Goal: Task Accomplishment & Management: Manage account settings

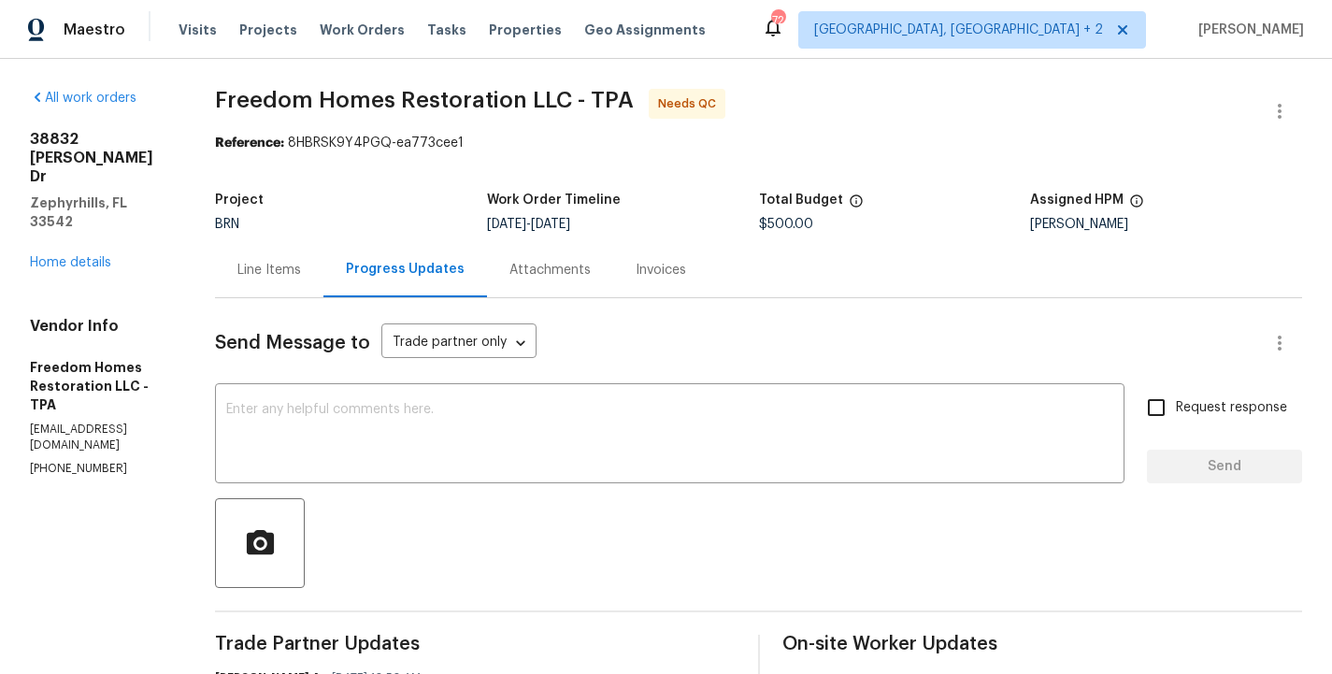
click at [281, 273] on div "Line Items" at bounding box center [269, 270] width 64 height 19
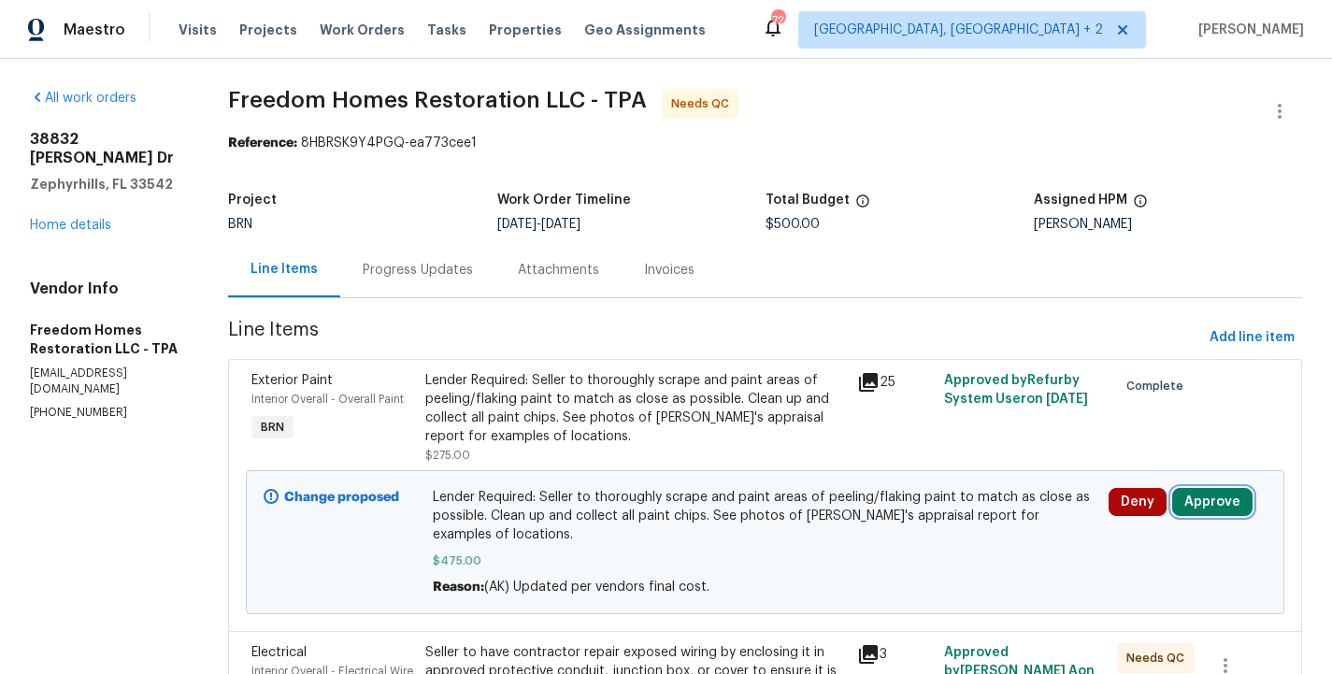
click at [1220, 501] on button "Approve" at bounding box center [1212, 502] width 80 height 28
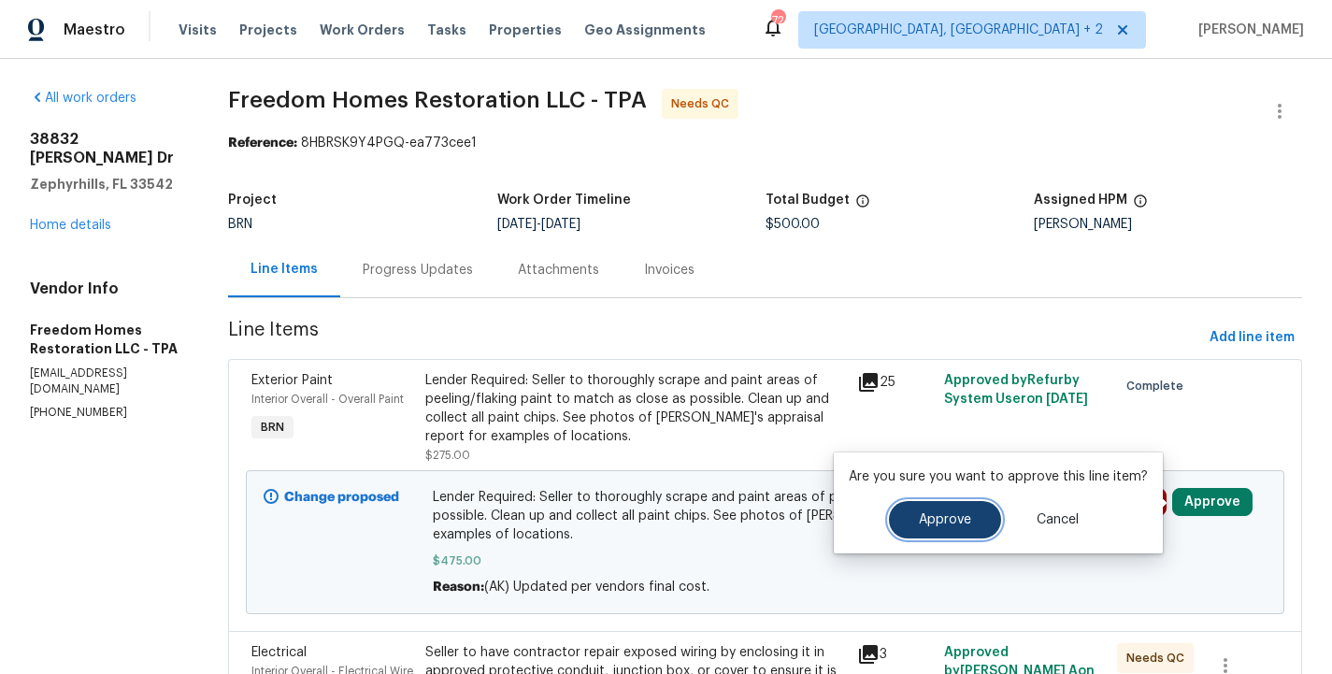
click at [980, 518] on button "Approve" at bounding box center [945, 519] width 112 height 37
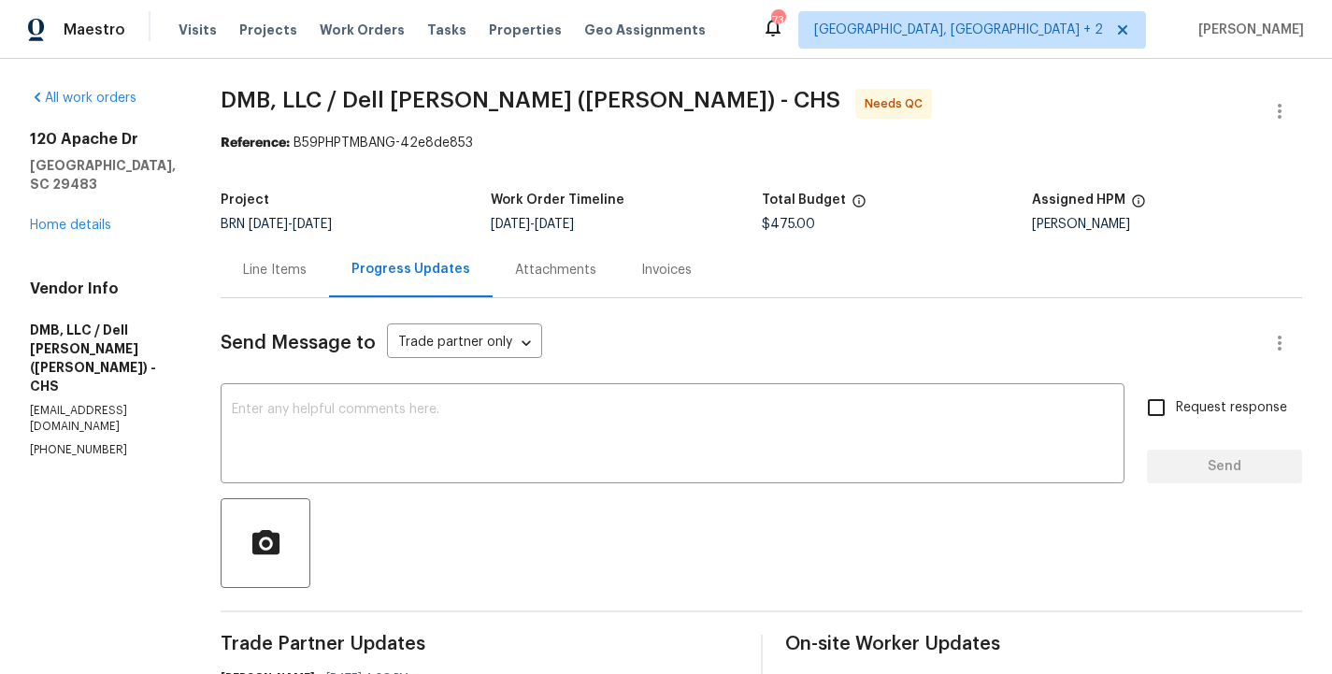
click at [72, 211] on div "[STREET_ADDRESS][PERSON_NAME] Home details" at bounding box center [103, 182] width 146 height 105
click at [87, 221] on link "Home details" at bounding box center [70, 225] width 81 height 13
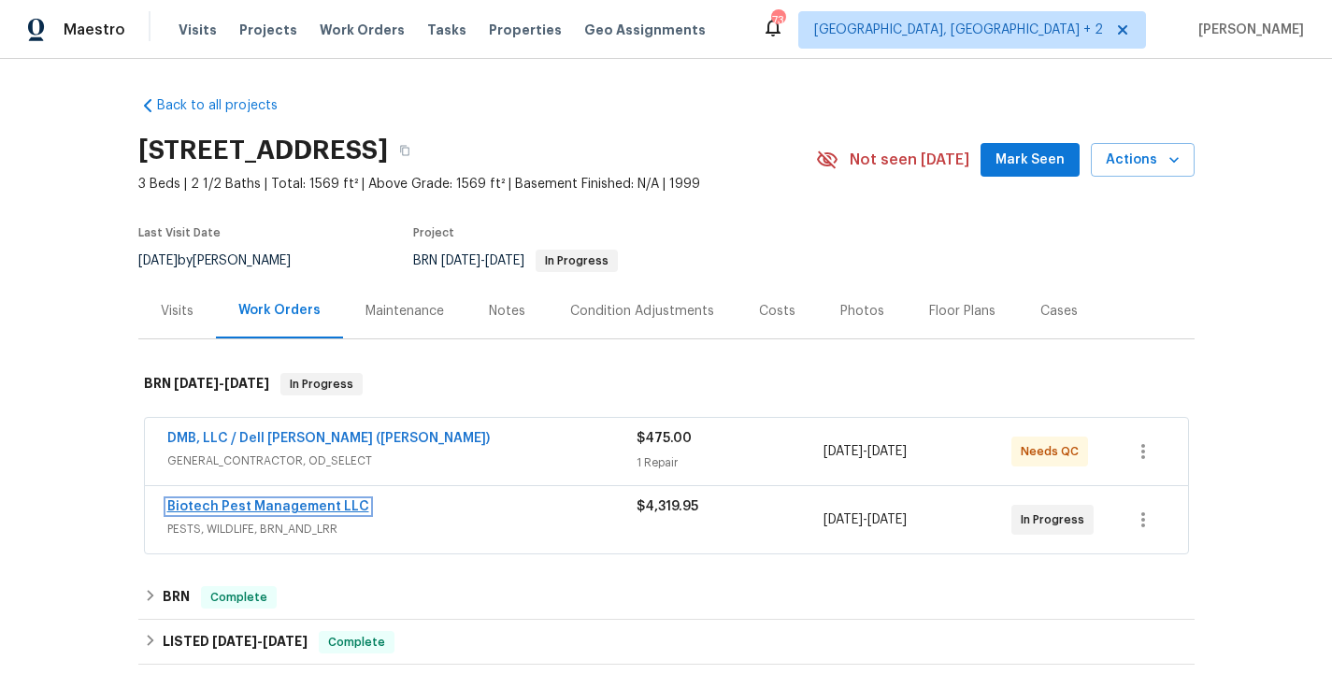
click at [279, 507] on link "Biotech Pest Management LLC" at bounding box center [268, 506] width 202 height 13
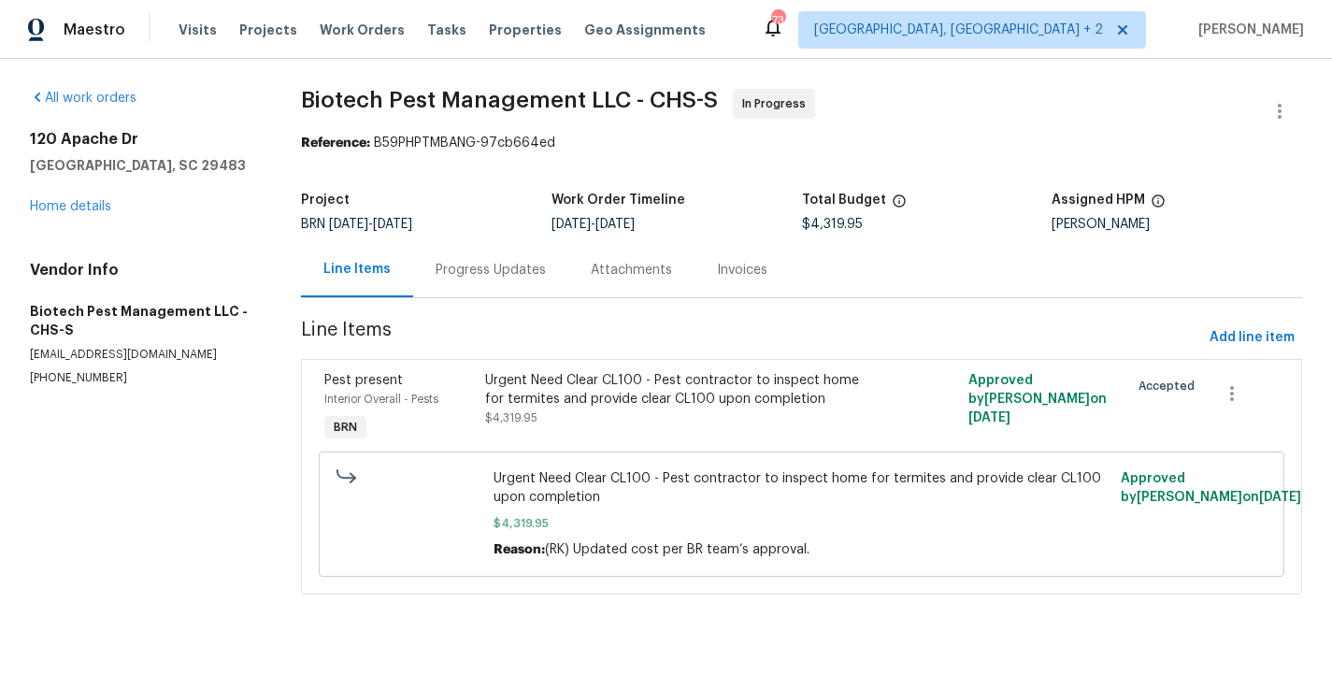
click at [497, 275] on div "Progress Updates" at bounding box center [491, 270] width 110 height 19
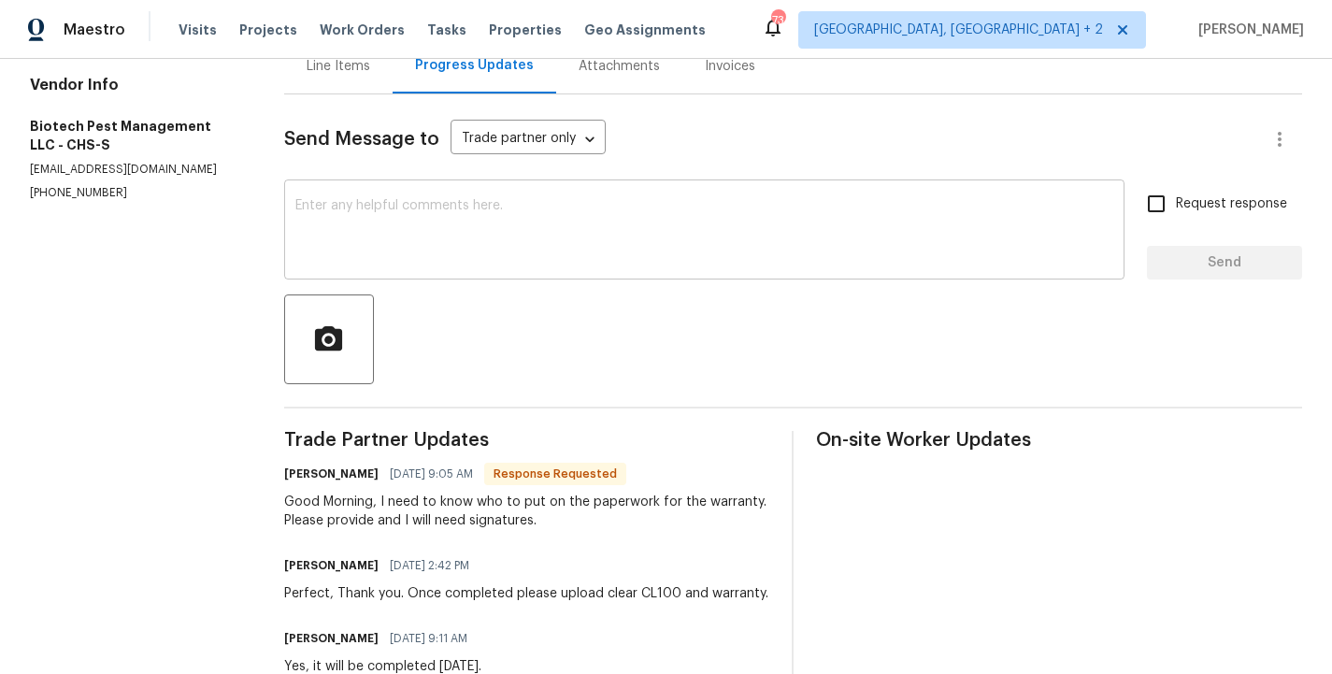
scroll to position [208, 0]
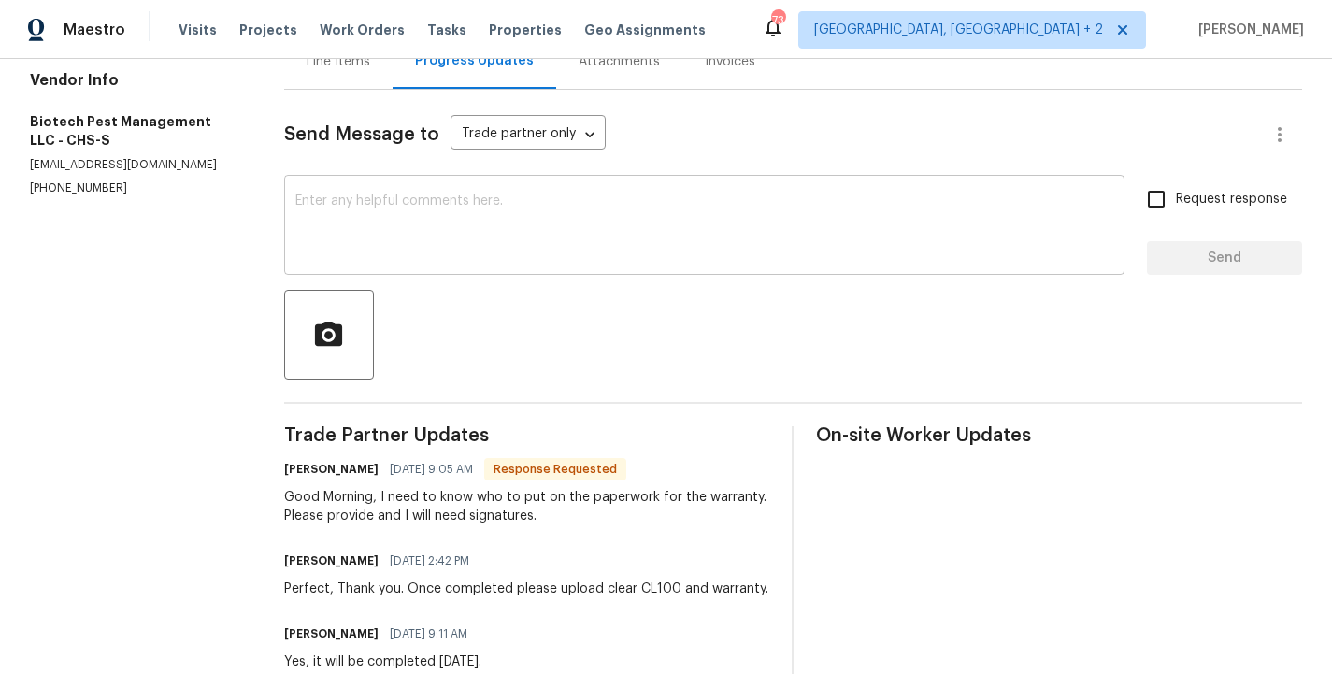
click at [442, 252] on textarea at bounding box center [704, 226] width 818 height 65
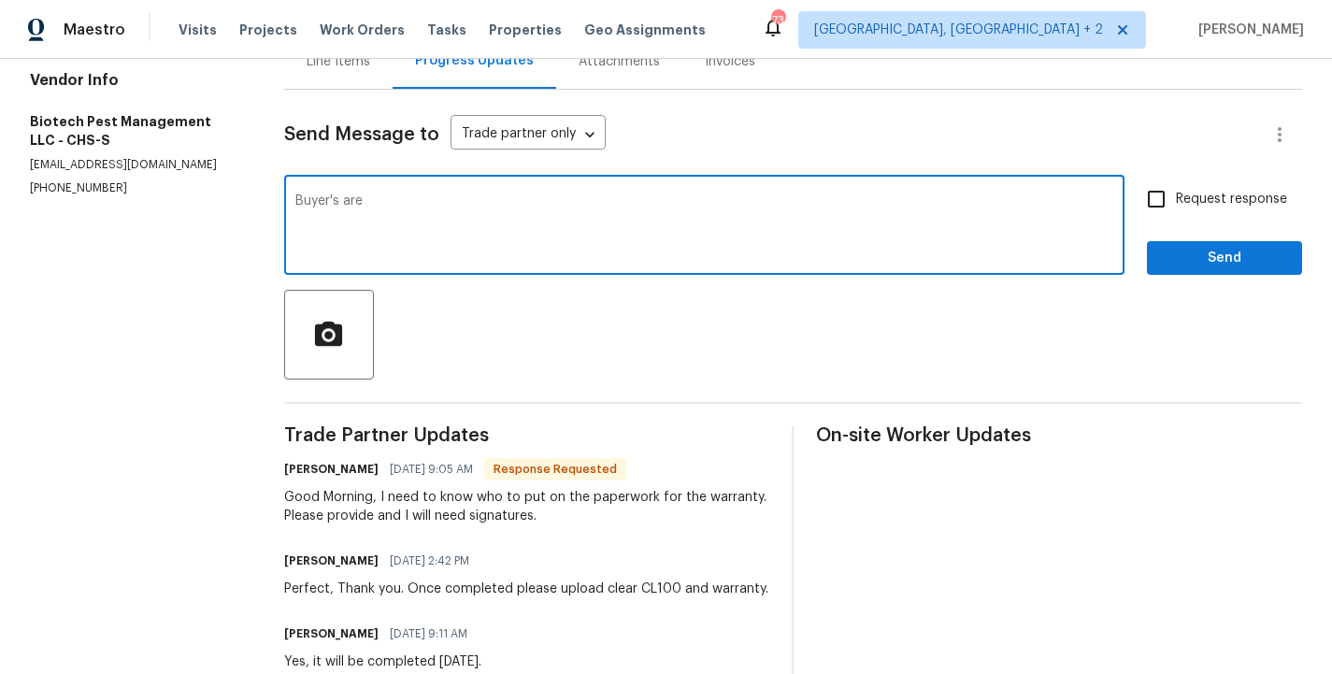
paste textarea "Jason Perry and Carly Nicole Perry"
type textarea "Buyer's are Jason Perry and Carly Nicole Perry."
click at [1165, 202] on input "Request response" at bounding box center [1156, 198] width 39 height 39
checkbox input "true"
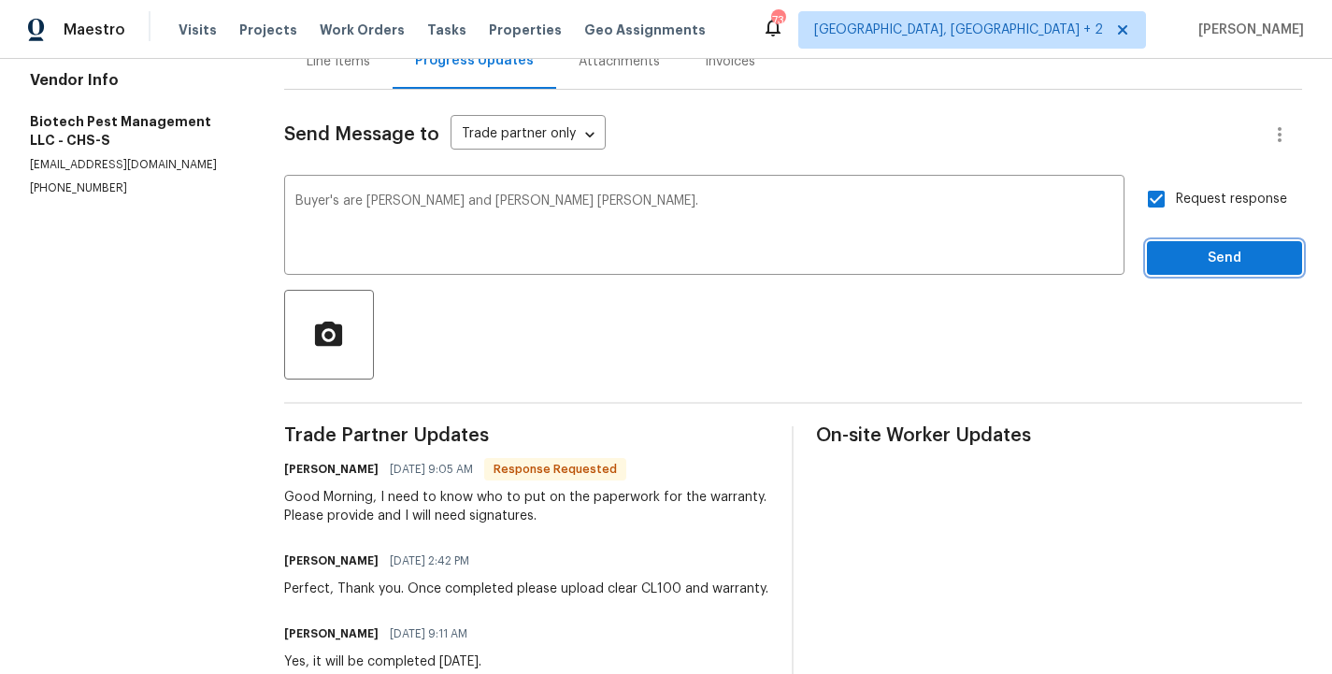
click at [1232, 269] on button "Send" at bounding box center [1224, 258] width 155 height 35
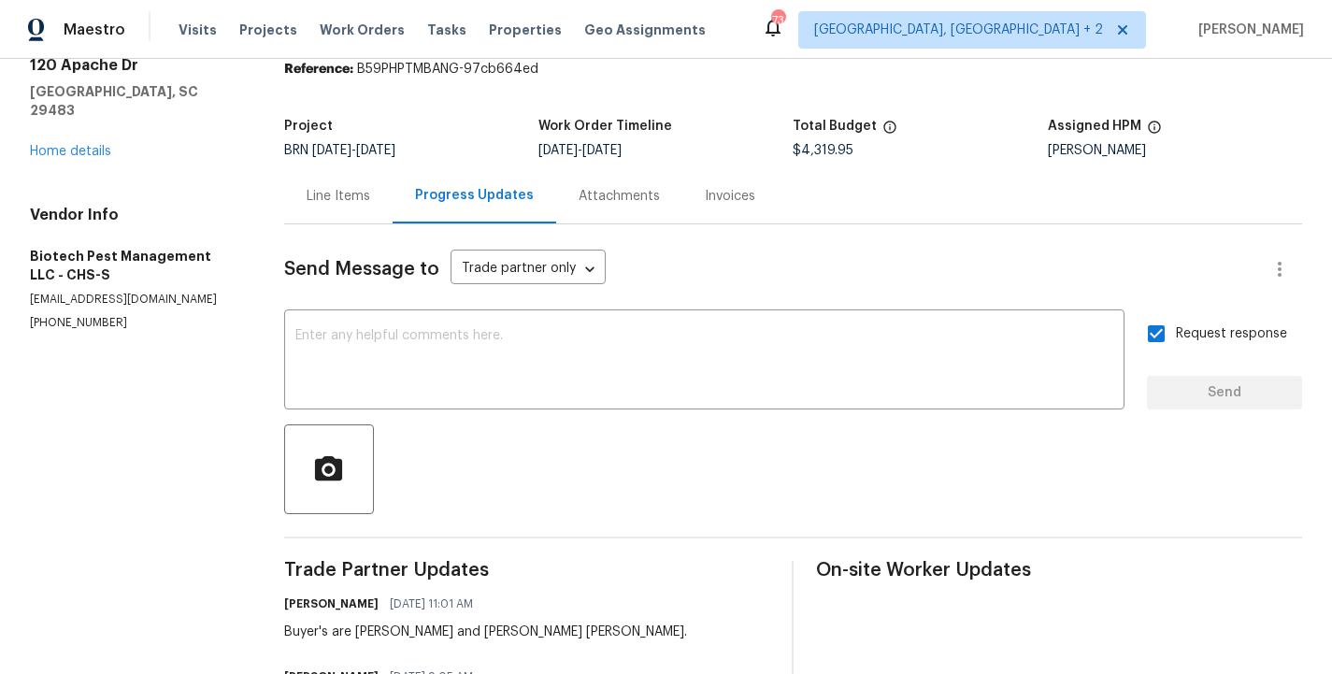
scroll to position [0, 0]
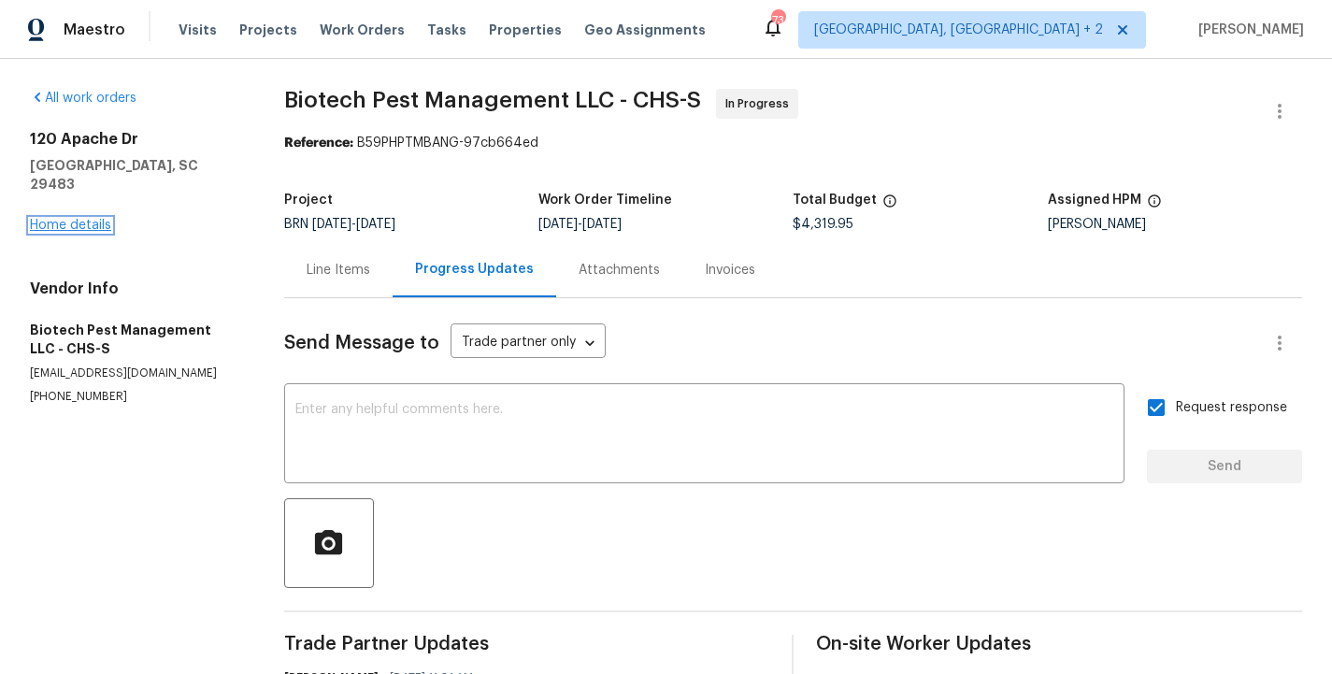
click at [91, 219] on link "Home details" at bounding box center [70, 225] width 81 height 13
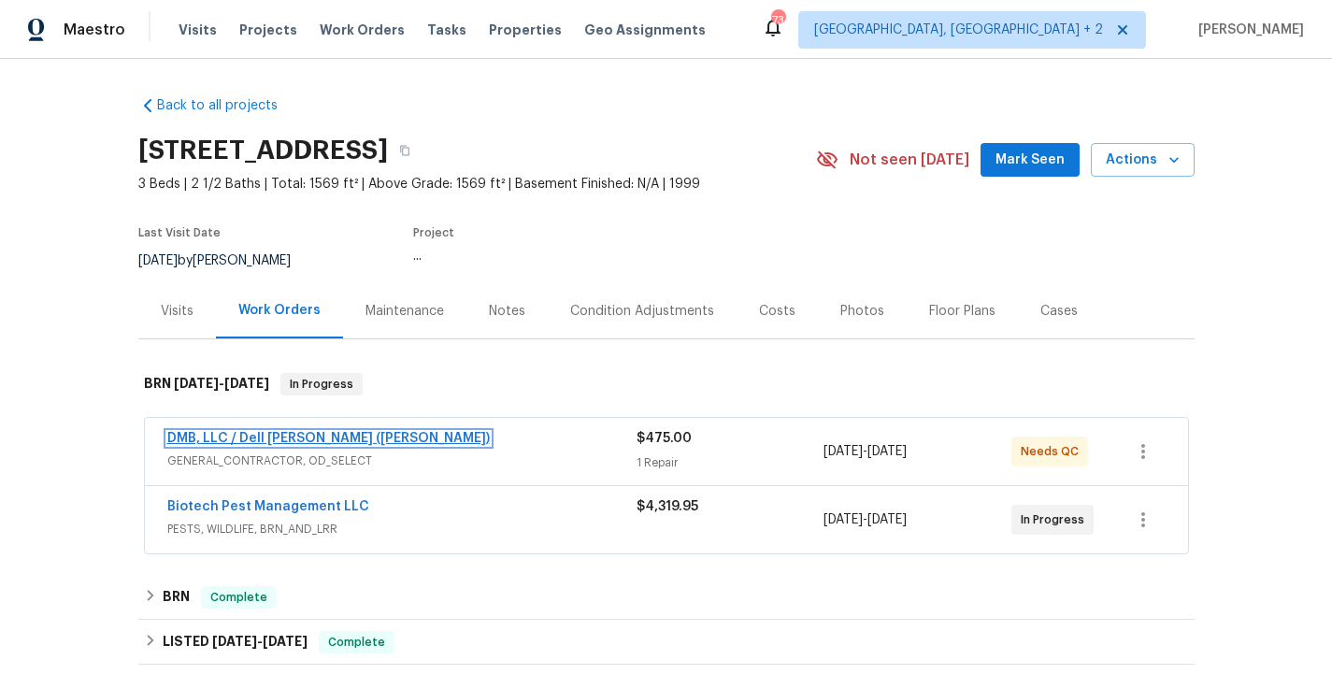
click at [284, 436] on link "DMB, LLC / Dell Bryson (Heise)" at bounding box center [328, 438] width 322 height 13
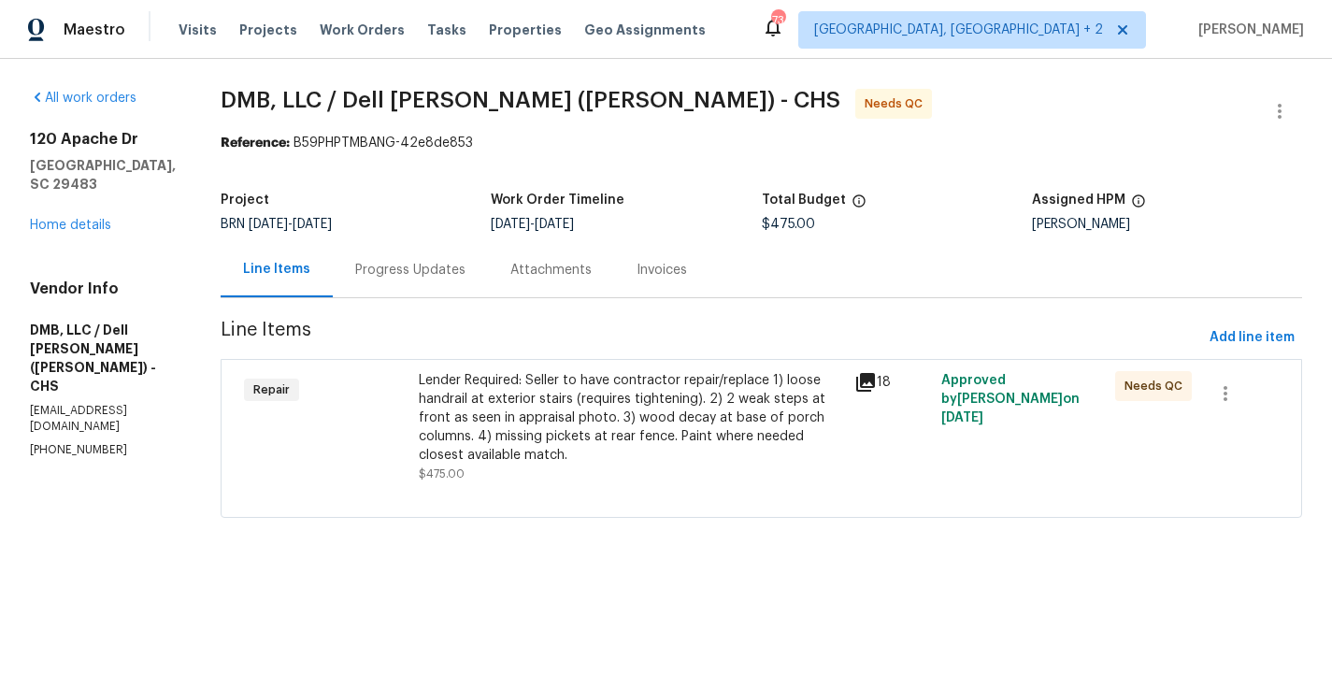
click at [398, 421] on div "Repair" at bounding box center [325, 426] width 175 height 123
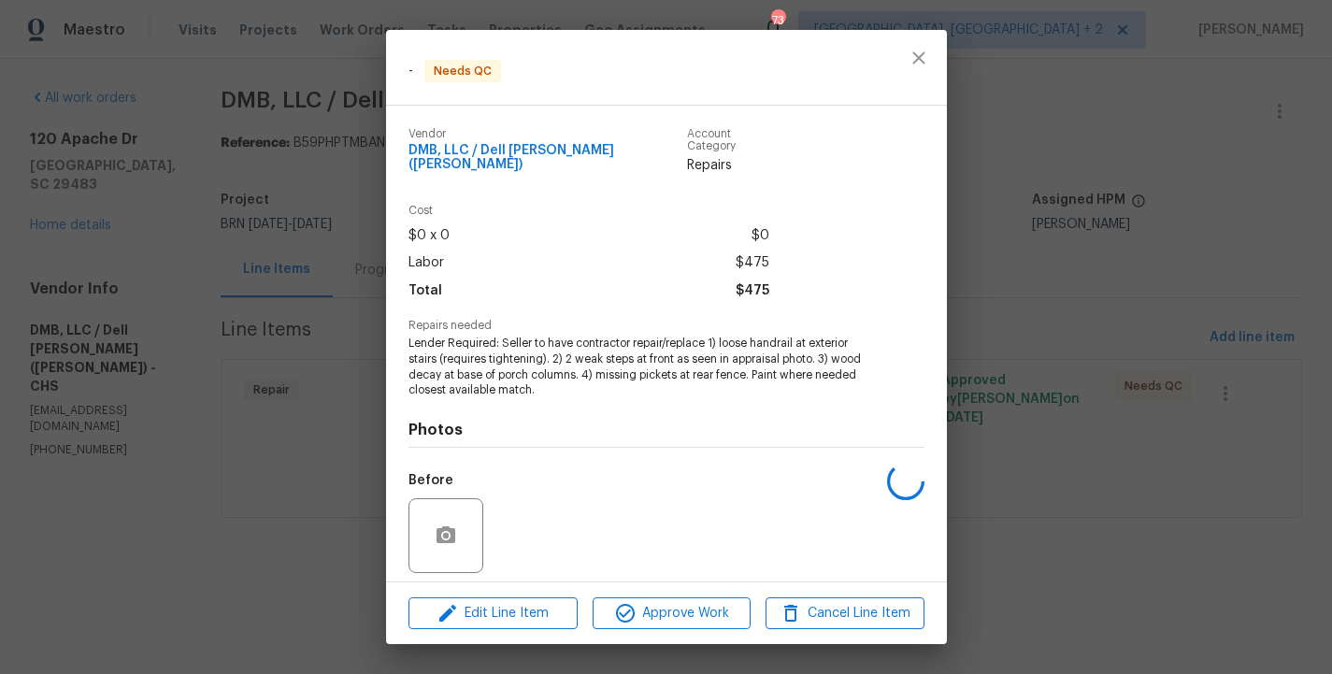
scroll to position [120, 0]
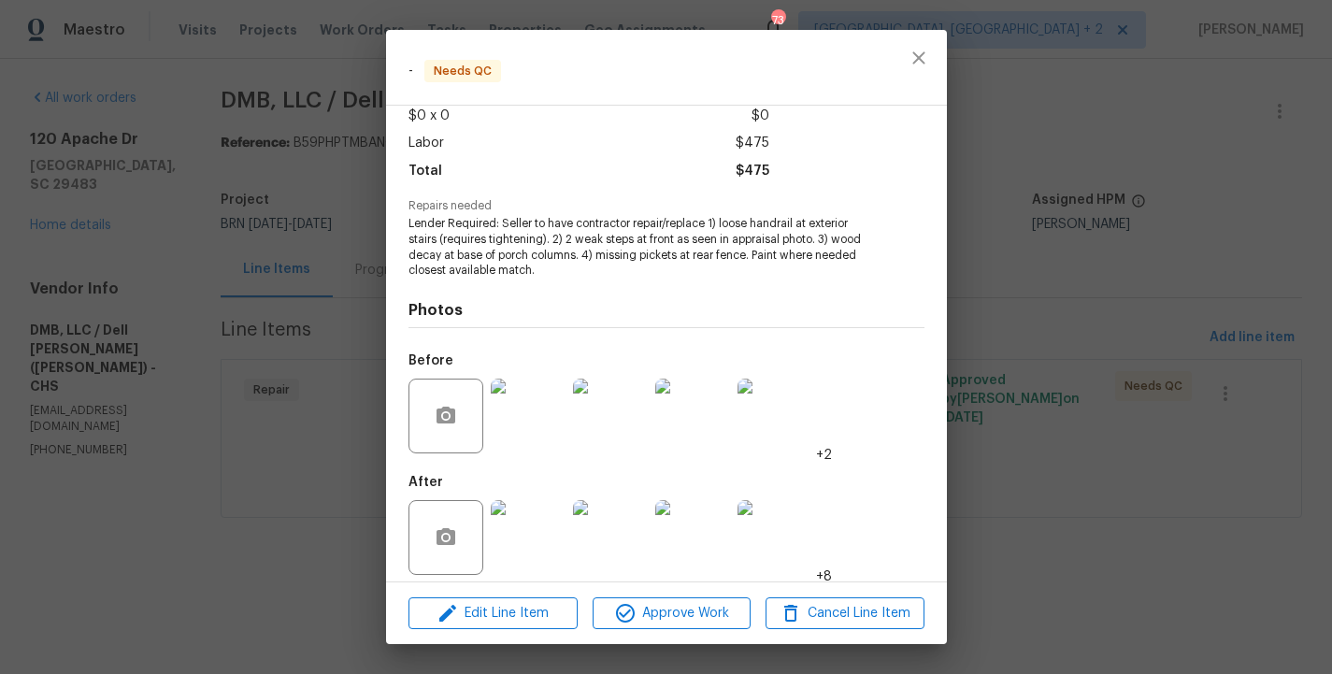
click at [309, 404] on div "- Needs QC Vendor DMB, LLC / Dell Bryson (Heise) Account Category Repairs Cost …" at bounding box center [666, 337] width 1332 height 674
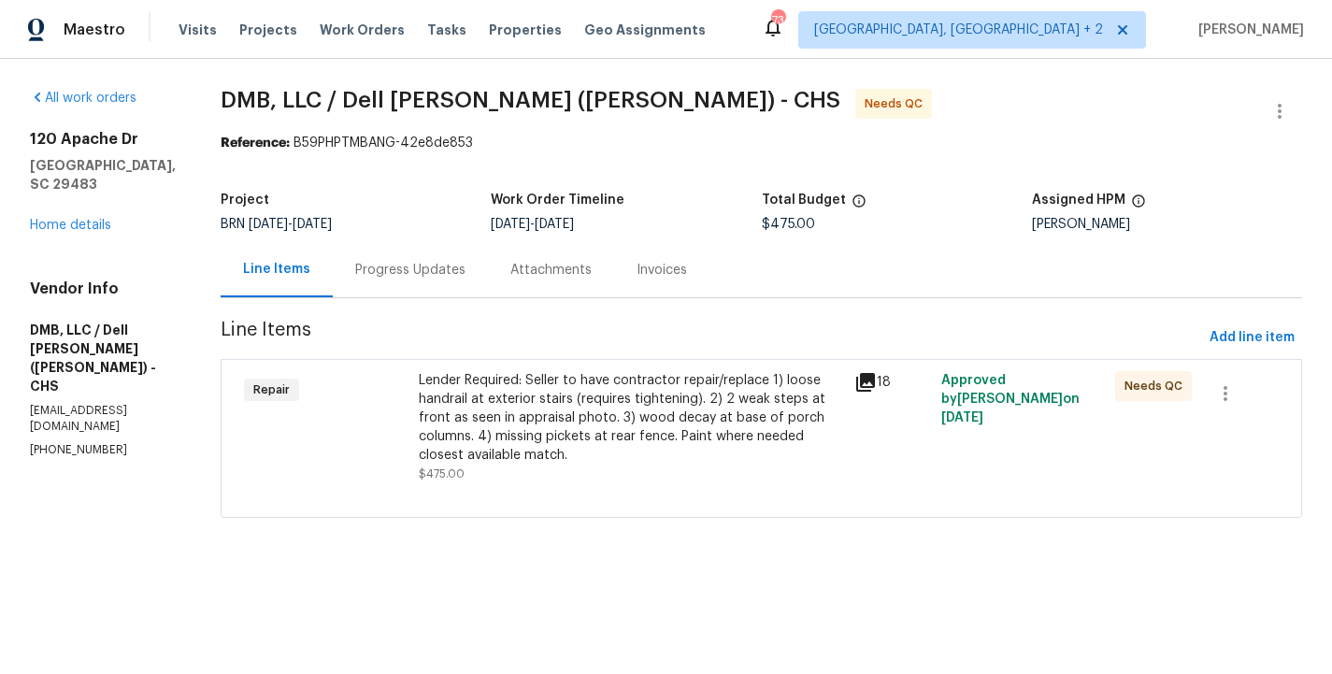
click at [399, 261] on div "Progress Updates" at bounding box center [410, 270] width 110 height 19
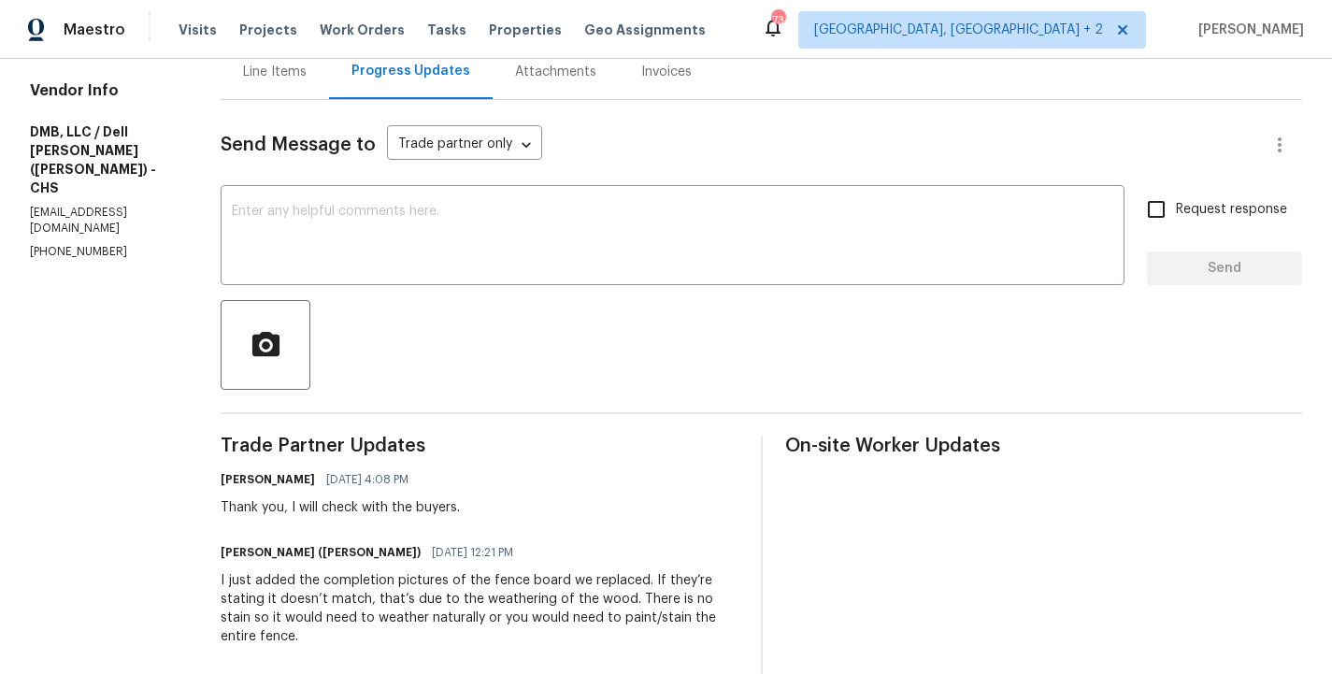
scroll to position [169, 0]
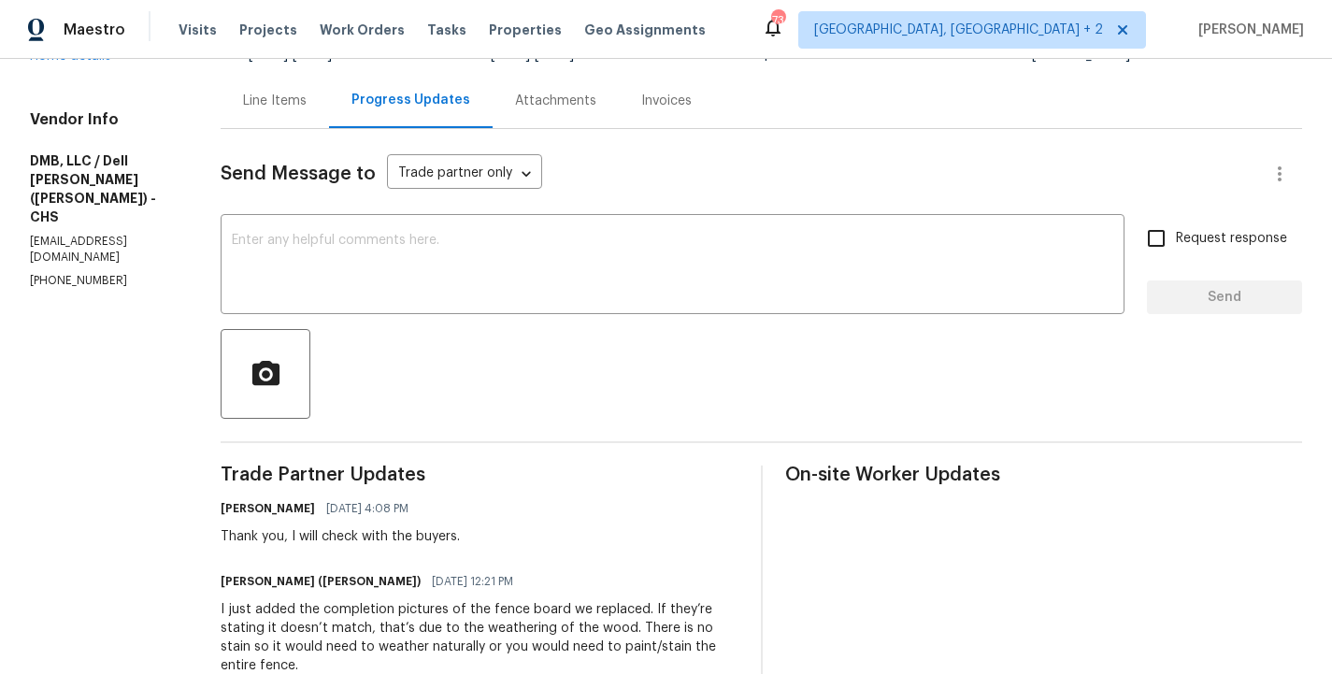
click at [258, 98] on div "Line Items" at bounding box center [275, 101] width 64 height 19
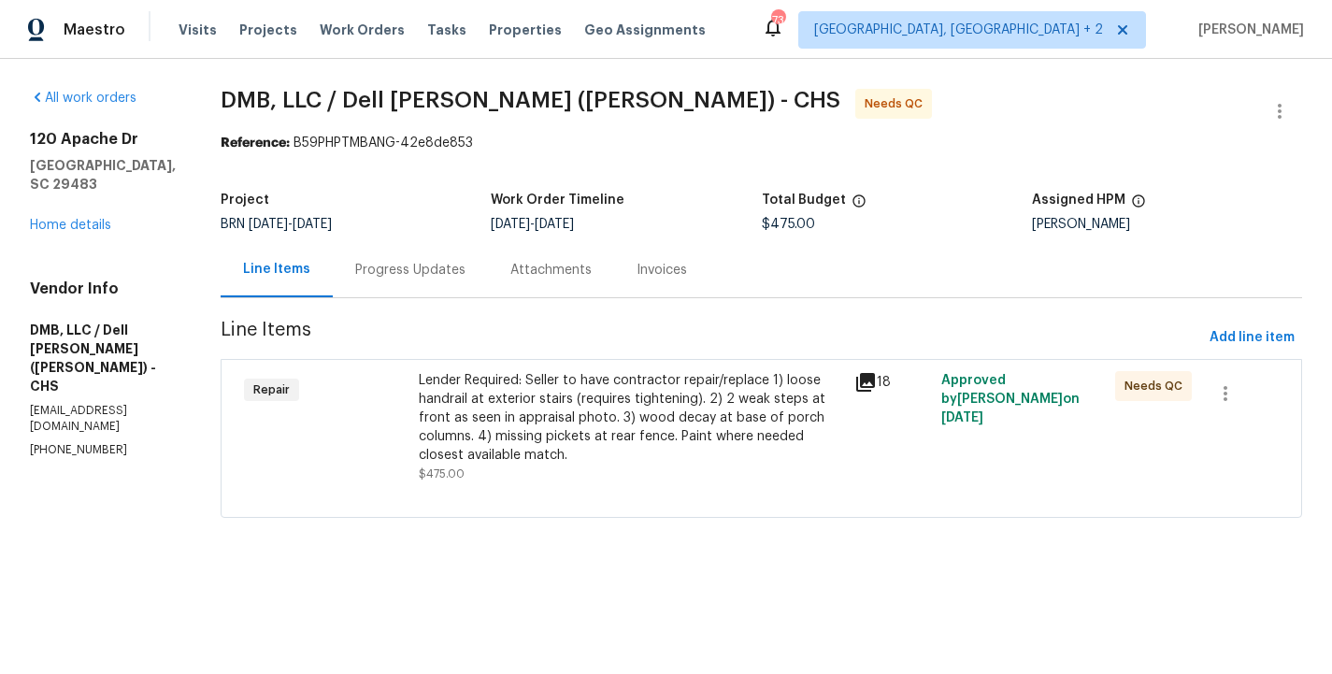
click at [430, 435] on div "Lender Required: Seller to have contractor repair/replace 1) loose handrail at …" at bounding box center [631, 417] width 424 height 93
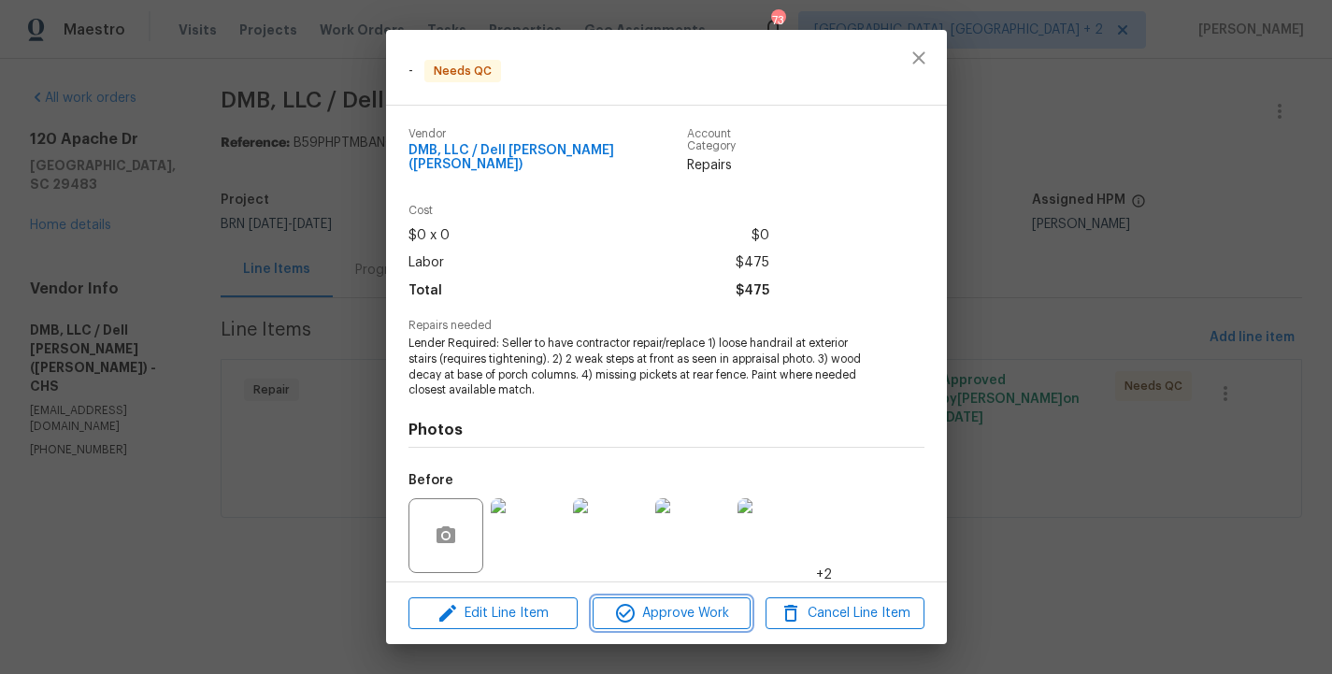
click at [685, 622] on span "Approve Work" at bounding box center [671, 613] width 147 height 23
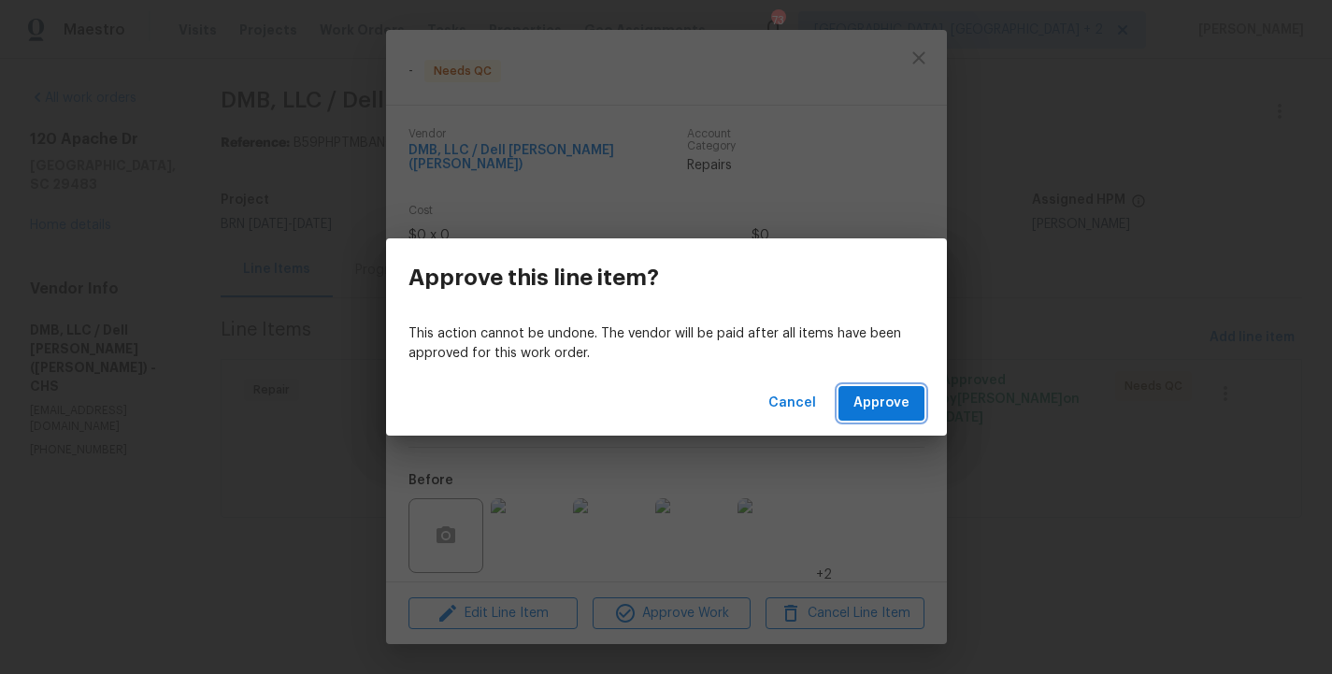
click at [894, 397] on span "Approve" at bounding box center [881, 403] width 56 height 23
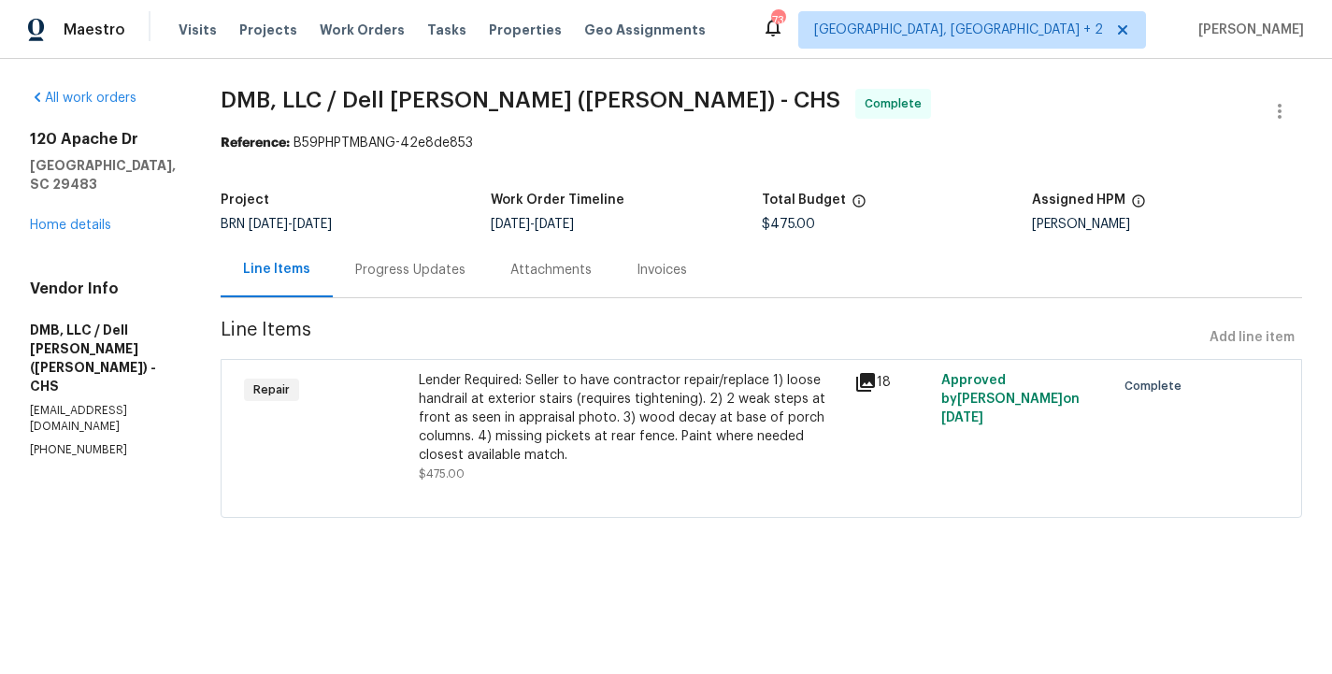
click at [408, 286] on div "Progress Updates" at bounding box center [410, 269] width 155 height 55
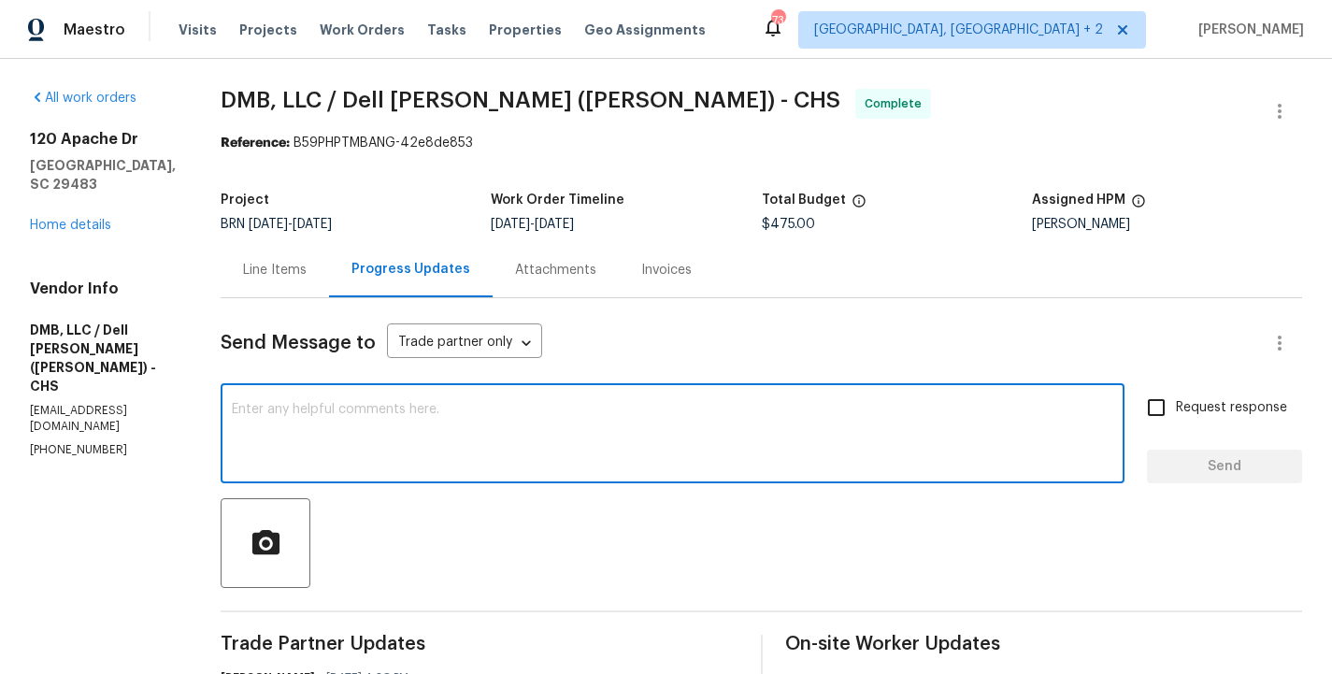
click at [349, 423] on textarea at bounding box center [672, 435] width 881 height 65
paste textarea "WO is approved. Please upload the invoice under the invoice section. Thanks!"
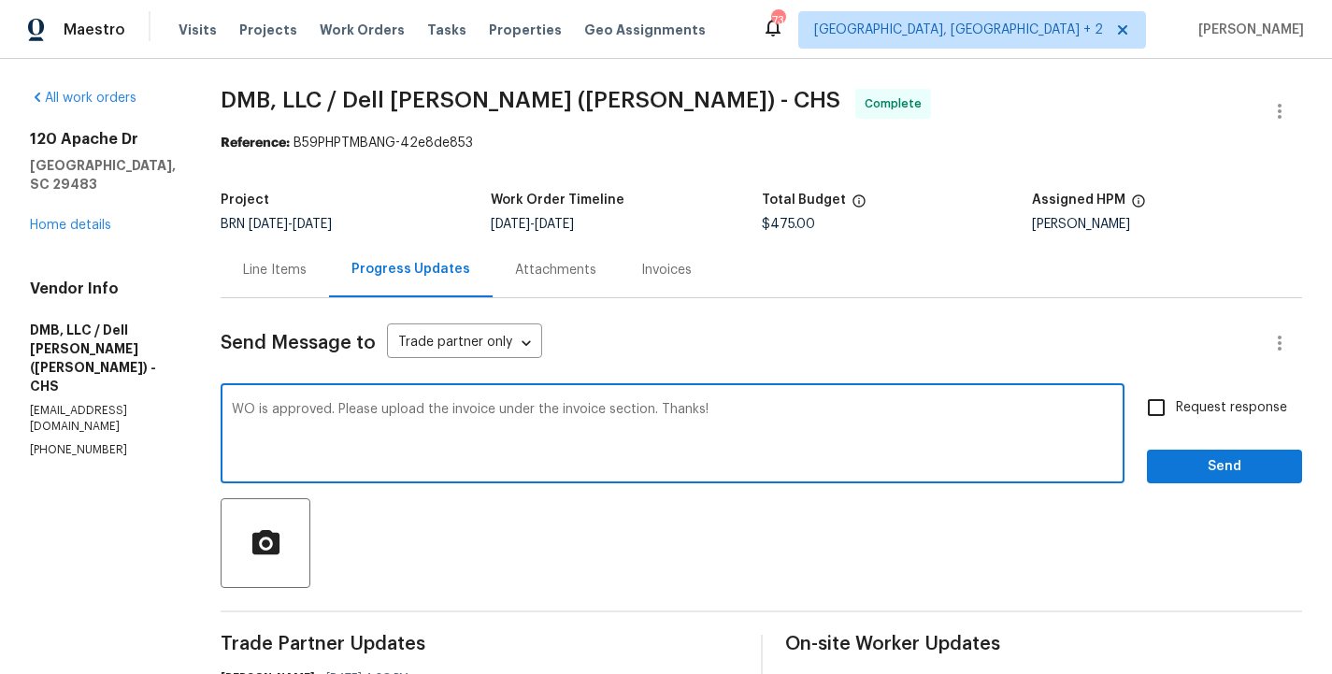
type textarea "WO is approved. Please upload the invoice under the invoice section. Thanks!"
click at [1159, 407] on input "Request response" at bounding box center [1156, 407] width 39 height 39
checkbox input "true"
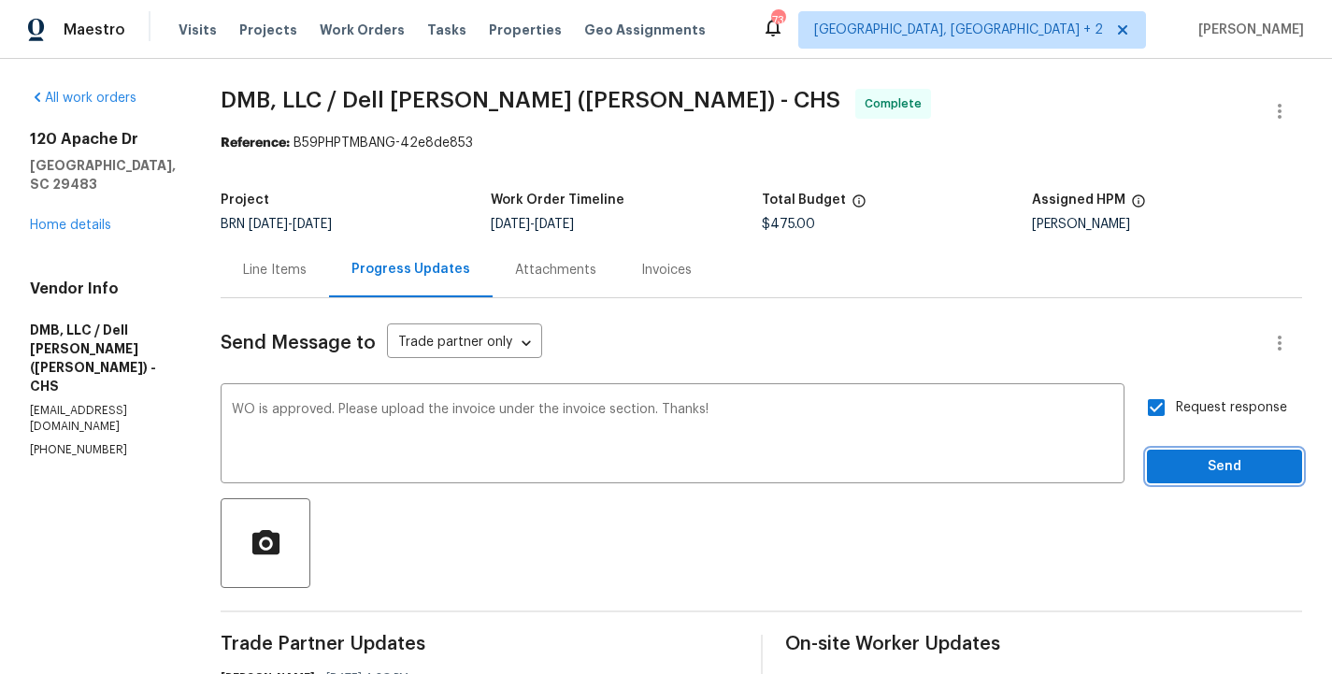
click at [1203, 466] on span "Send" at bounding box center [1224, 466] width 125 height 23
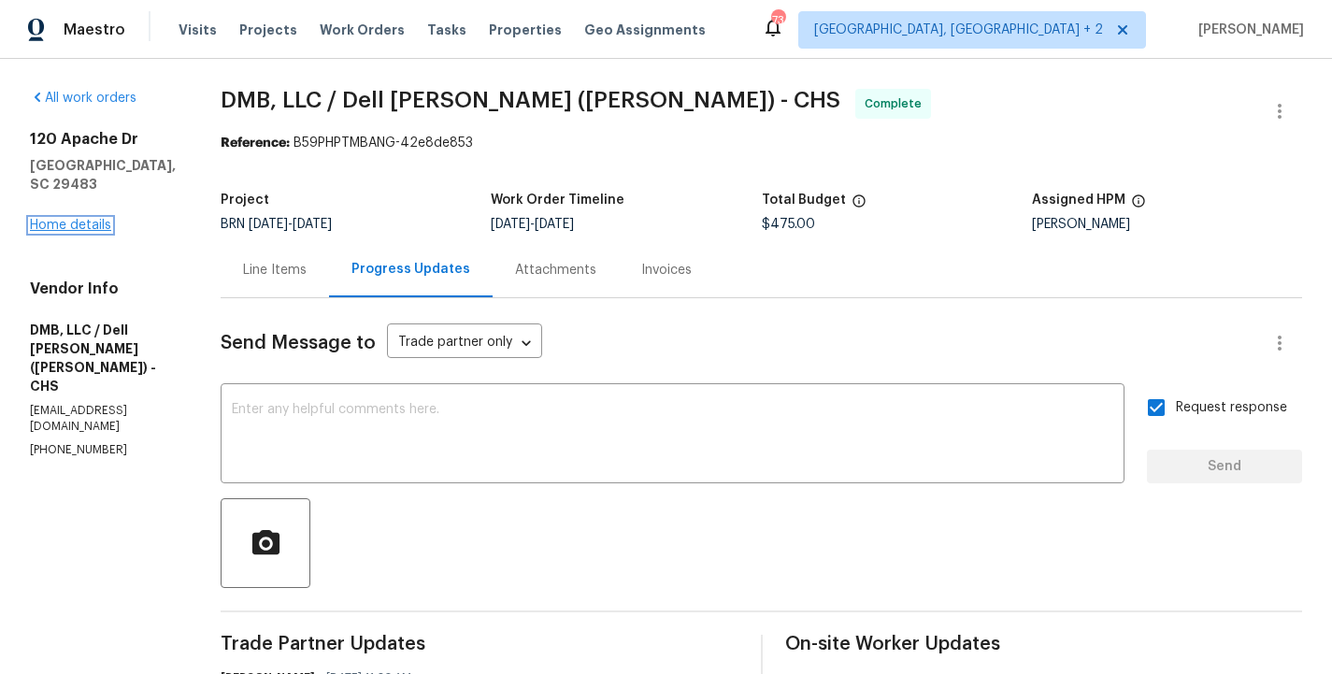
click at [75, 229] on link "Home details" at bounding box center [70, 225] width 81 height 13
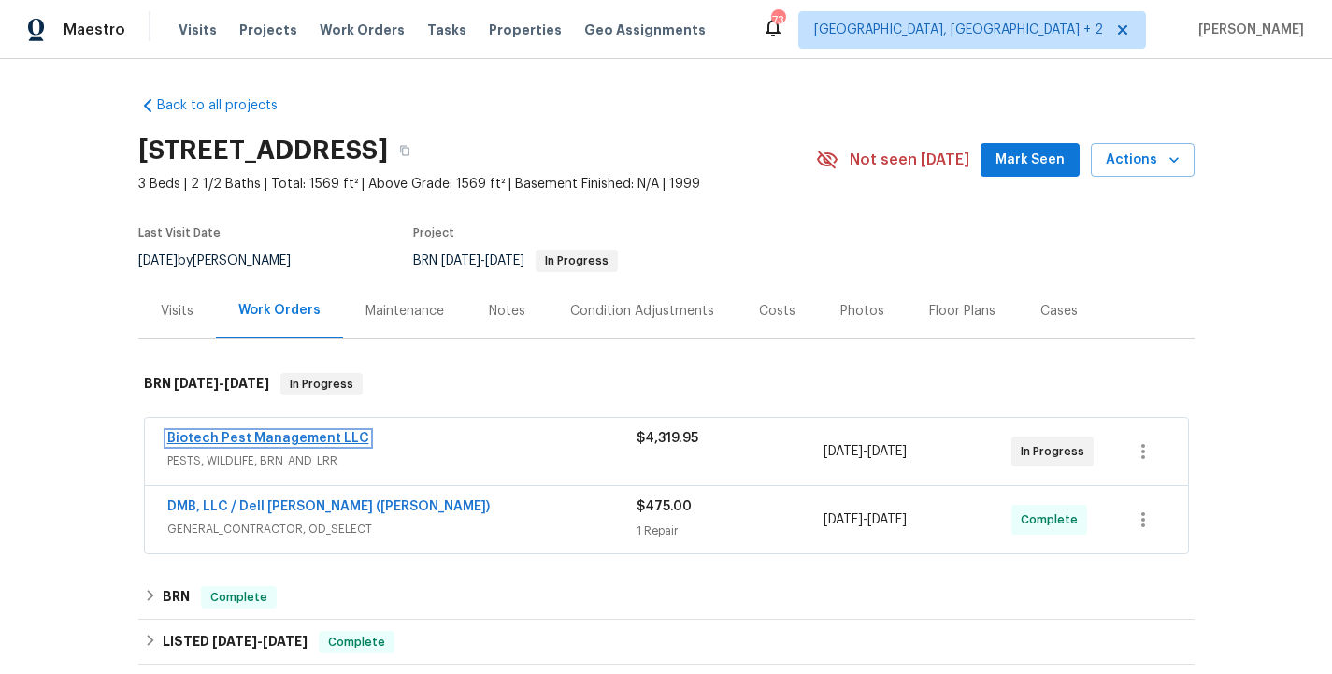
click at [282, 436] on link "Biotech Pest Management LLC" at bounding box center [268, 438] width 202 height 13
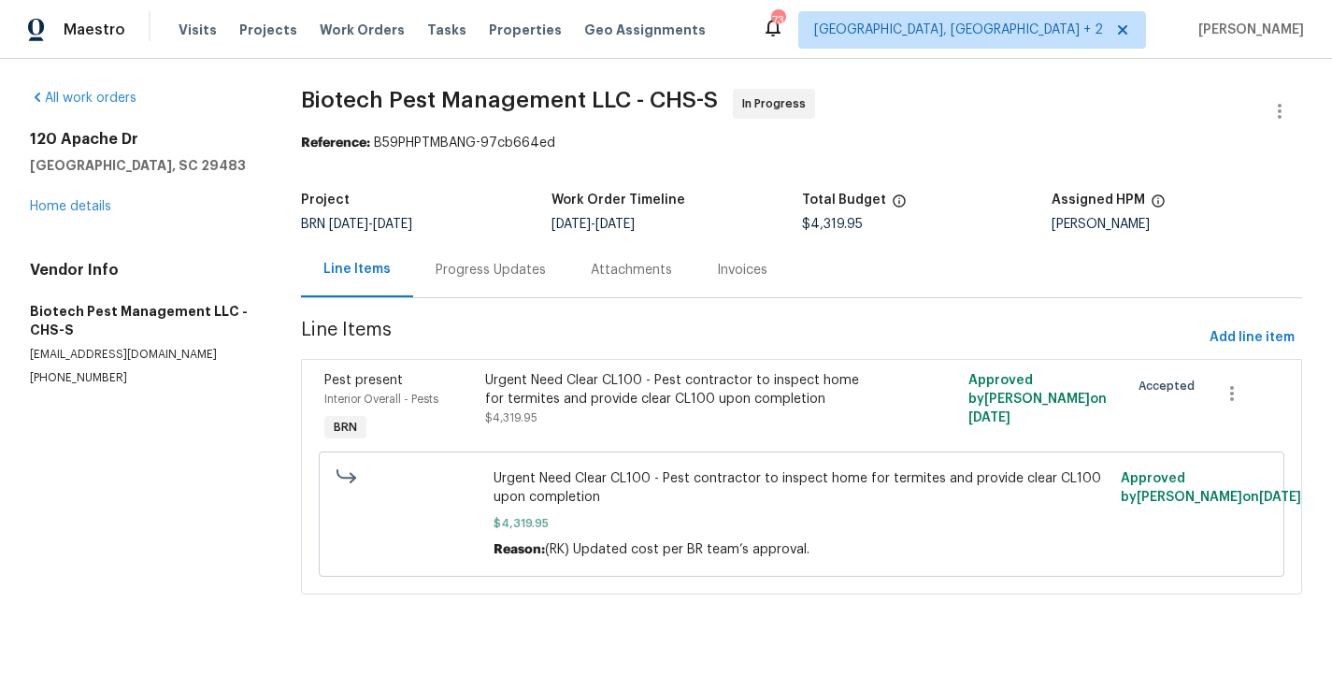
click at [485, 284] on div "Progress Updates" at bounding box center [490, 269] width 155 height 55
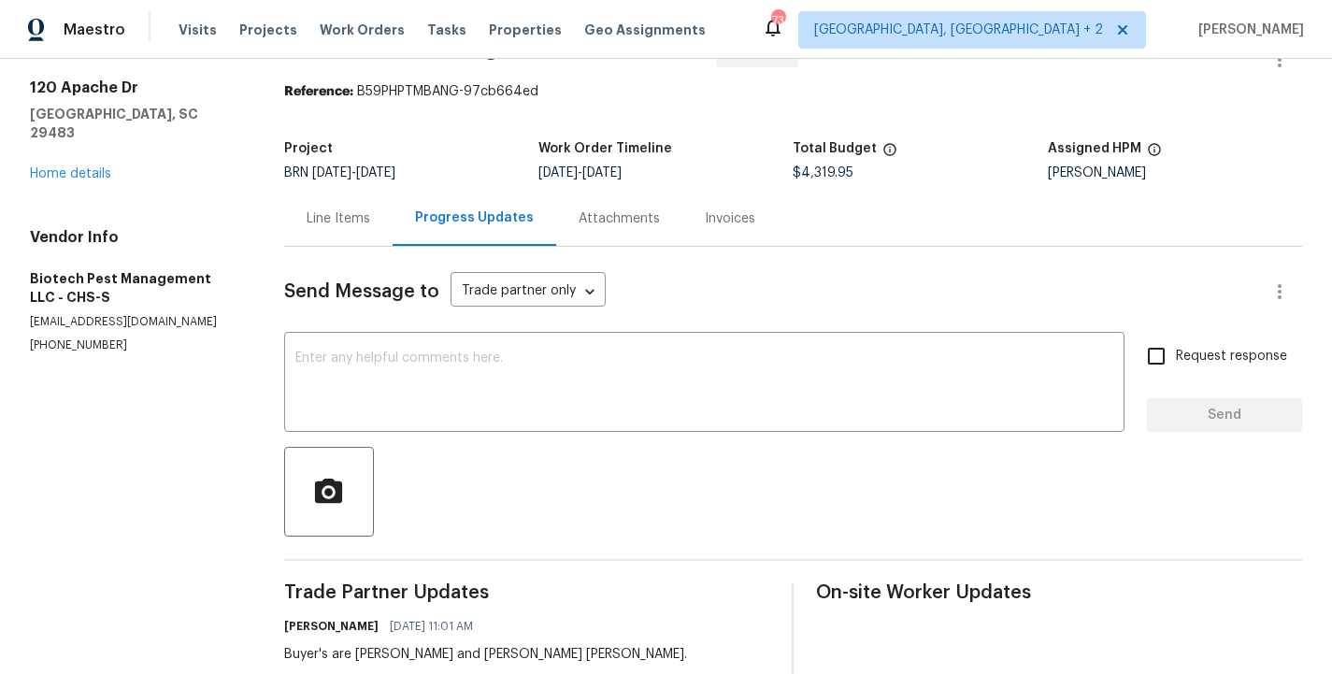
scroll to position [62, 0]
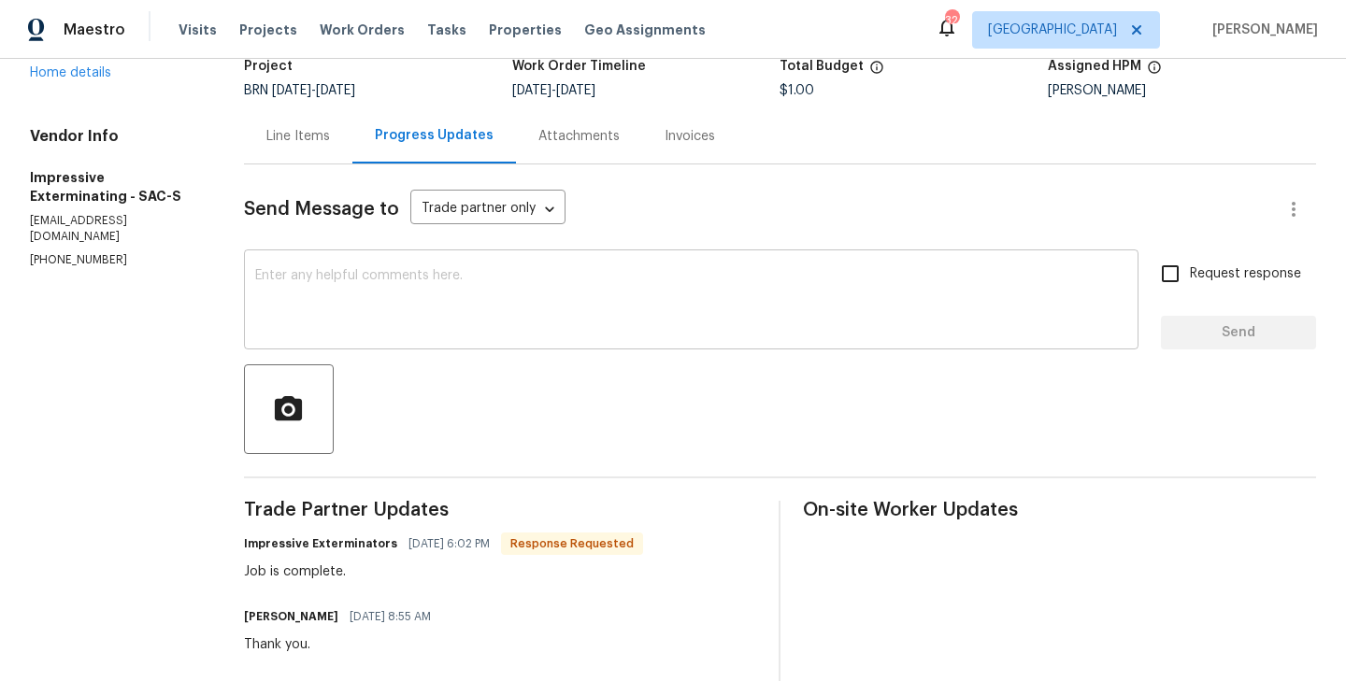
scroll to position [110, 0]
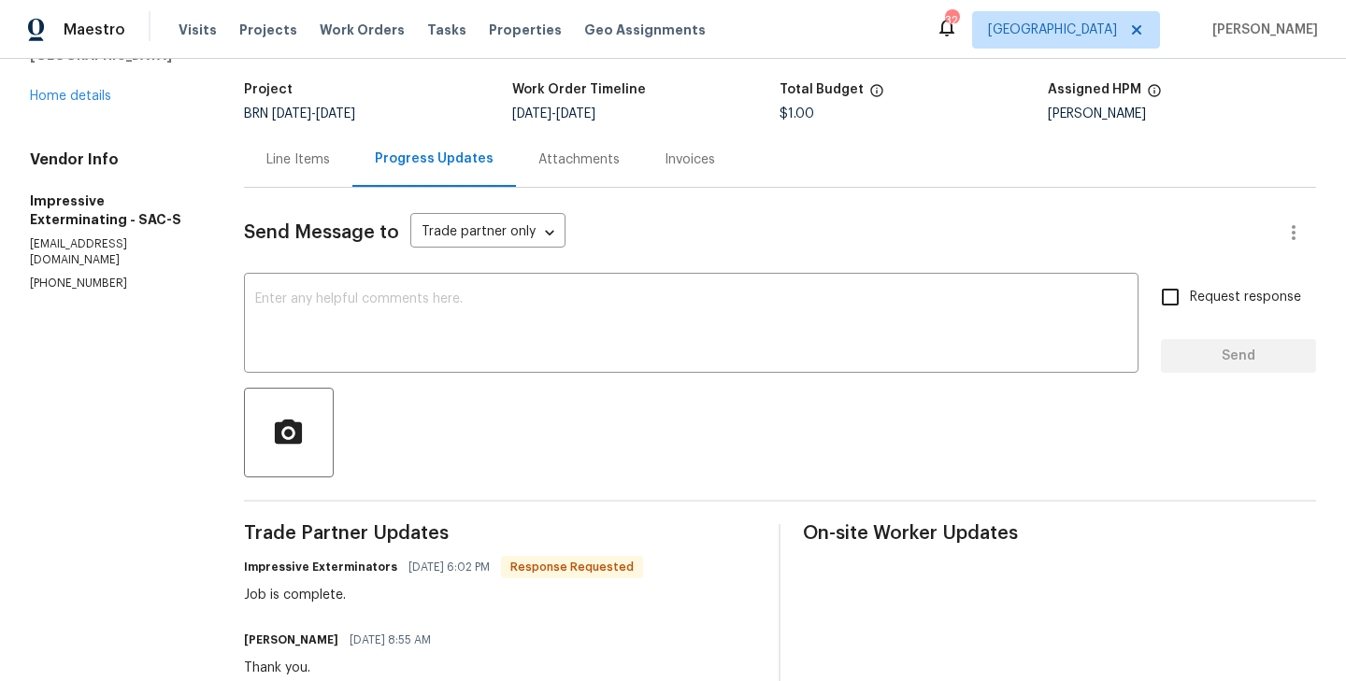
click at [320, 182] on div "Line Items" at bounding box center [298, 159] width 108 height 55
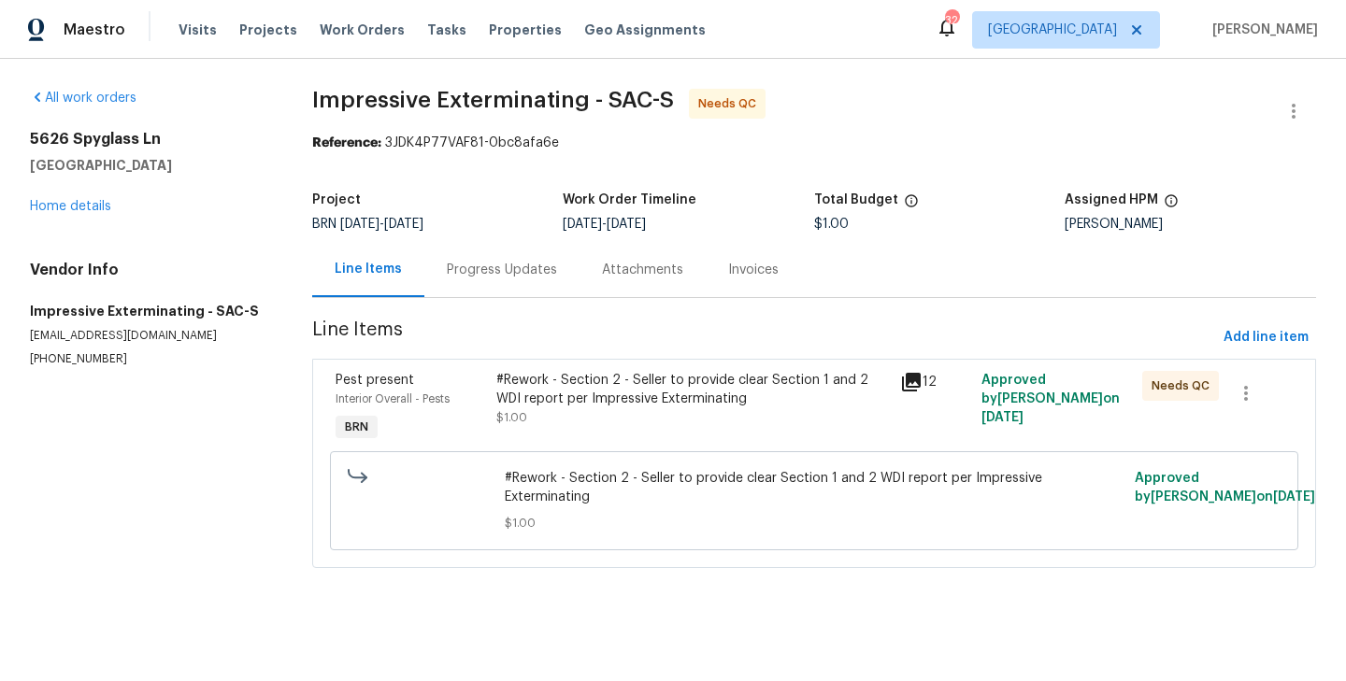
click at [479, 408] on div "Pest present Interior Overall - Pests BRN" at bounding box center [411, 408] width 162 height 86
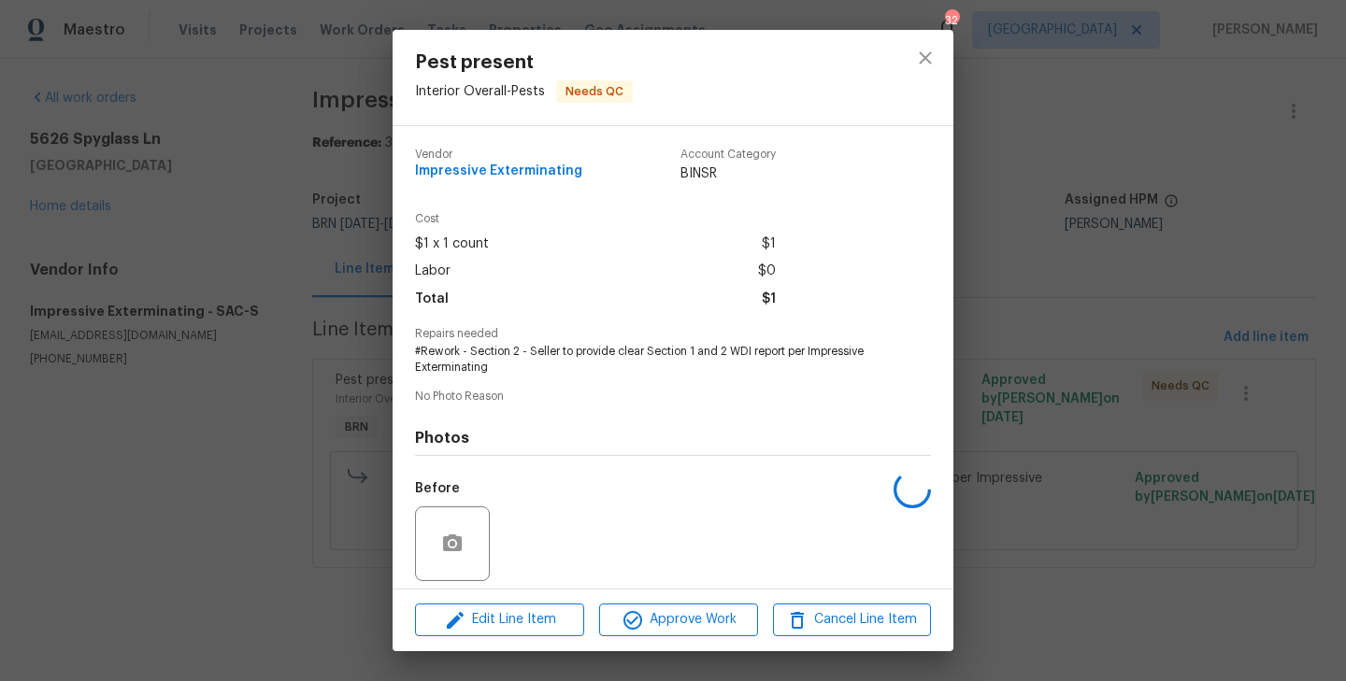
scroll to position [133, 0]
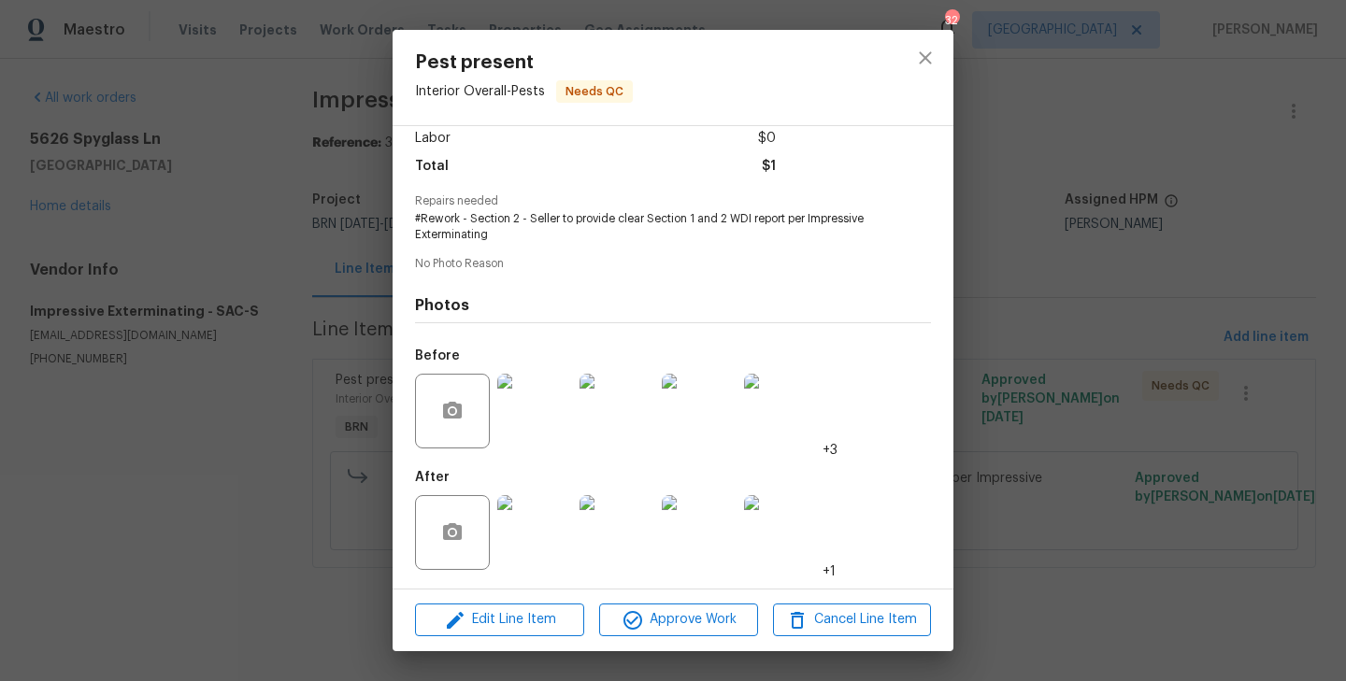
click at [541, 537] on img at bounding box center [534, 532] width 75 height 75
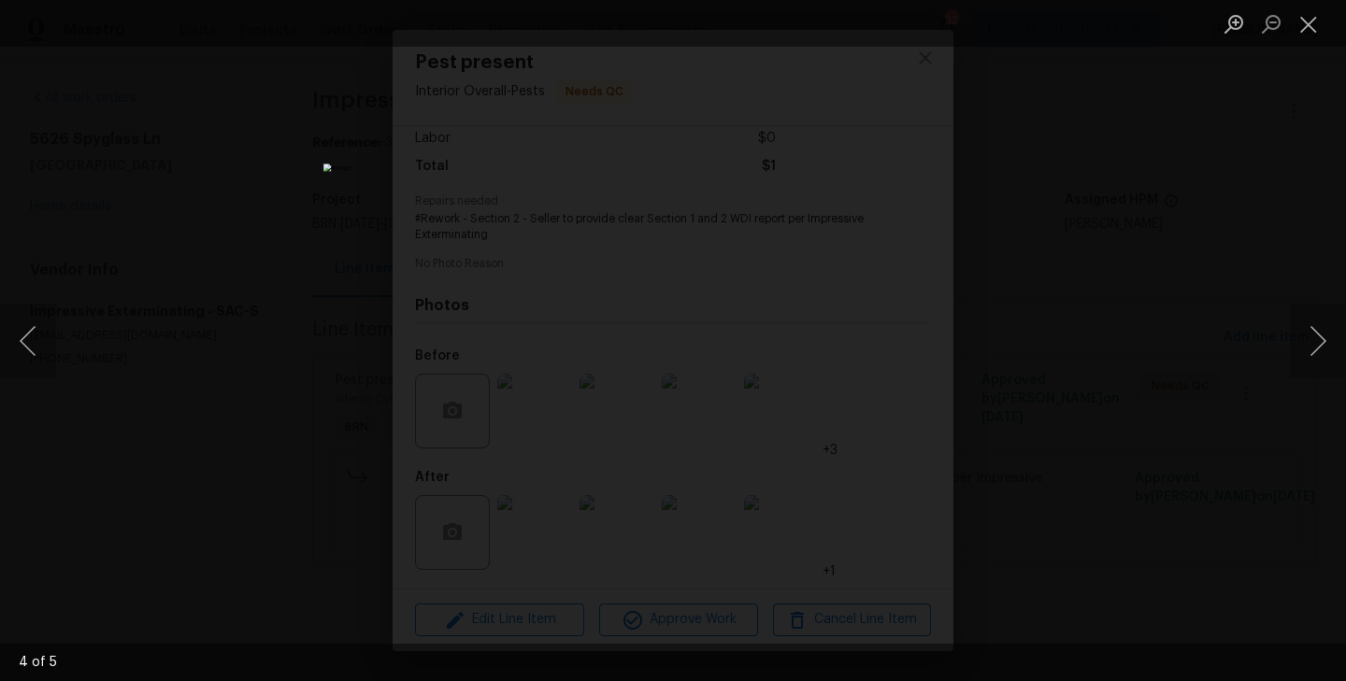
click at [341, 399] on div "Lightbox" at bounding box center [673, 340] width 1346 height 681
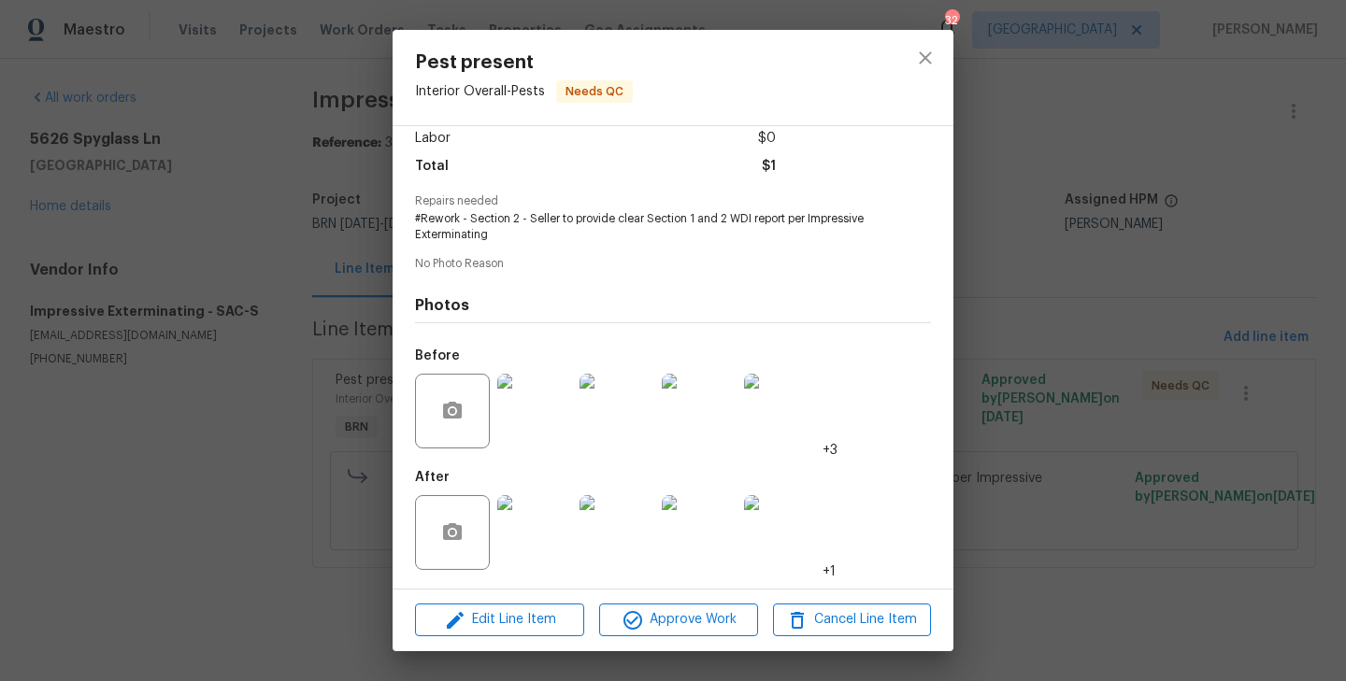
click at [345, 351] on div "Pest present Interior Overall - Pests Needs QC Vendor Impressive Exterminating …" at bounding box center [673, 340] width 1346 height 681
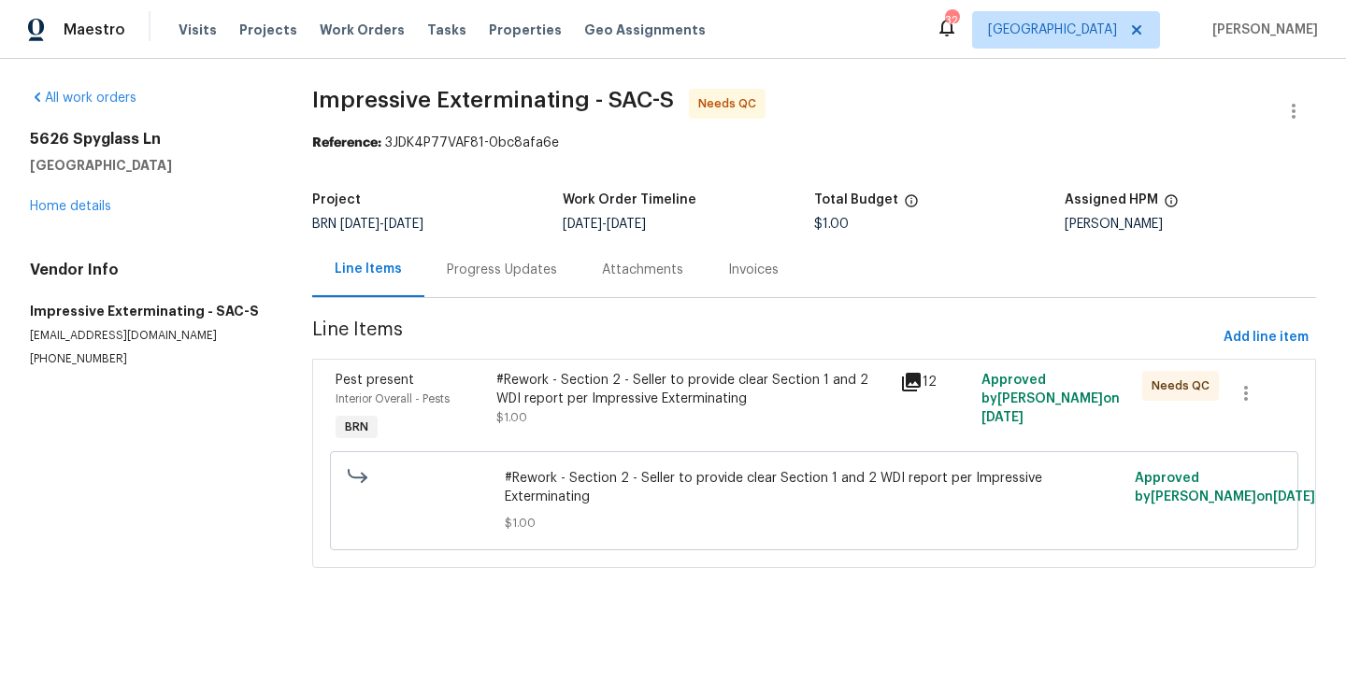
click at [482, 281] on div "Progress Updates" at bounding box center [501, 269] width 155 height 55
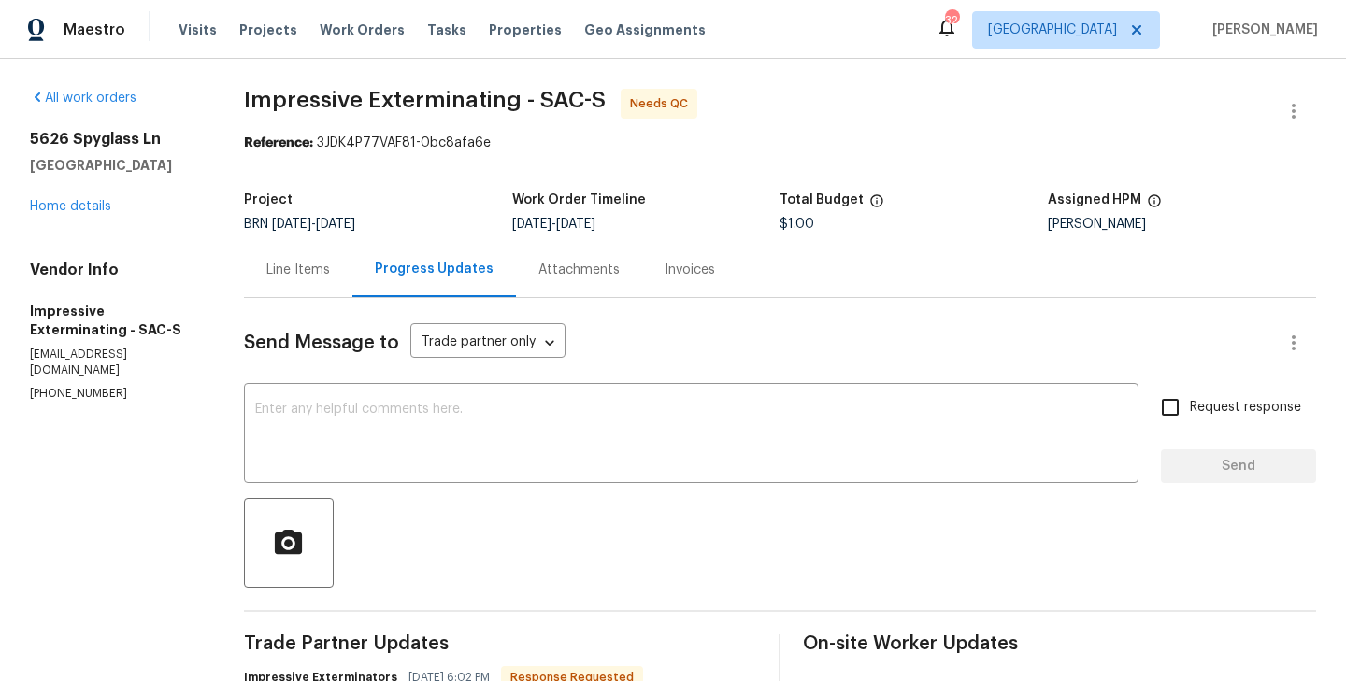
click at [318, 269] on div "Line Items" at bounding box center [298, 270] width 64 height 19
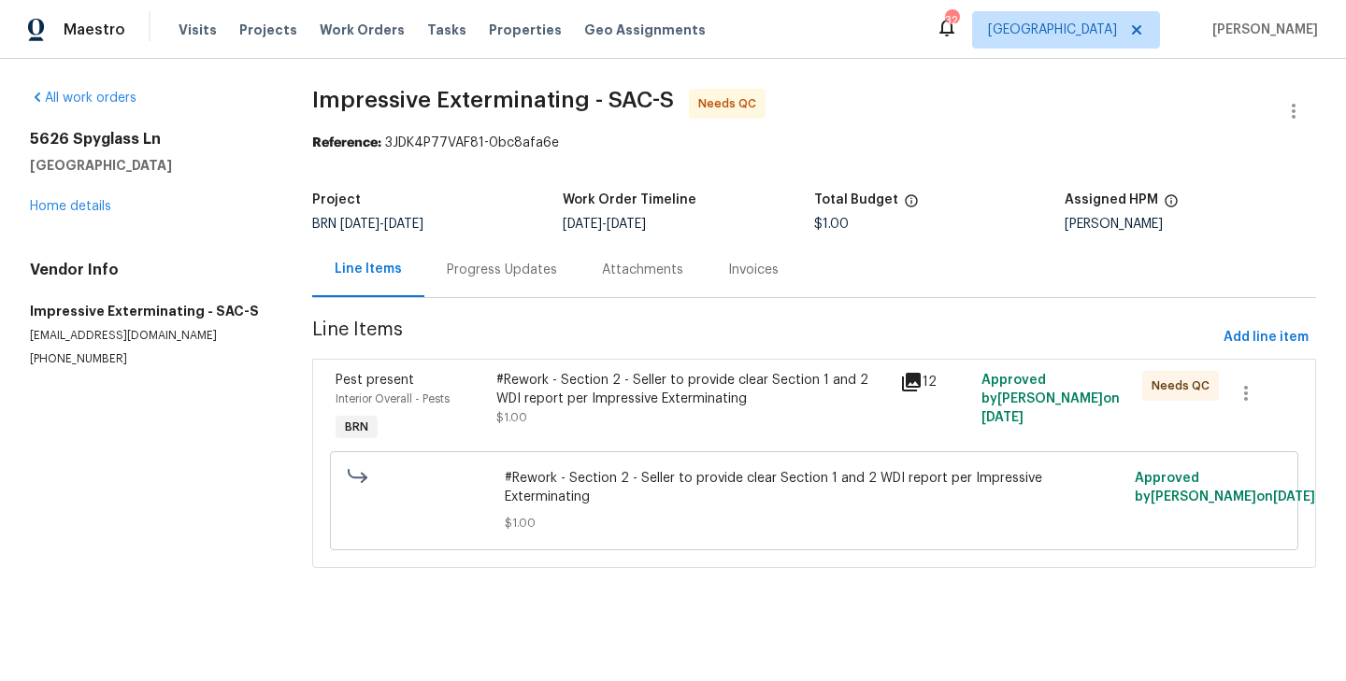
click at [479, 397] on div "Interior Overall - Pests" at bounding box center [411, 399] width 150 height 19
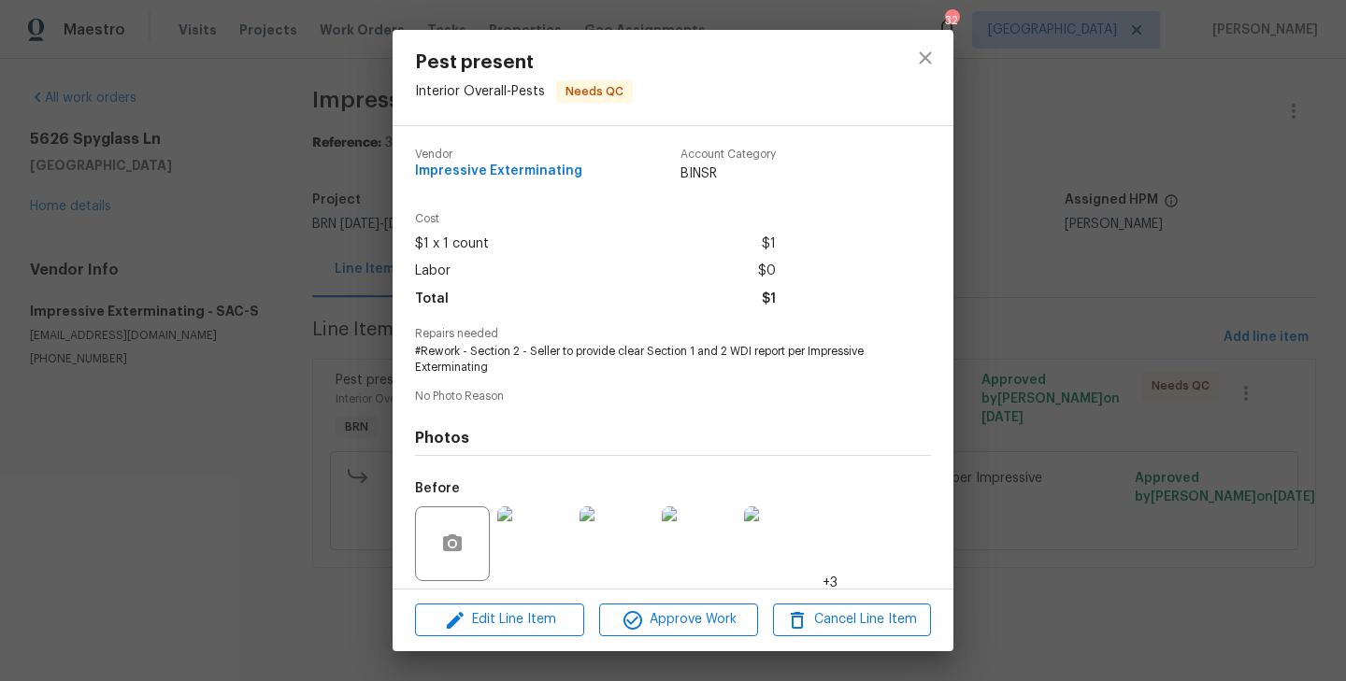
click at [464, 361] on span "#Rework - Section 2 - Seller to provide clear Section 1 and 2 WDI report per Im…" at bounding box center [647, 360] width 465 height 32
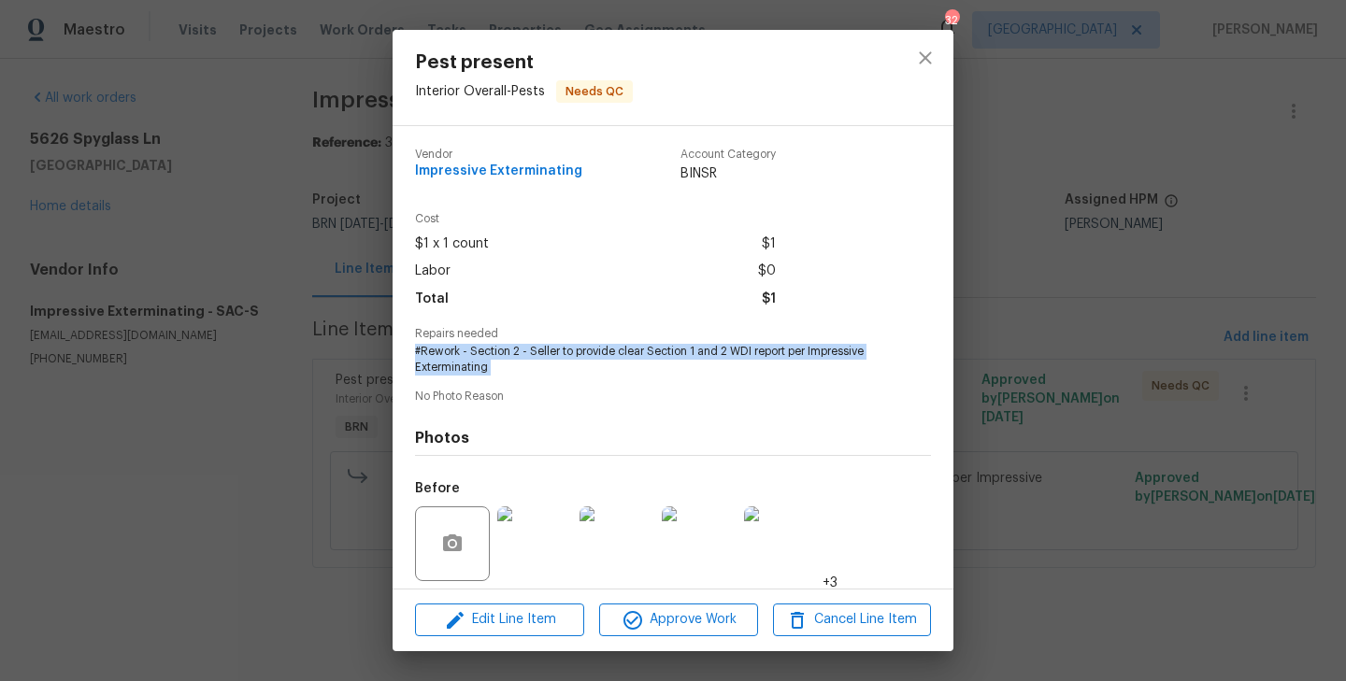
copy span "#Rework - Section 2 - Seller to provide clear Section 1 and 2 WDI report per Im…"
click at [490, 171] on span "Impressive Exterminating" at bounding box center [498, 172] width 167 height 14
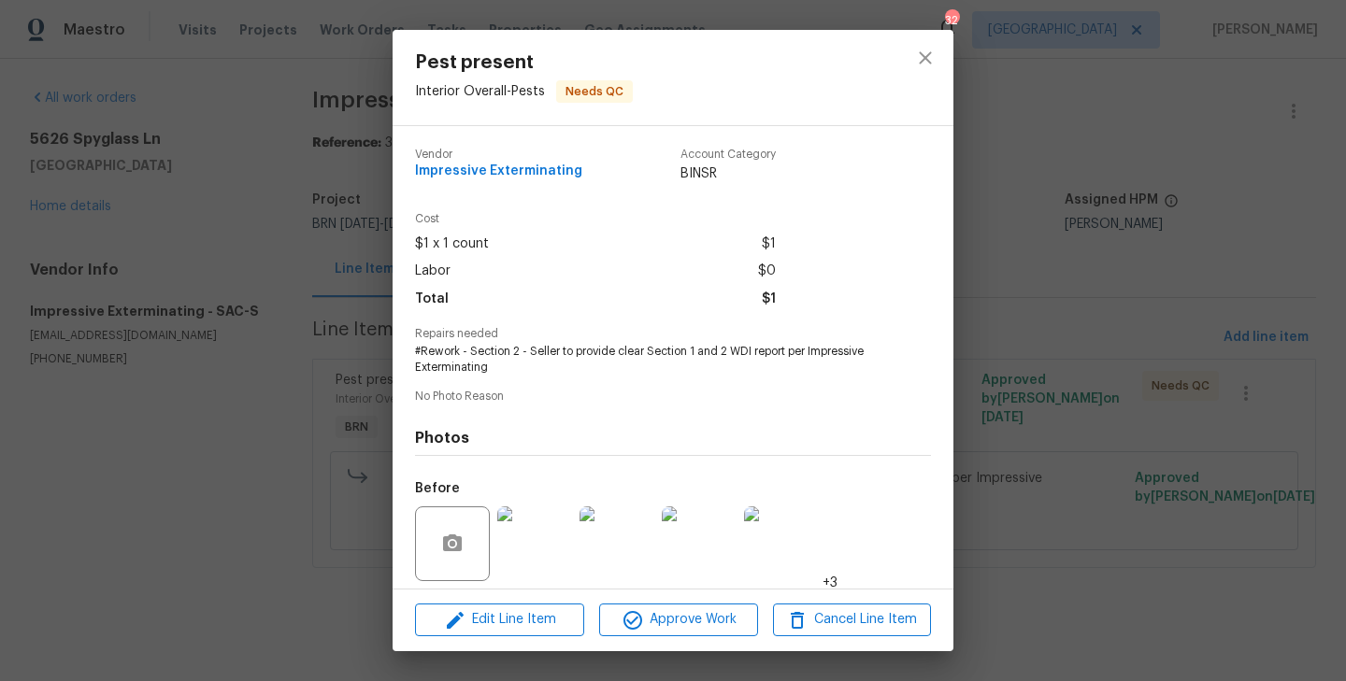
click at [490, 171] on span "Impressive Exterminating" at bounding box center [498, 172] width 167 height 14
click at [591, 165] on div "Vendor Impressive Exterminating Account Category BINSR" at bounding box center [595, 166] width 361 height 35
click at [583, 174] on div "Vendor Impressive Exterminating Account Category BINSR" at bounding box center [595, 166] width 361 height 35
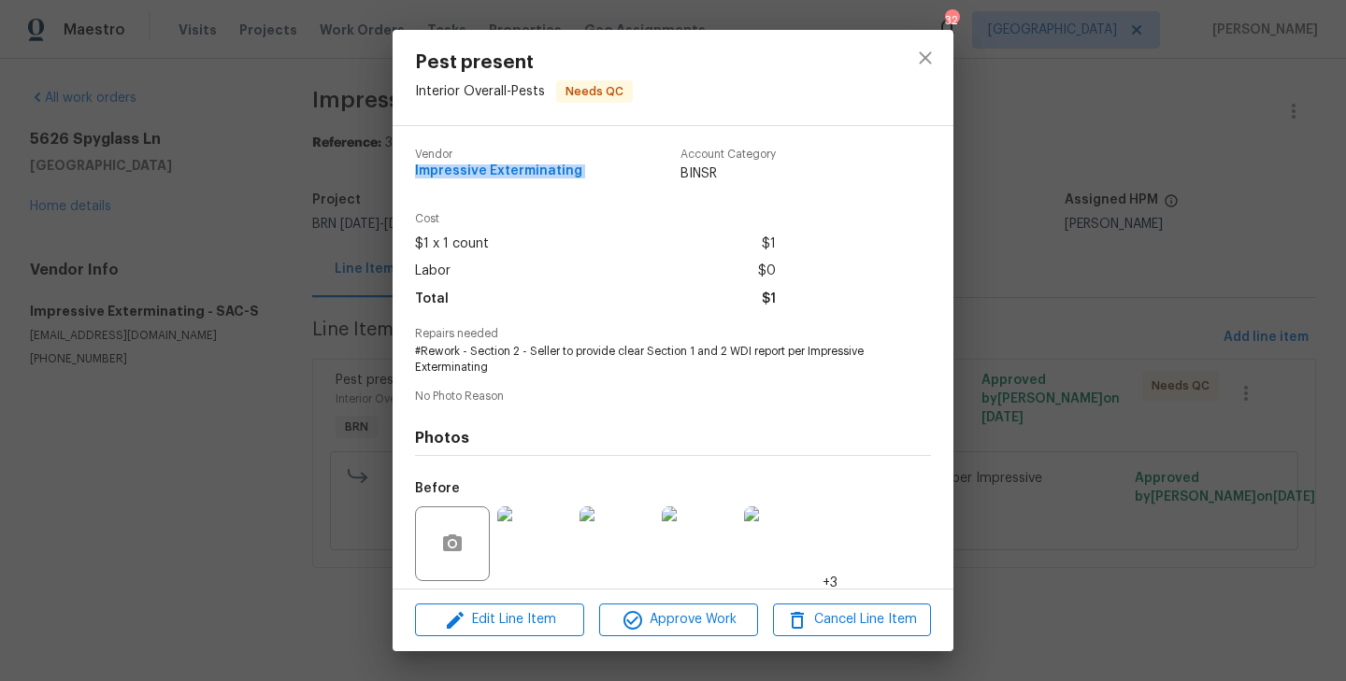
copy span "Impressive Exterminating"
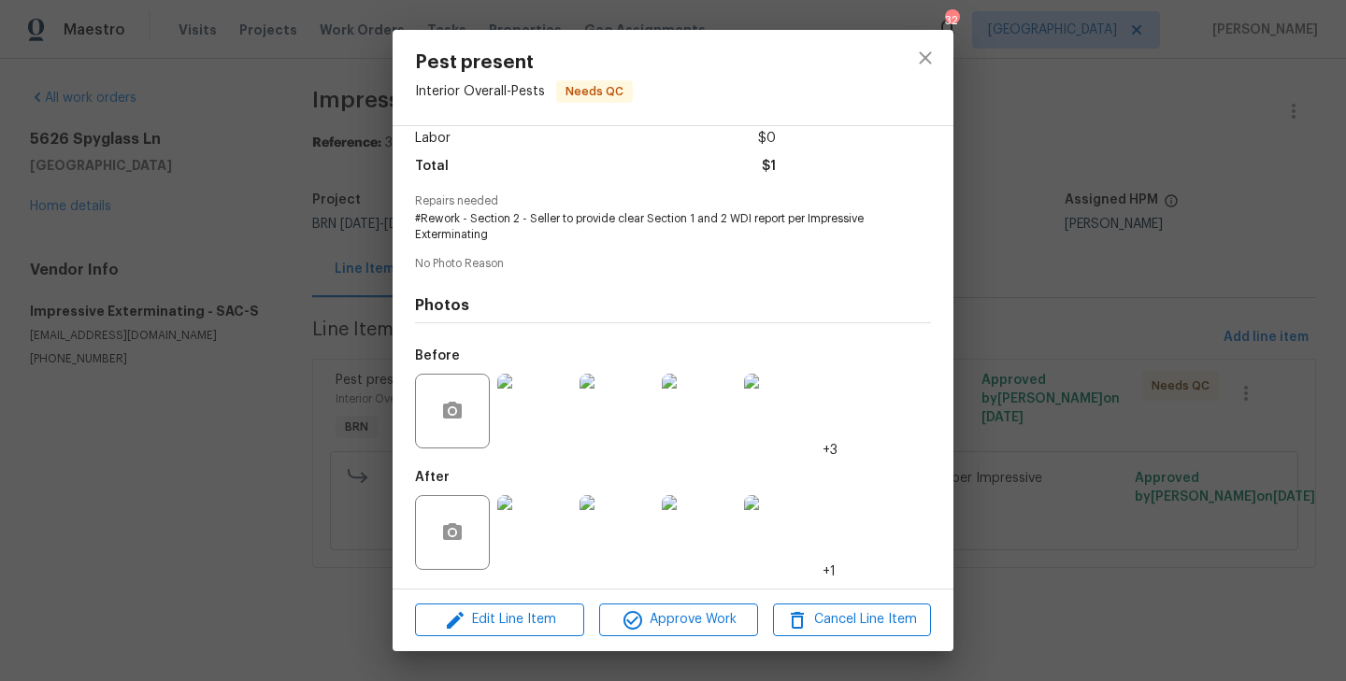
click at [538, 422] on img at bounding box center [534, 411] width 75 height 75
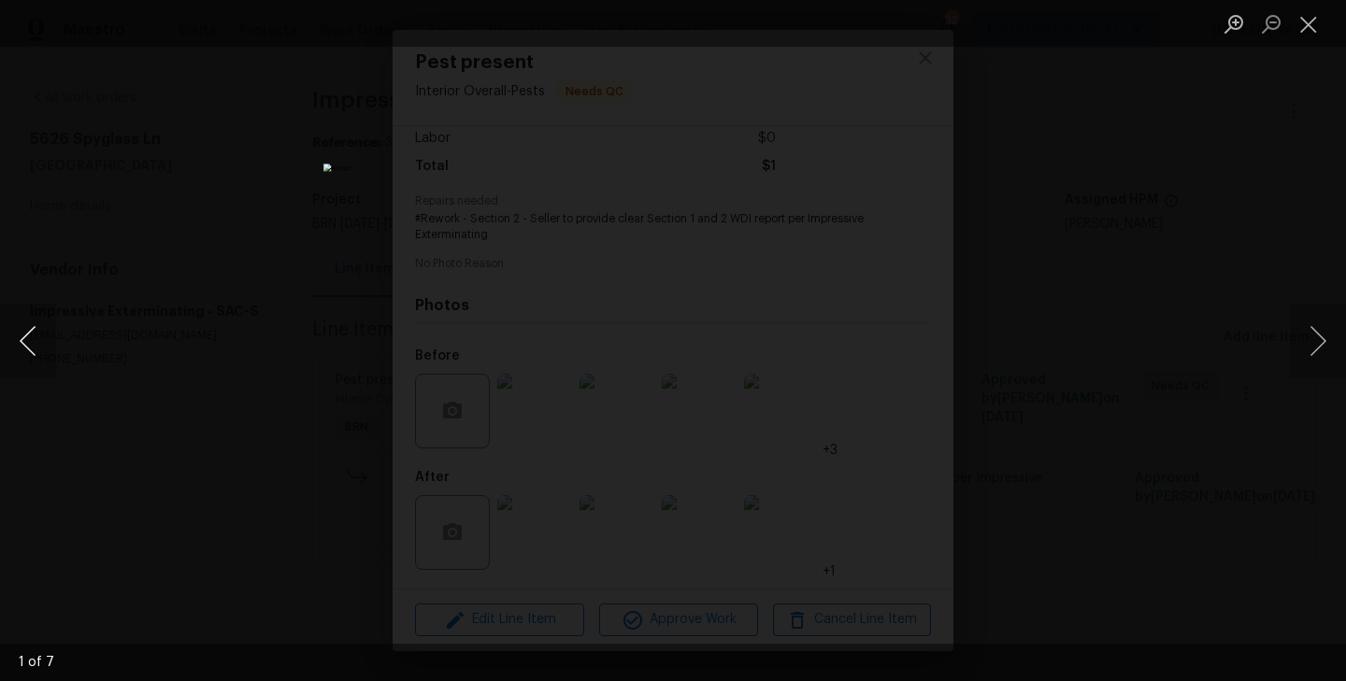
click at [39, 339] on button "Previous image" at bounding box center [28, 341] width 56 height 75
click at [1327, 338] on button "Next image" at bounding box center [1318, 341] width 56 height 75
click at [209, 330] on div "Lightbox" at bounding box center [673, 340] width 1346 height 681
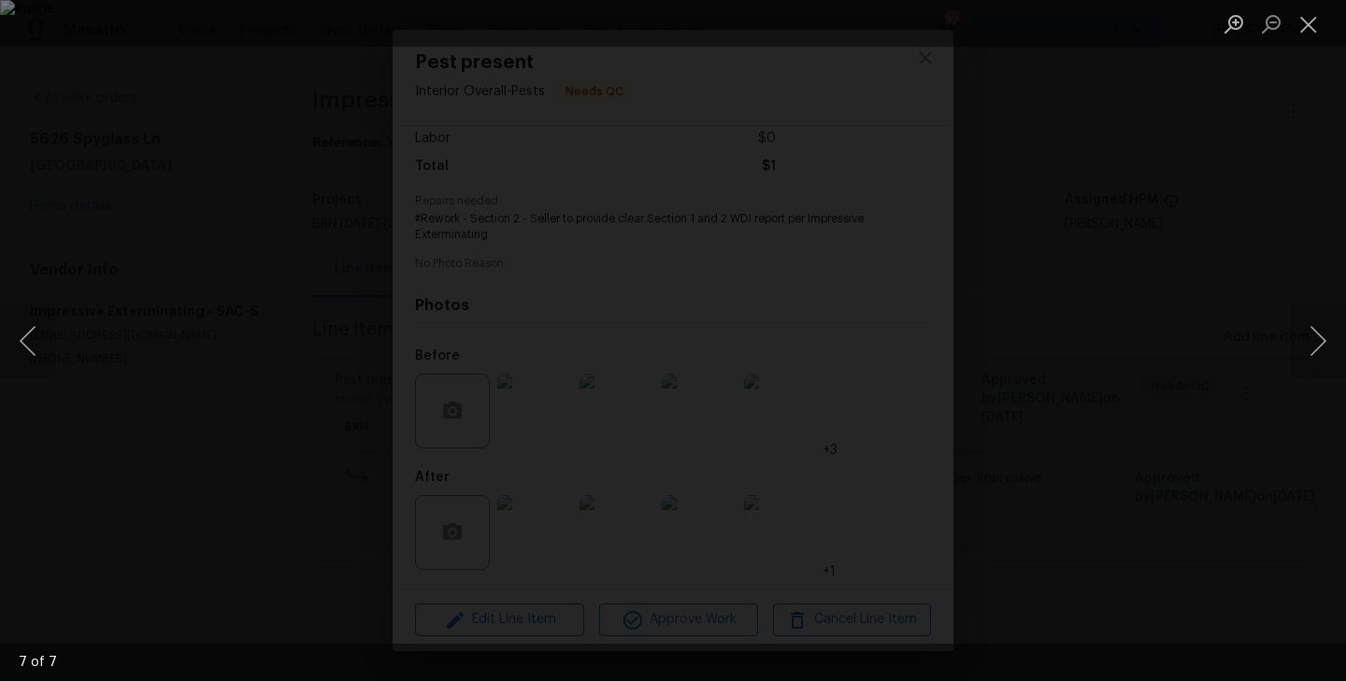
click at [300, 276] on div "Lightbox" at bounding box center [673, 340] width 1346 height 681
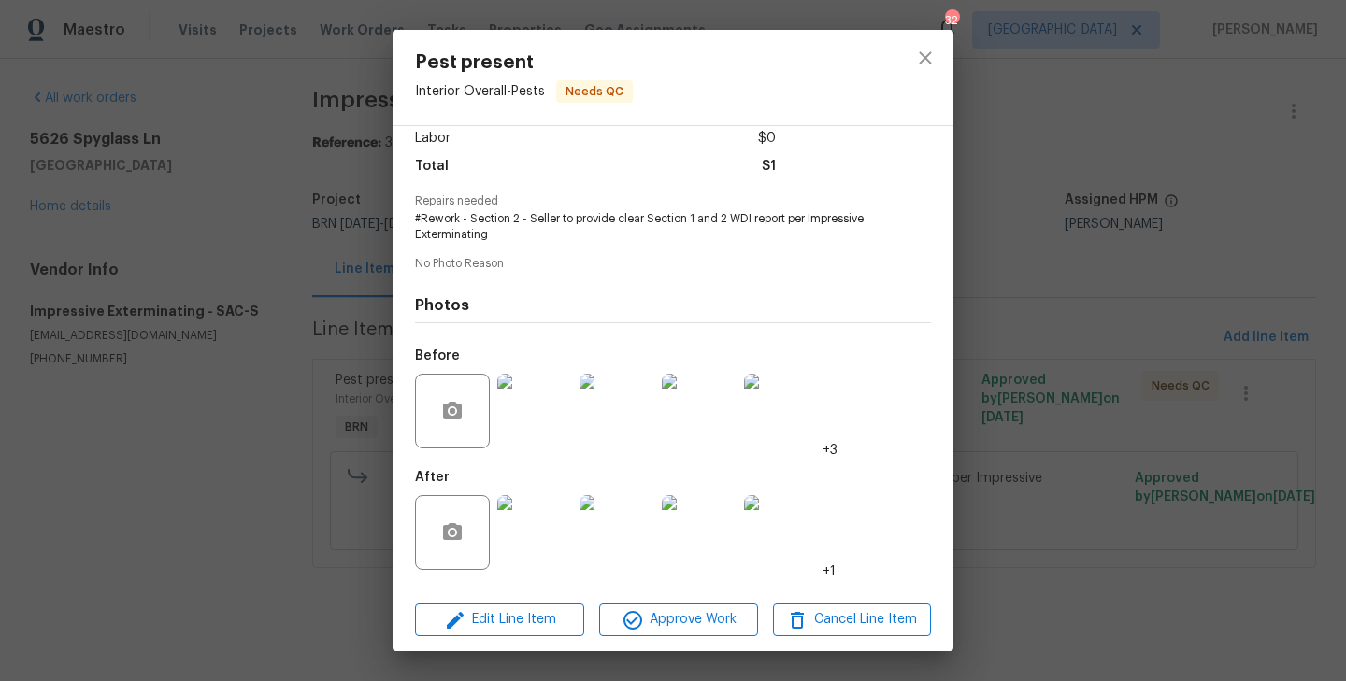
click at [269, 355] on div "Pest present Interior Overall - Pests Needs QC Vendor Impressive Exterminating …" at bounding box center [673, 340] width 1346 height 681
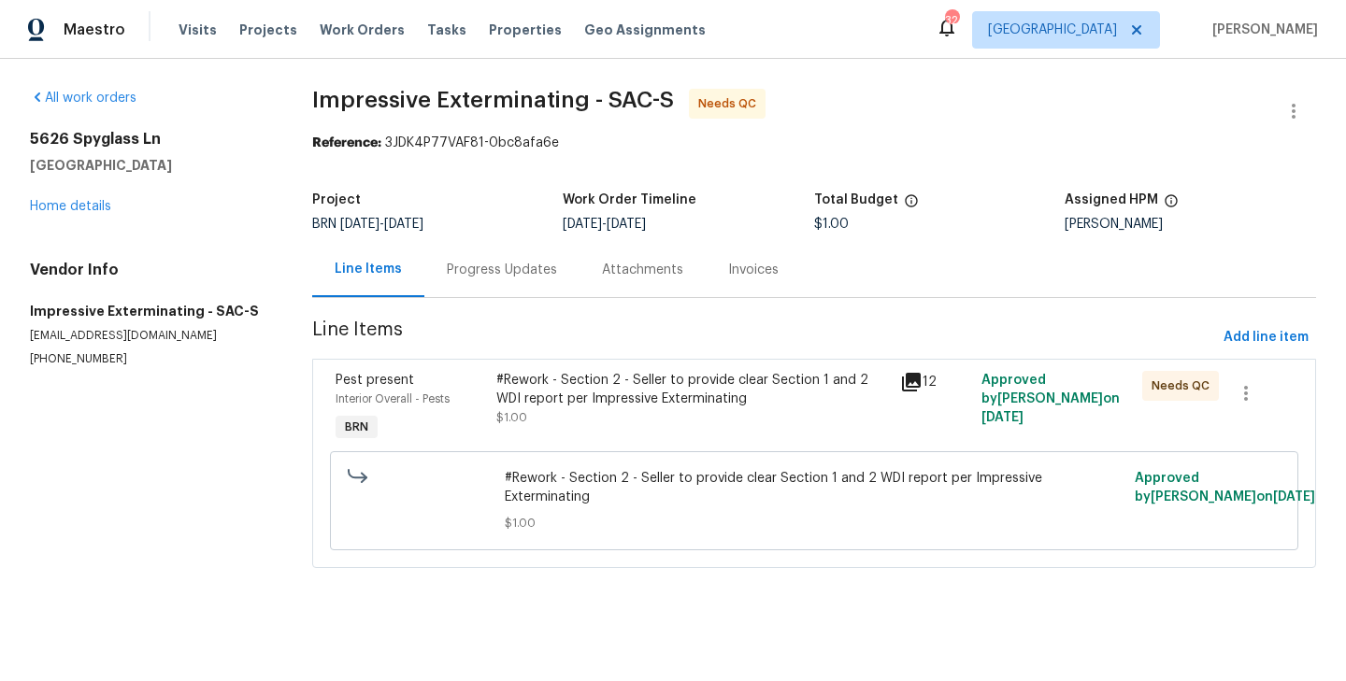
click at [479, 380] on div "Pest present" at bounding box center [411, 380] width 150 height 19
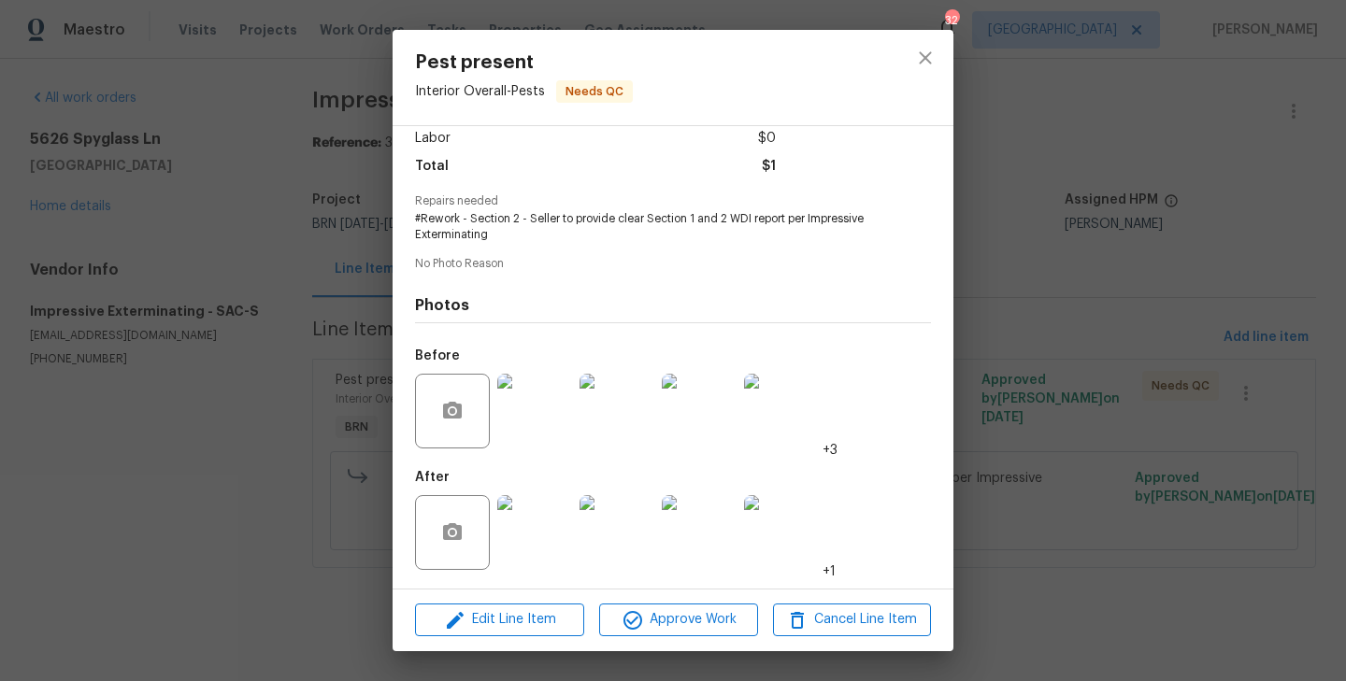
click at [533, 498] on img at bounding box center [534, 532] width 75 height 75
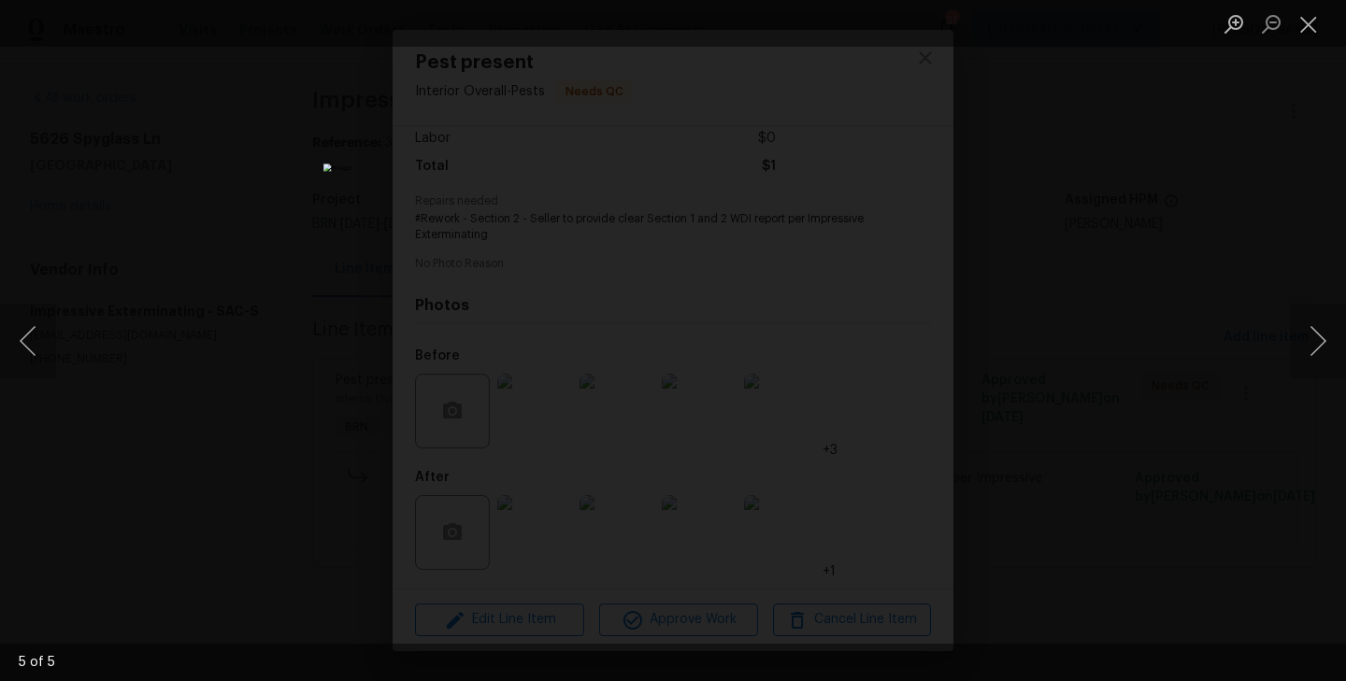
click at [406, 245] on div "Lightbox" at bounding box center [673, 340] width 1346 height 681
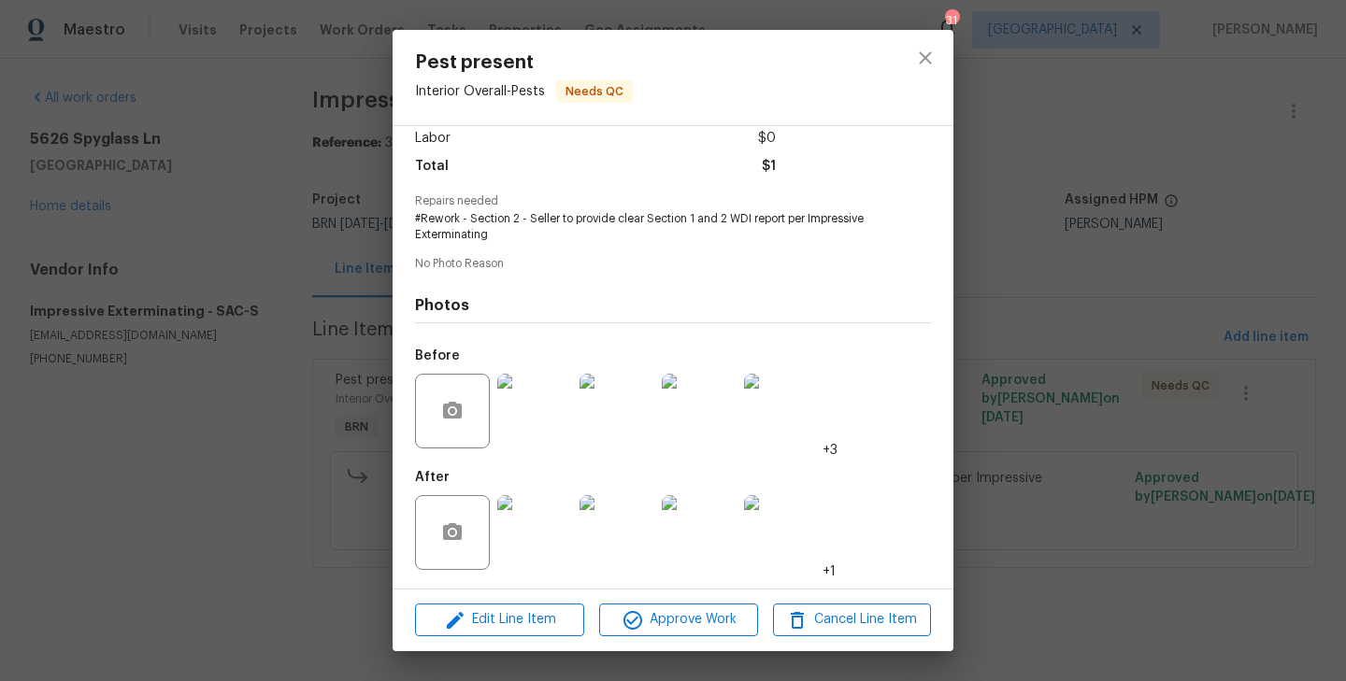
click at [311, 233] on div "Pest present Interior Overall - Pests Needs QC Vendor Impressive Exterminating …" at bounding box center [673, 340] width 1346 height 681
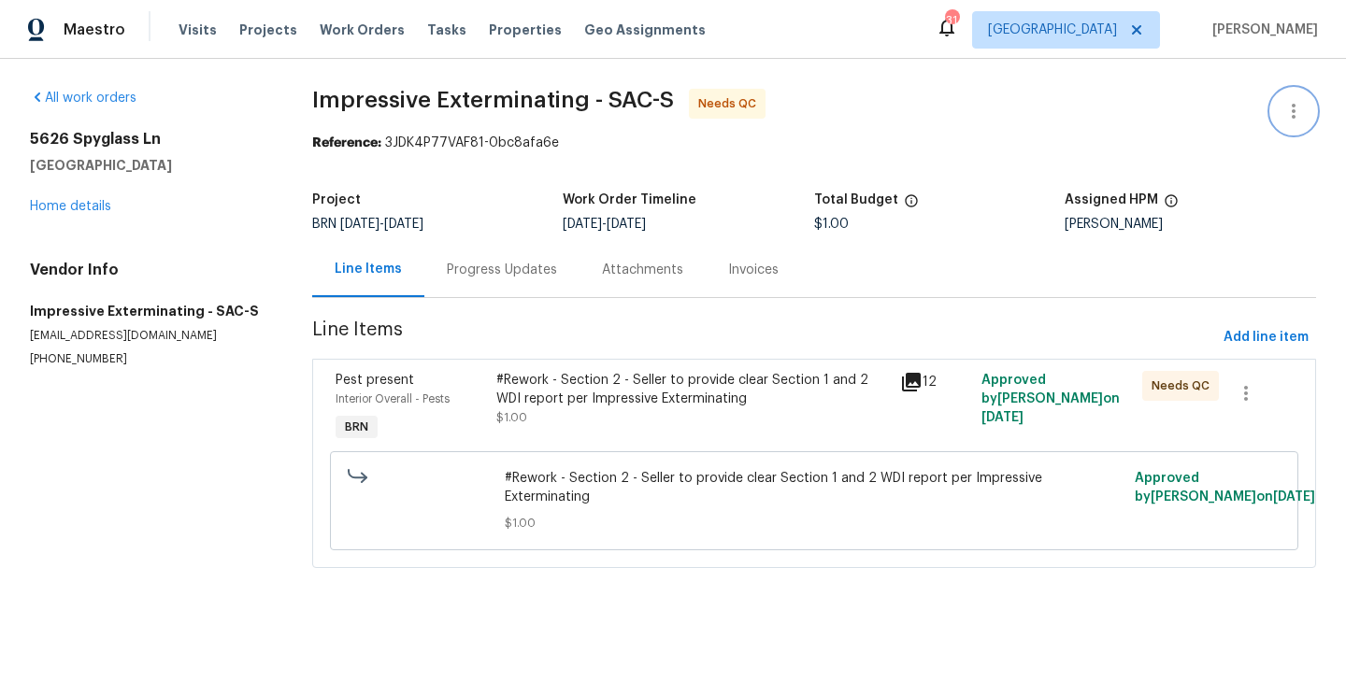
click at [1281, 123] on button "button" at bounding box center [1293, 111] width 45 height 45
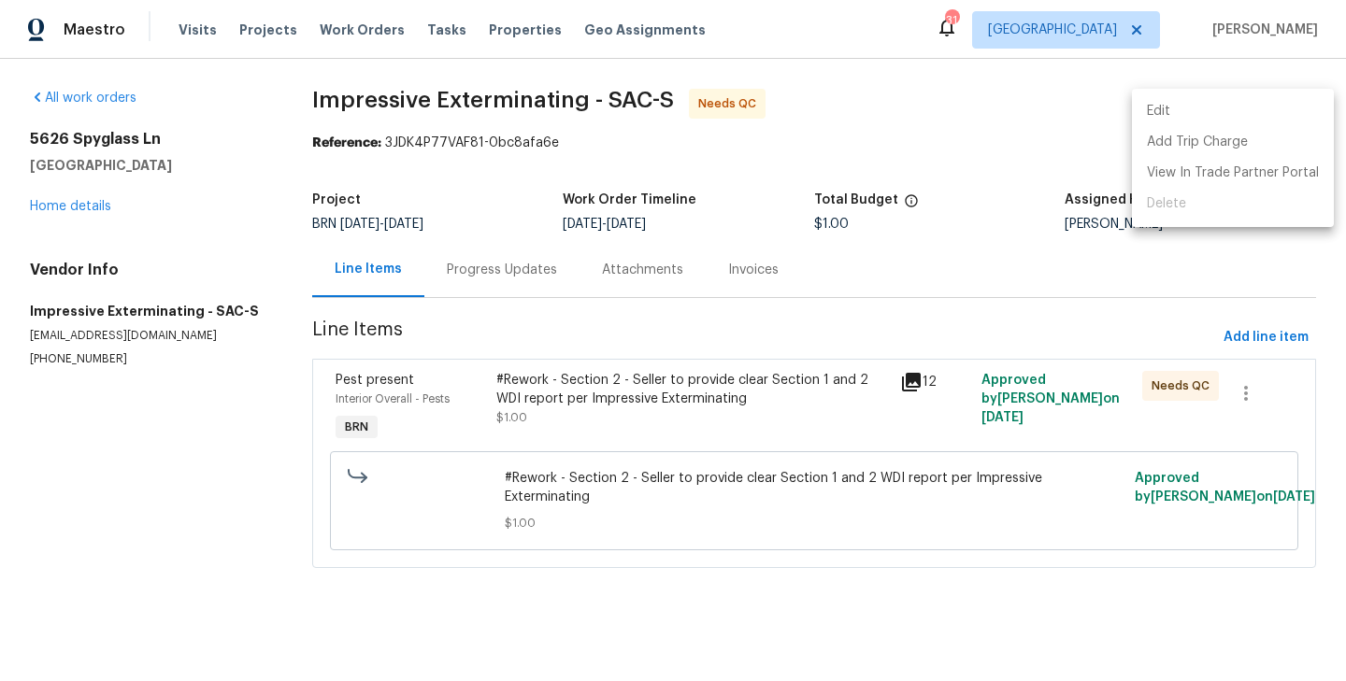
click at [860, 257] on div at bounding box center [673, 340] width 1346 height 681
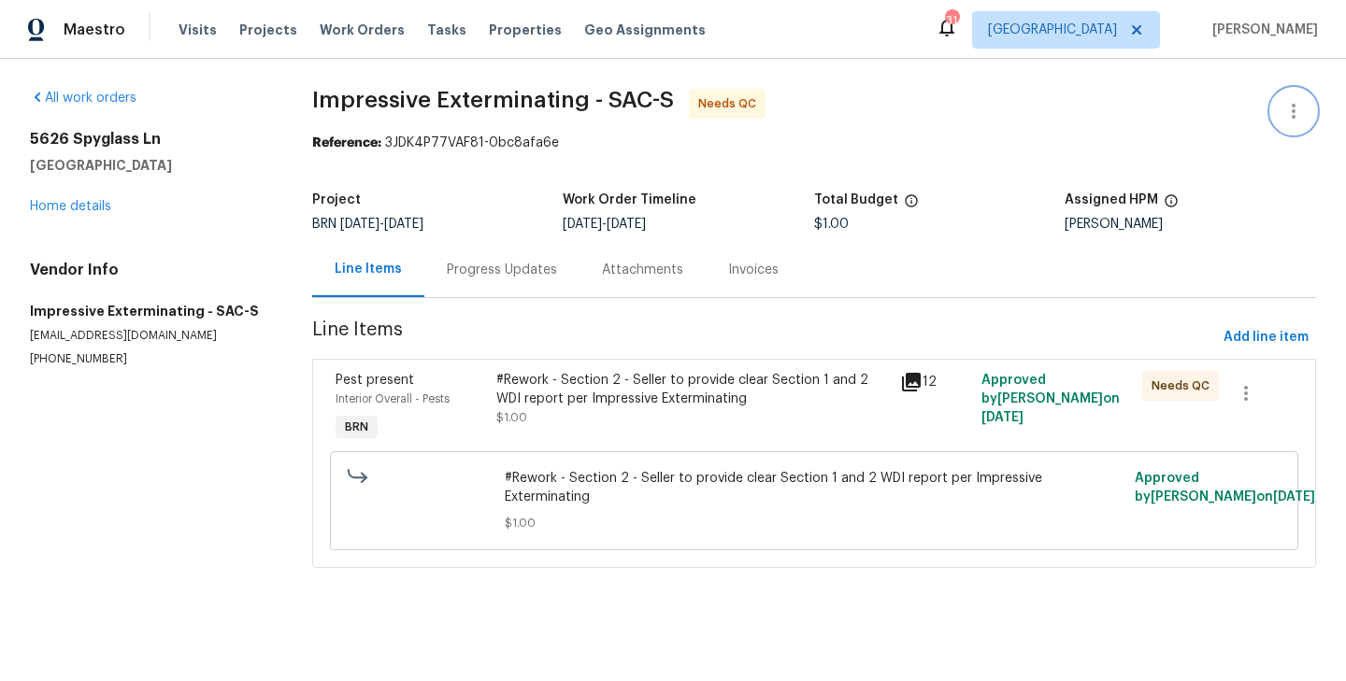
click at [1299, 111] on icon "button" at bounding box center [1293, 111] width 22 height 22
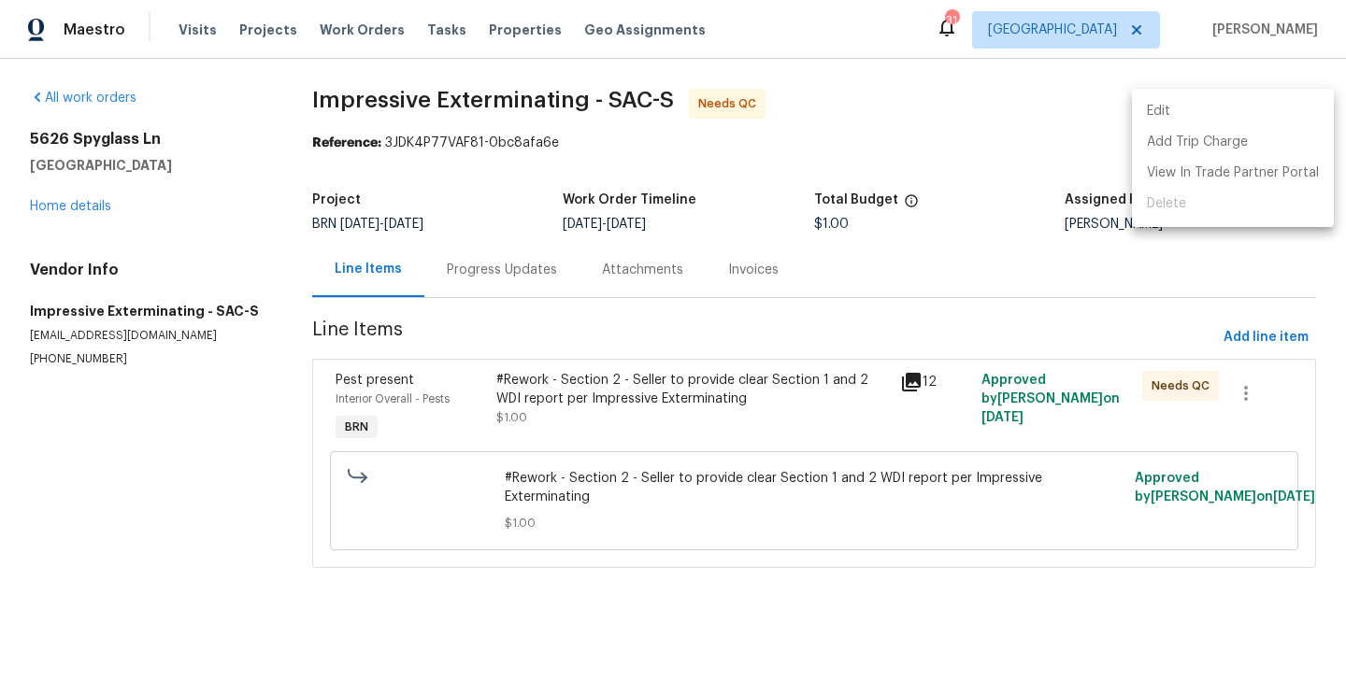
click at [1166, 110] on li "Edit" at bounding box center [1233, 111] width 202 height 31
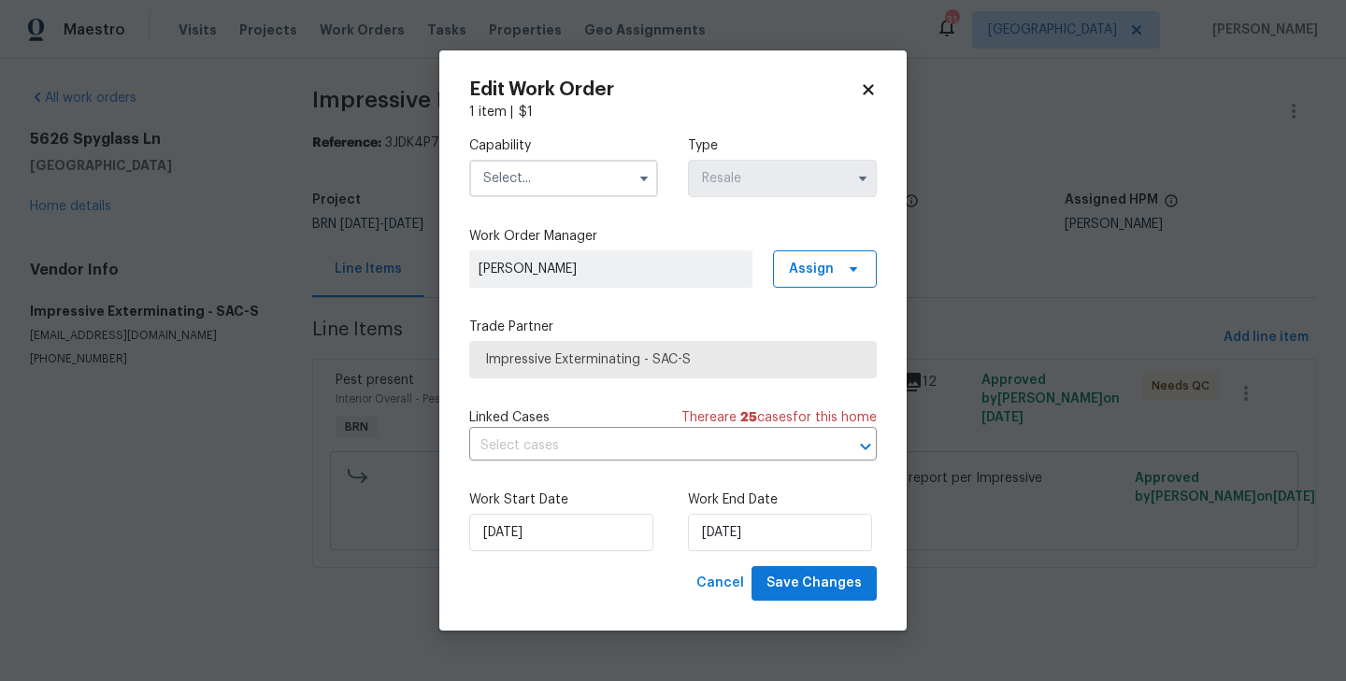
click at [587, 165] on input "text" at bounding box center [563, 178] width 189 height 37
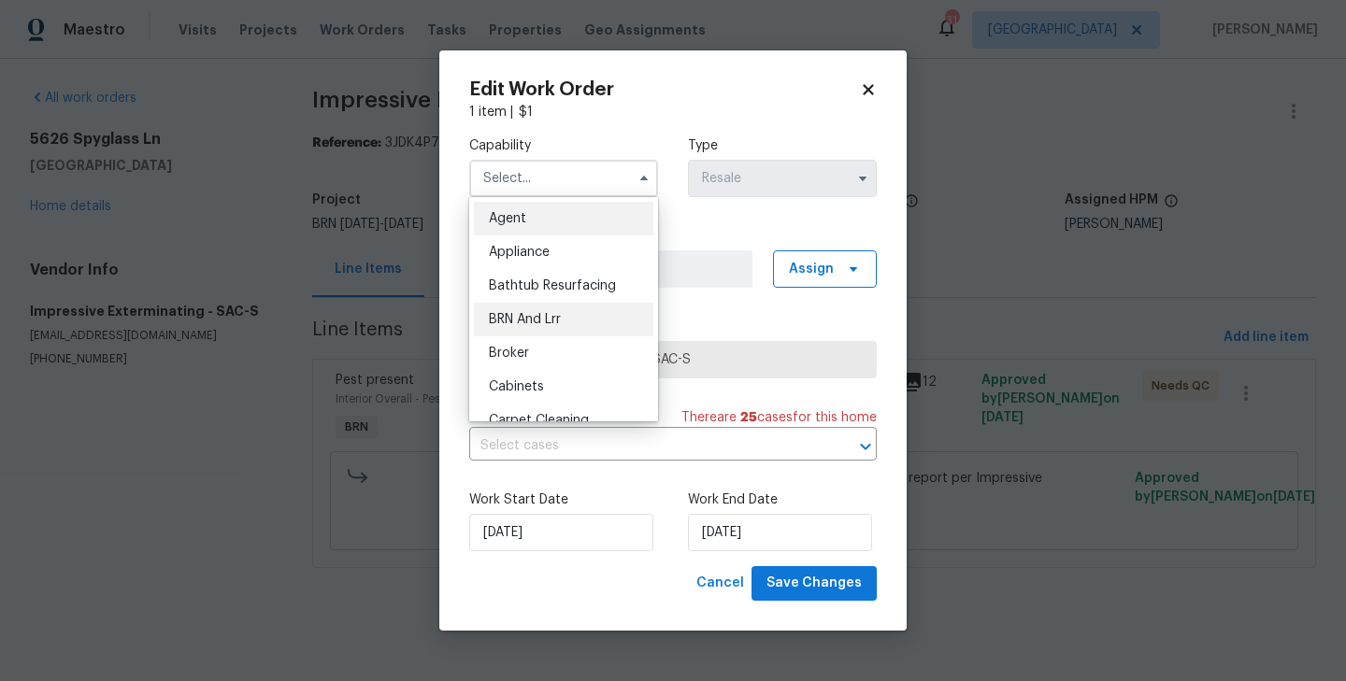
click at [604, 332] on div "BRN And Lrr" at bounding box center [563, 320] width 179 height 34
type input "BRN And Lrr"
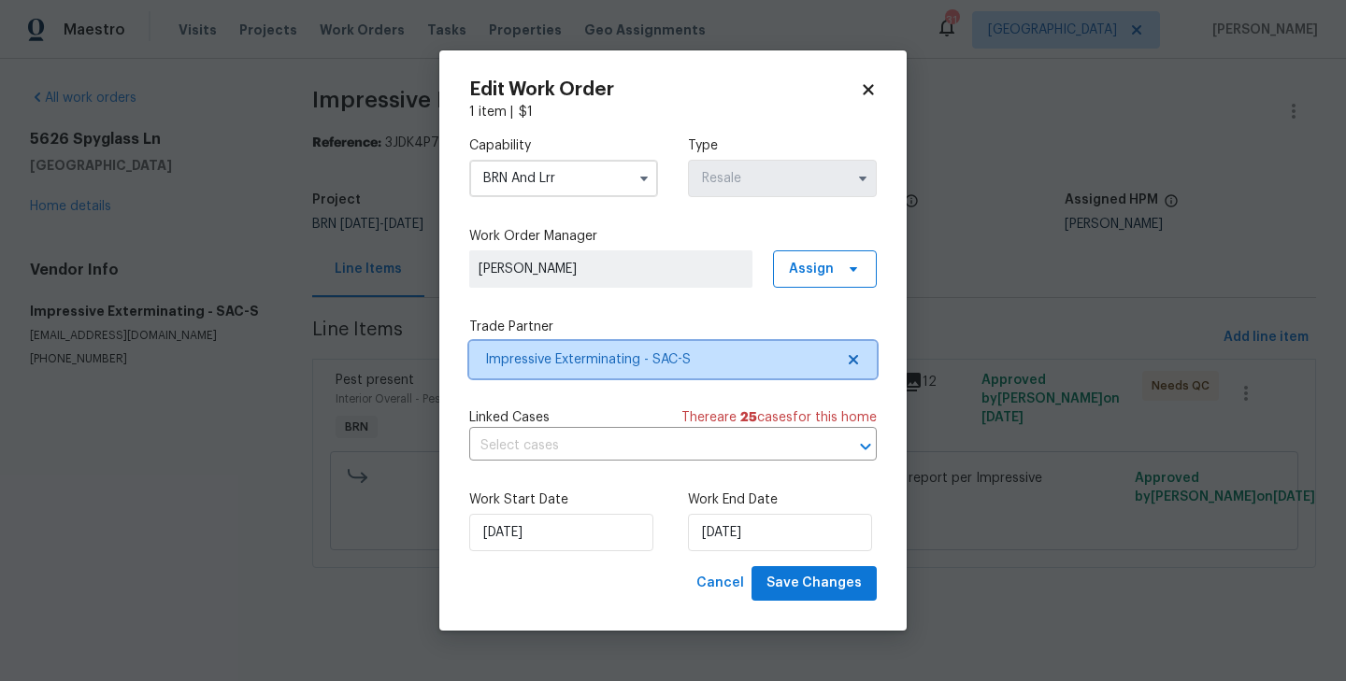
click at [703, 366] on span "Impressive Exterminating - SAC-S" at bounding box center [659, 360] width 349 height 19
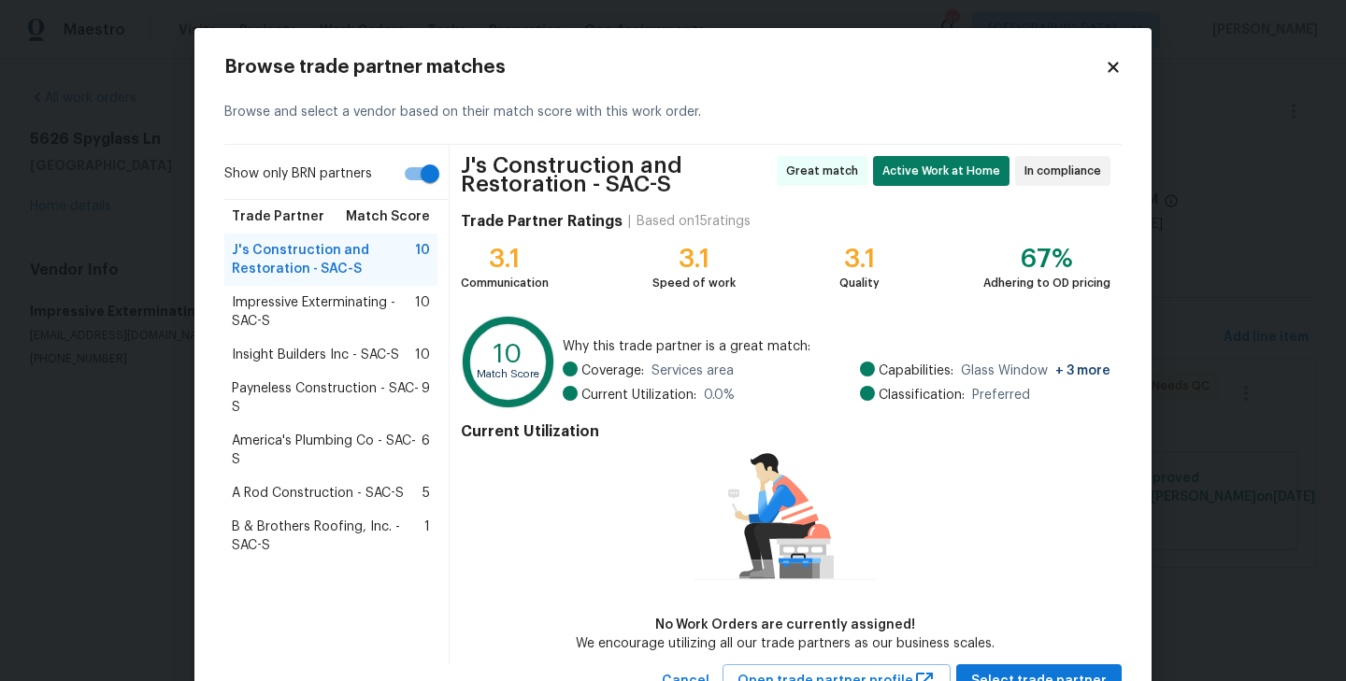
click at [343, 365] on div "Insight Builders Inc - SAC-S 10" at bounding box center [330, 355] width 213 height 34
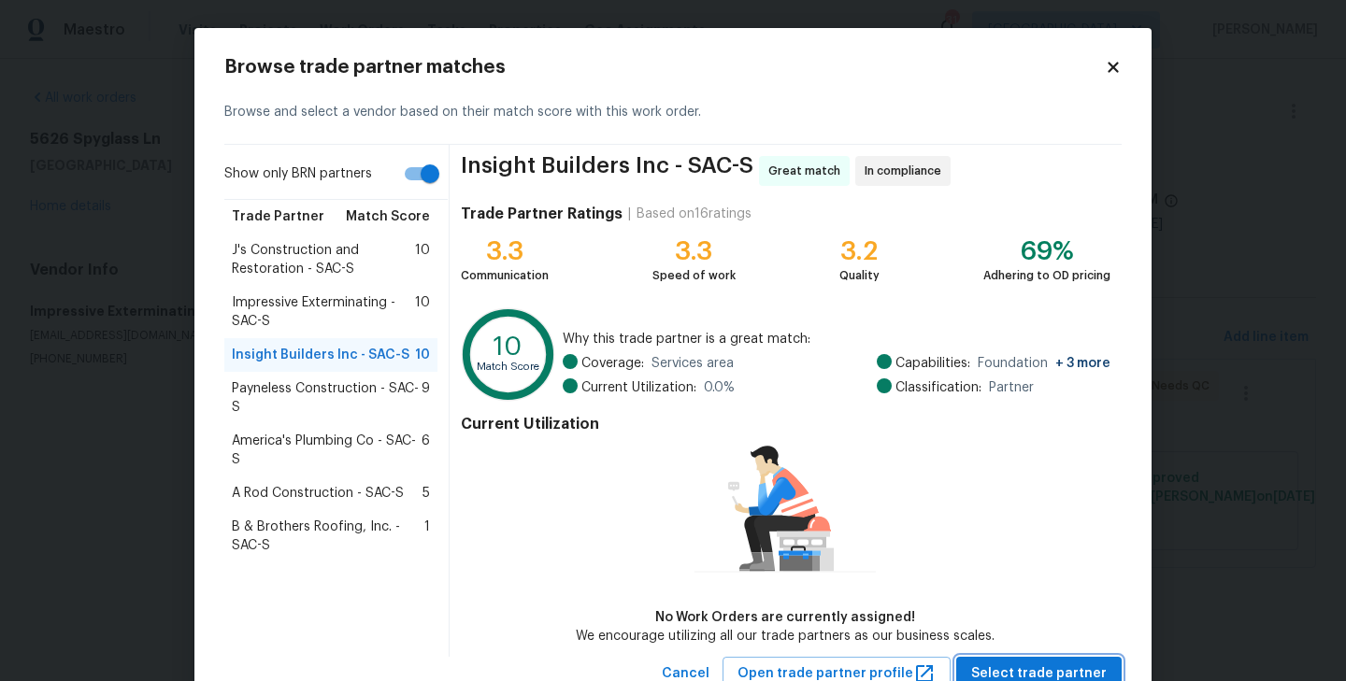
click at [1079, 660] on button "Select trade partner" at bounding box center [1038, 674] width 165 height 35
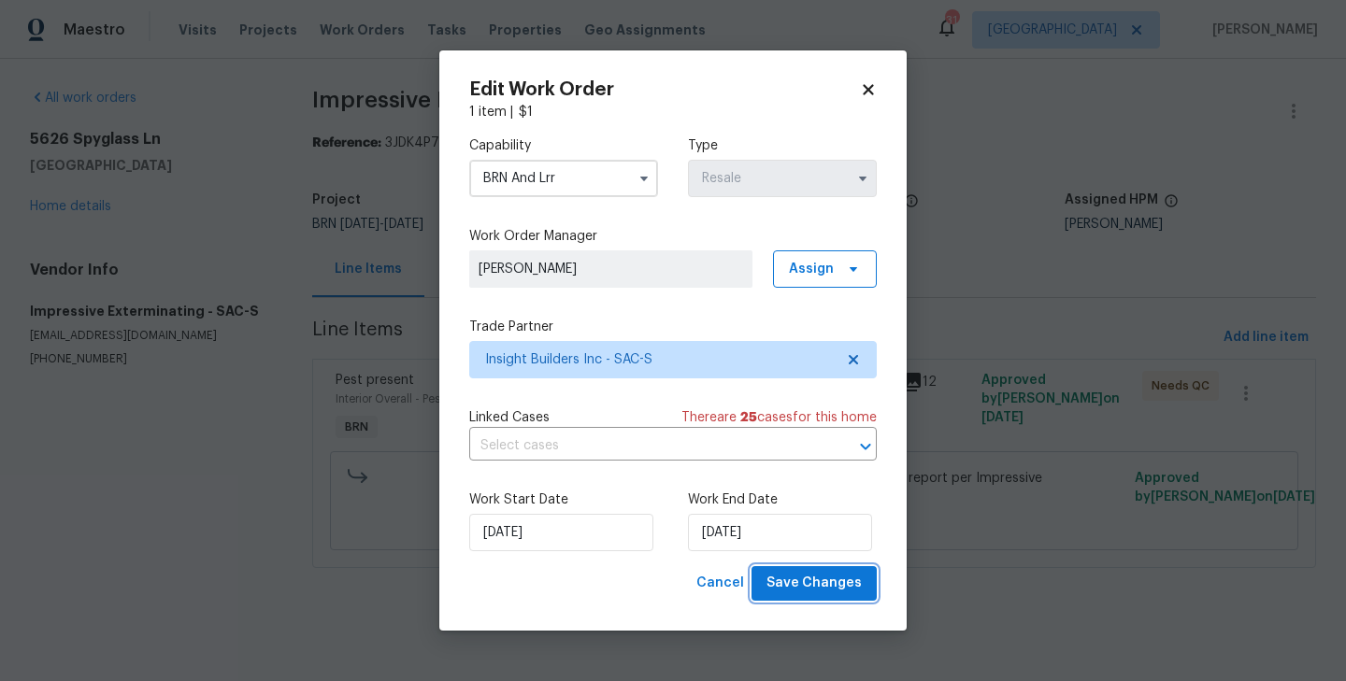
click at [813, 581] on span "Save Changes" at bounding box center [813, 583] width 95 height 23
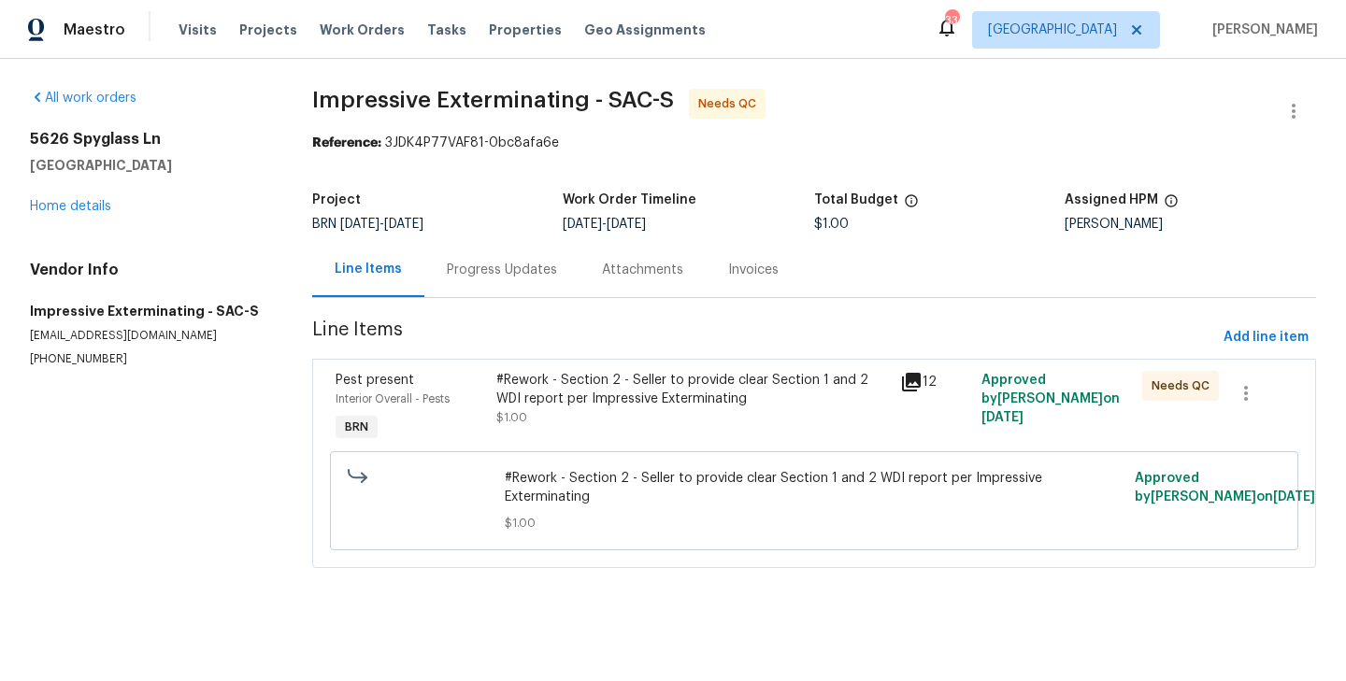
click at [498, 262] on div "Progress Updates" at bounding box center [502, 270] width 110 height 19
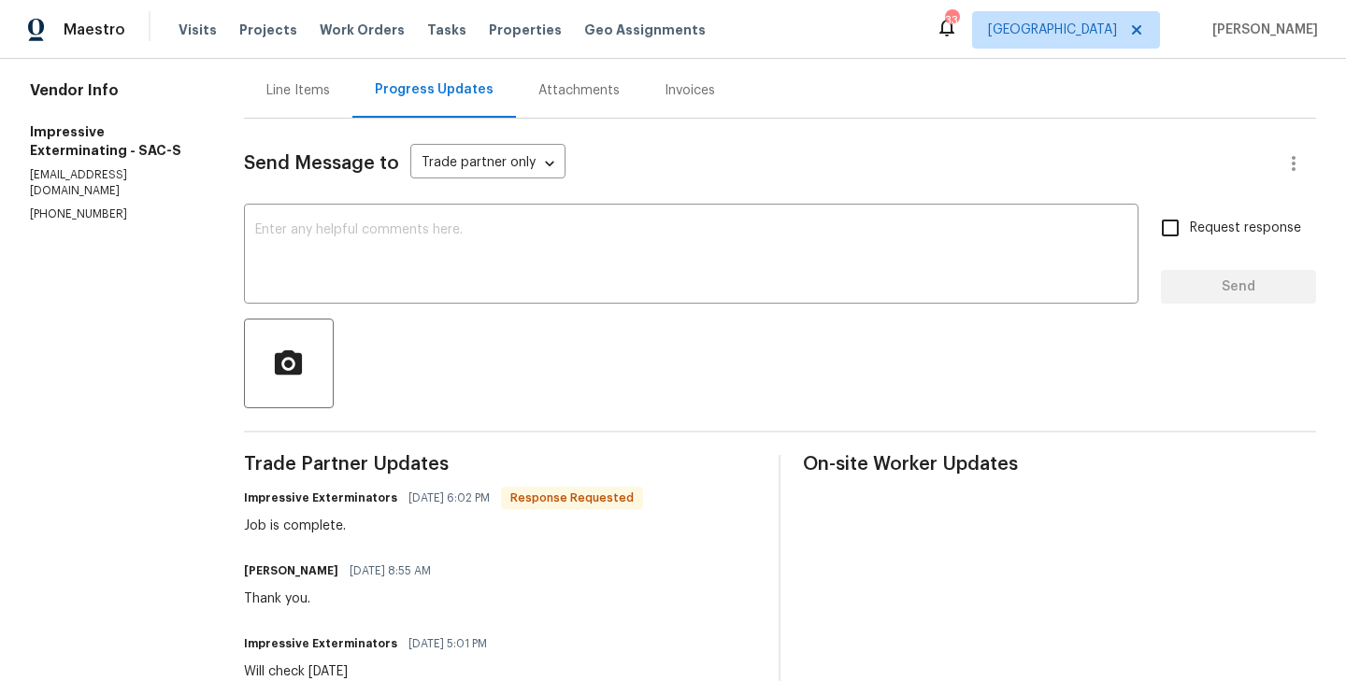
scroll to position [119, 0]
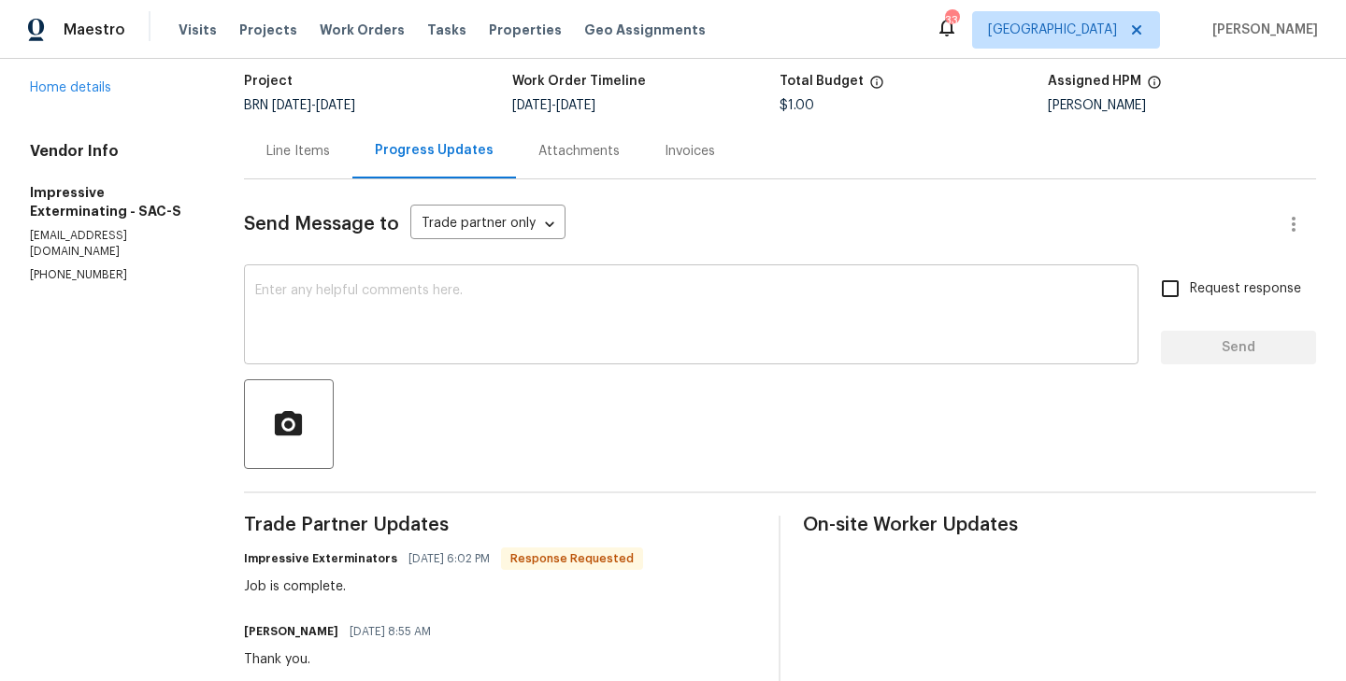
click at [450, 324] on textarea at bounding box center [691, 316] width 872 height 65
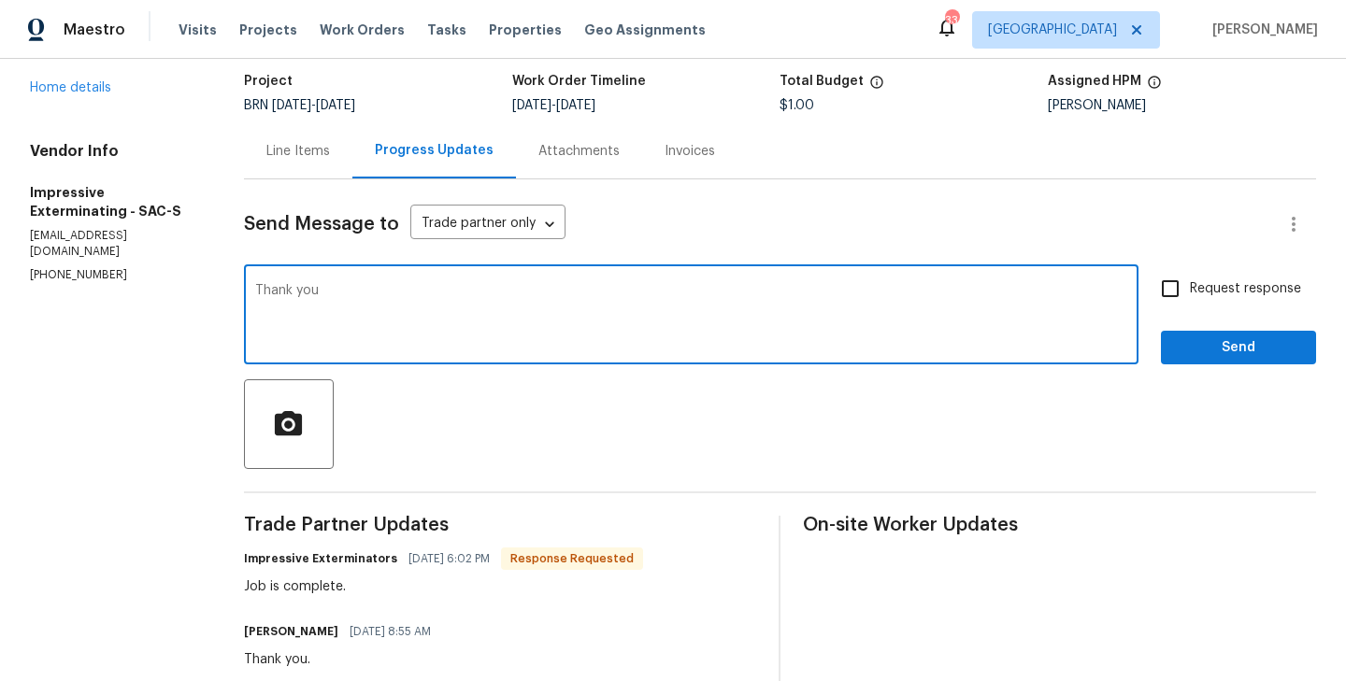
type textarea "Thank you"
click at [1178, 288] on input "Request response" at bounding box center [1170, 288] width 39 height 39
checkbox input "true"
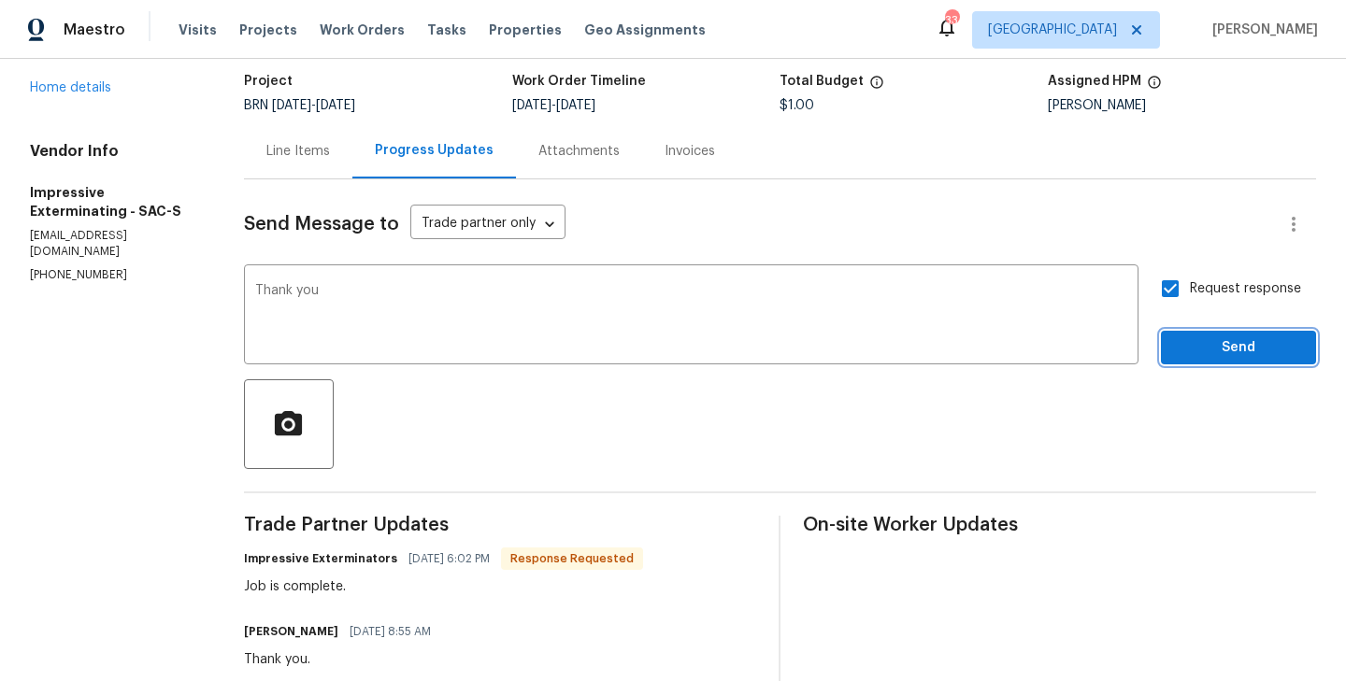
click at [1223, 336] on span "Send" at bounding box center [1238, 347] width 125 height 23
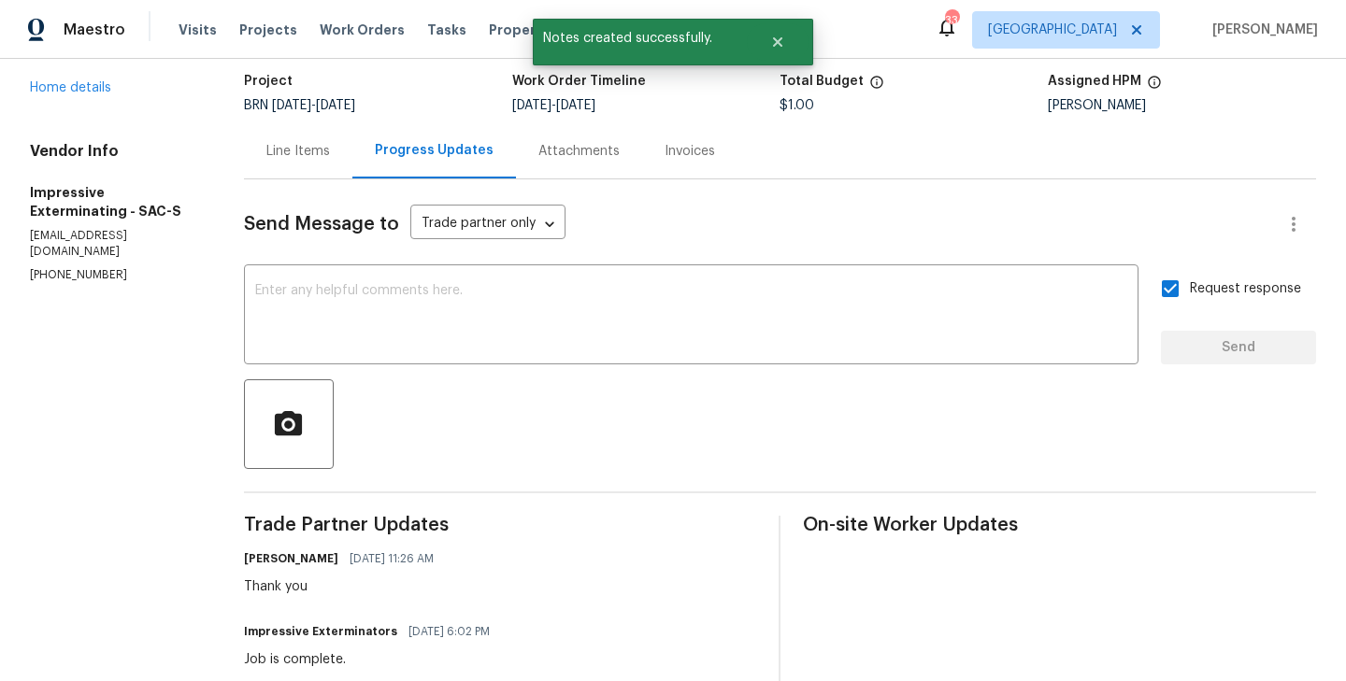
scroll to position [0, 0]
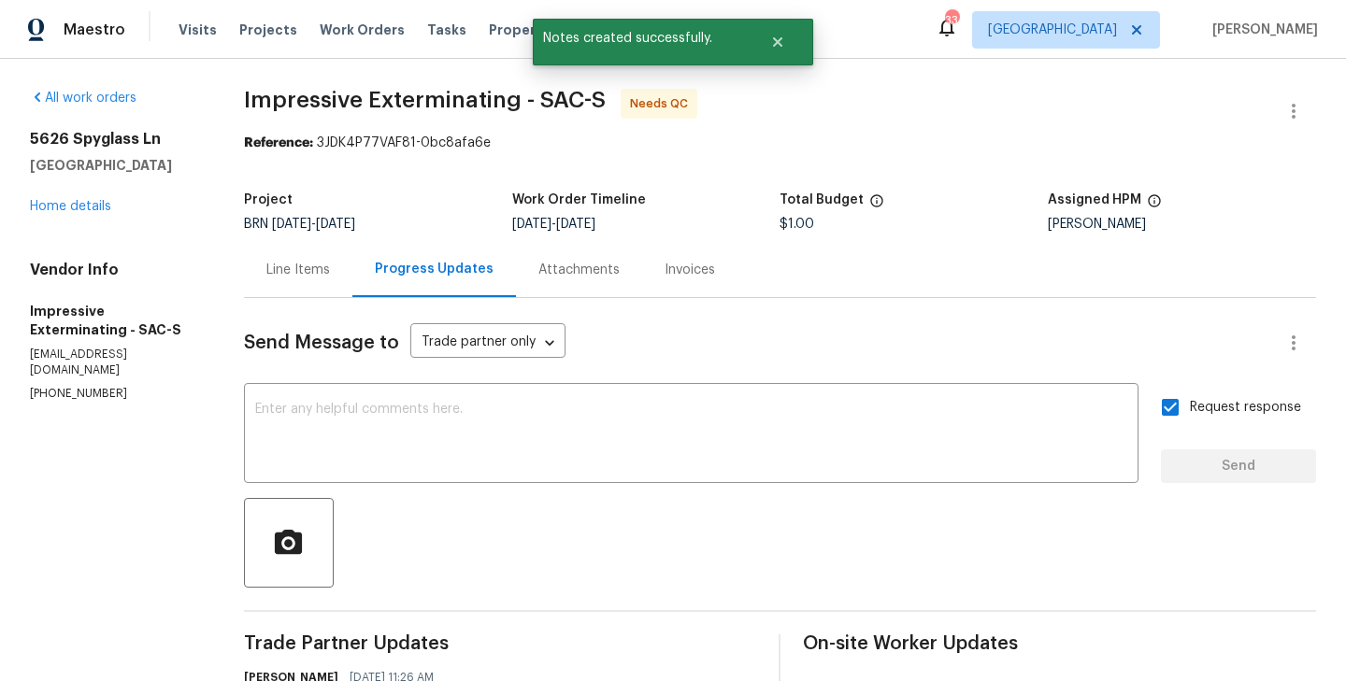
click at [1314, 93] on div at bounding box center [1293, 111] width 45 height 45
click at [1303, 104] on icon "button" at bounding box center [1293, 111] width 22 height 22
click at [1187, 114] on li "Edit" at bounding box center [1233, 111] width 202 height 31
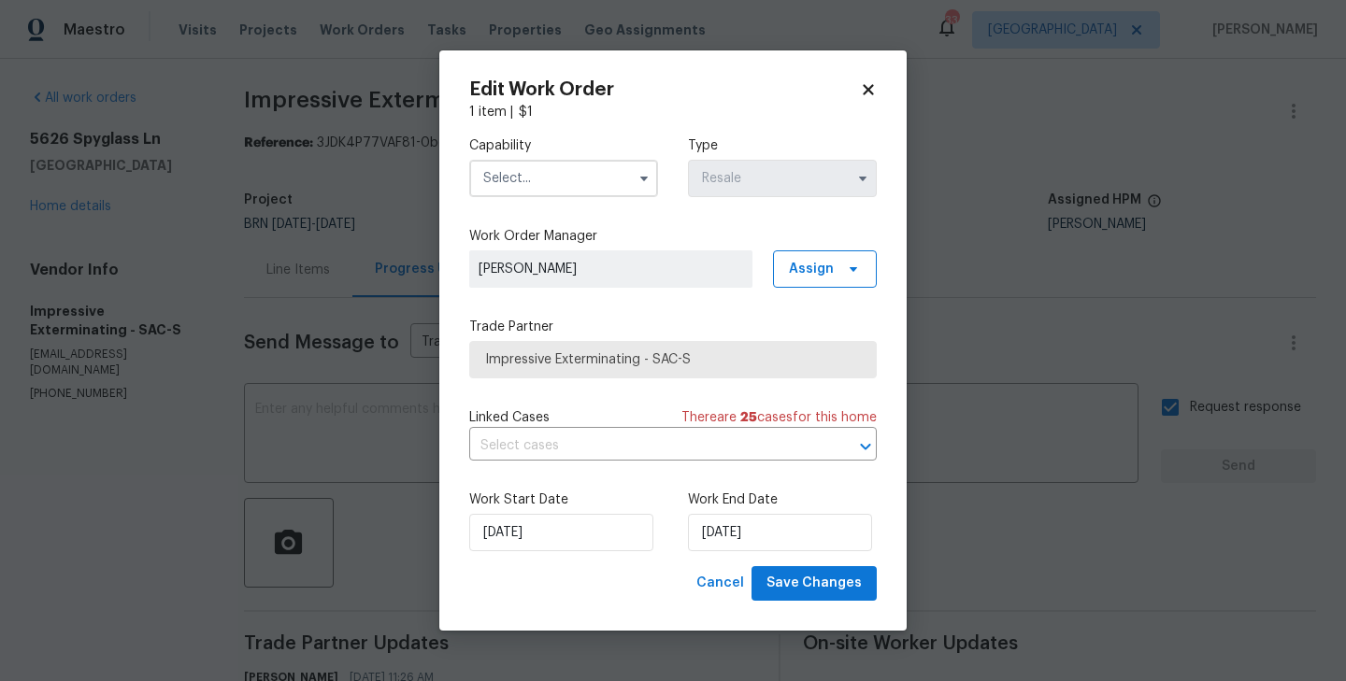
click at [614, 185] on input "text" at bounding box center [563, 178] width 189 height 37
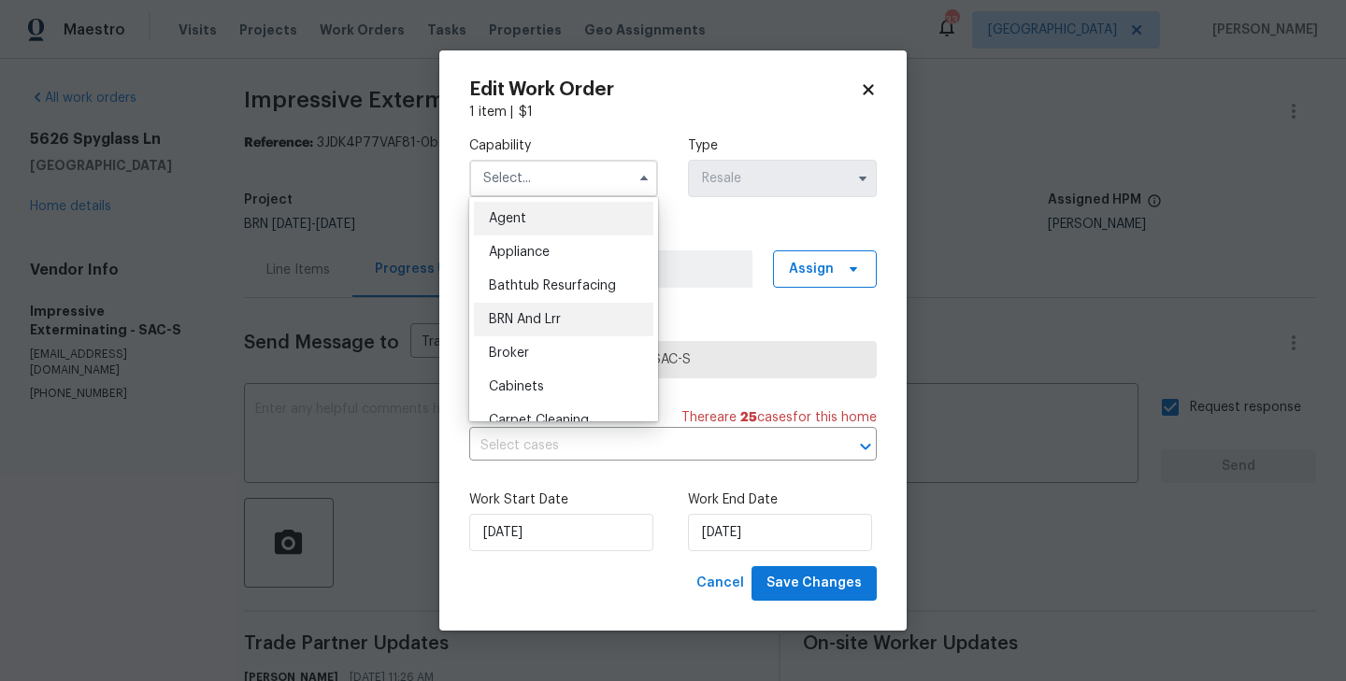
click at [594, 307] on div "BRN And Lrr" at bounding box center [563, 320] width 179 height 34
type input "BRN And Lrr"
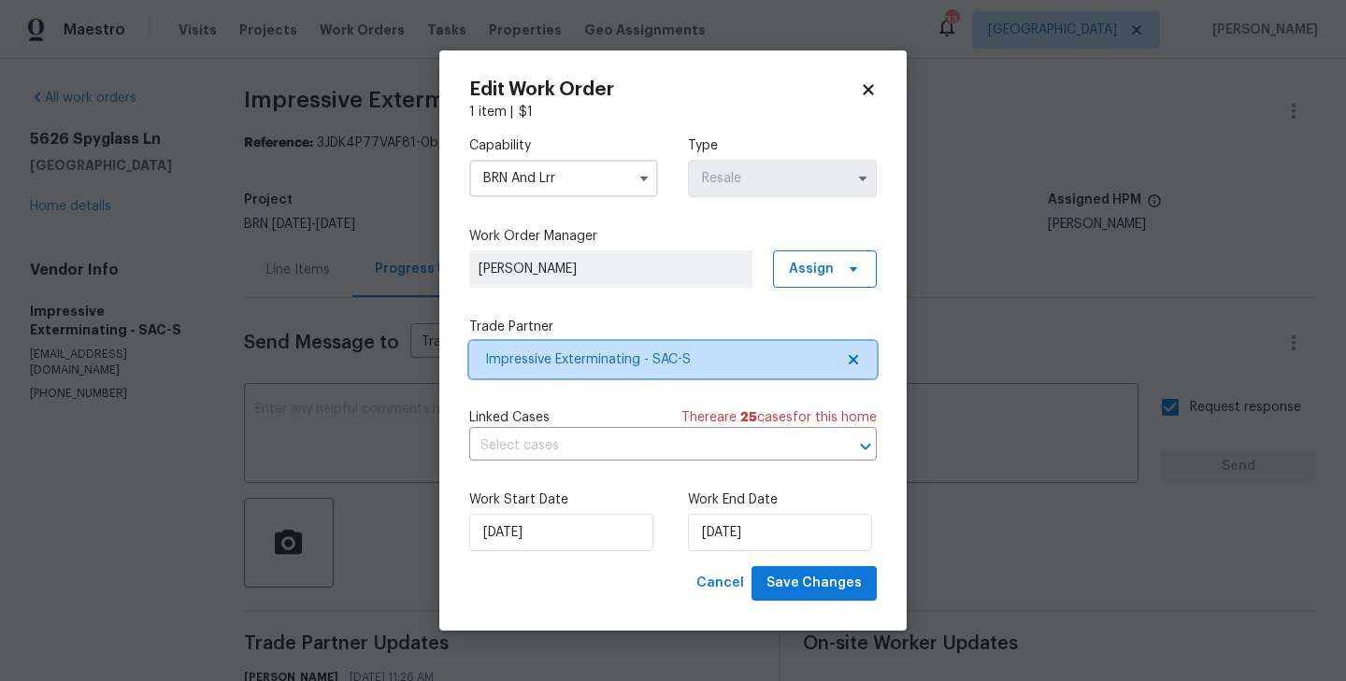
click at [699, 343] on span "Impressive Exterminating - SAC-S" at bounding box center [673, 359] width 408 height 37
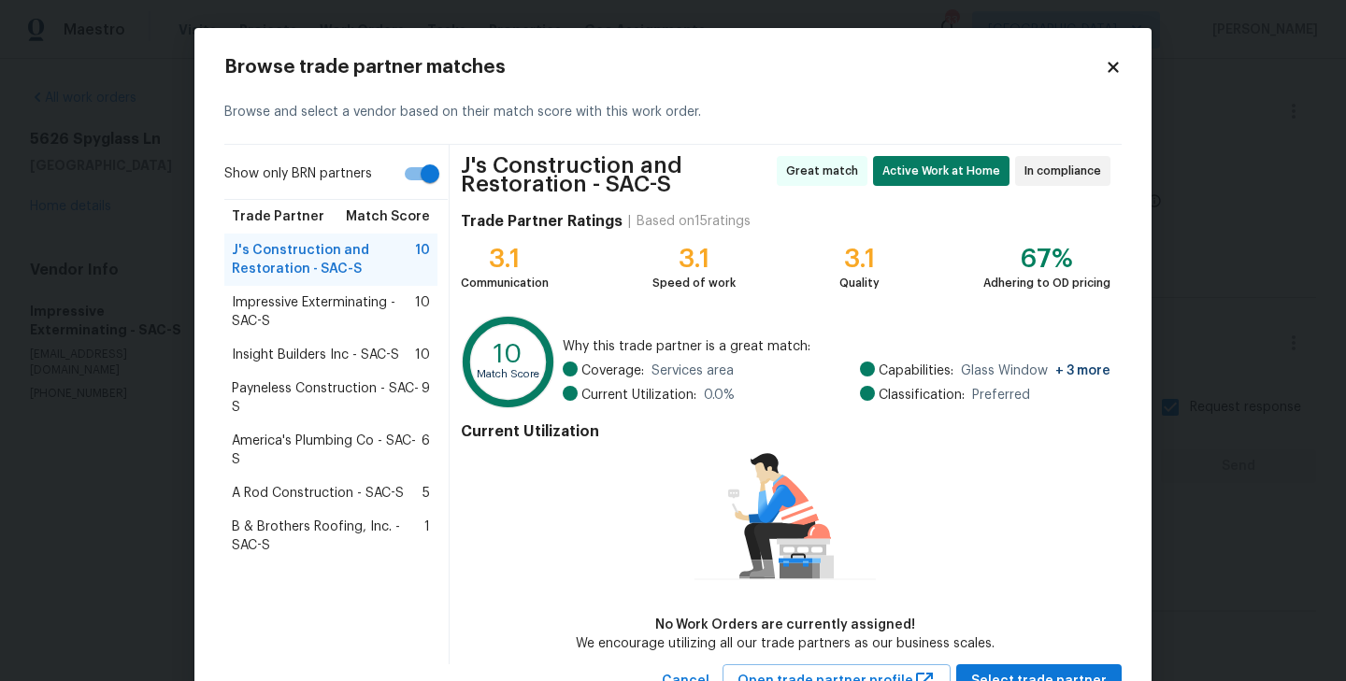
click at [314, 384] on span "Payneless Construction - SAC-S" at bounding box center [327, 397] width 190 height 37
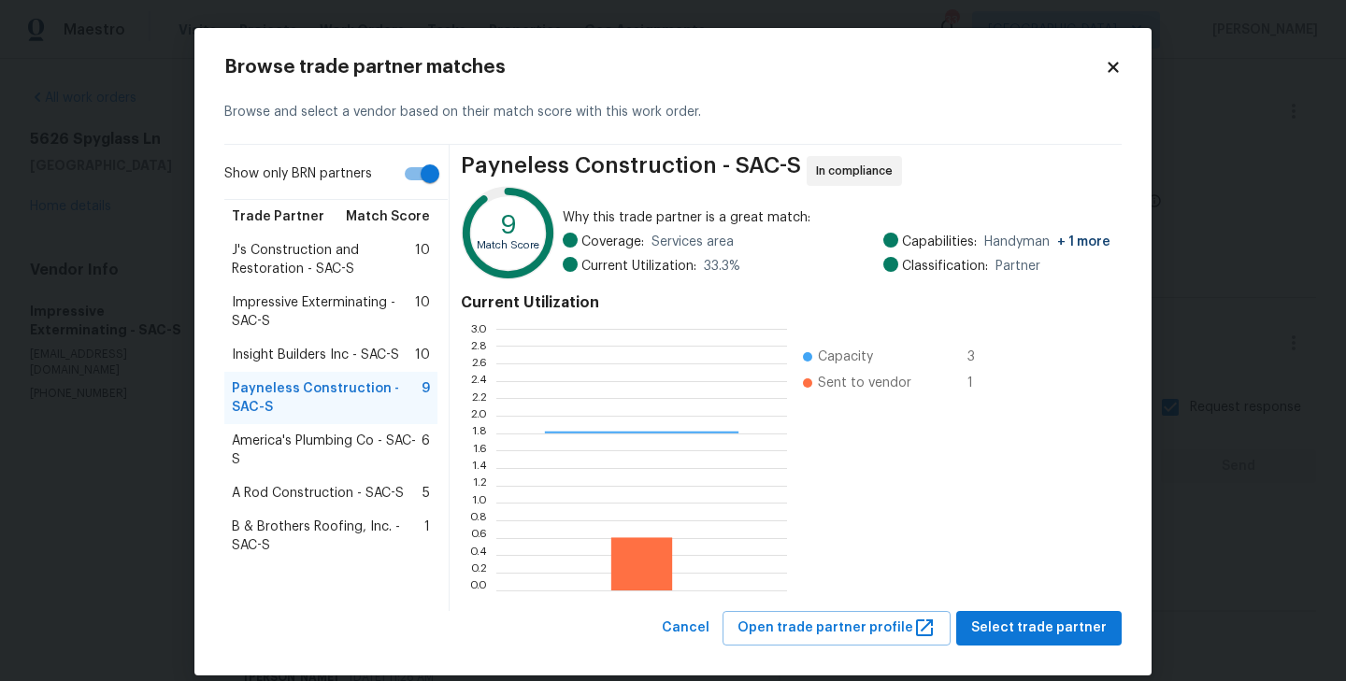
scroll to position [21, 0]
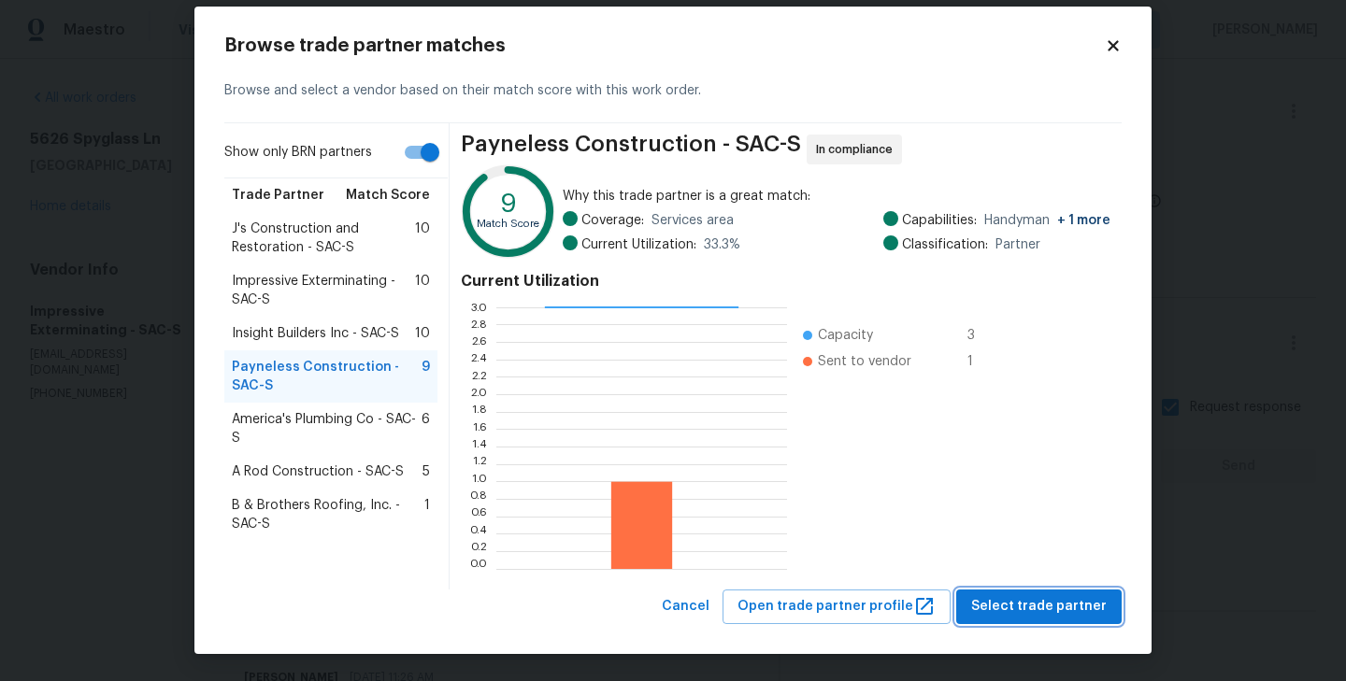
click at [1050, 612] on span "Select trade partner" at bounding box center [1039, 606] width 136 height 23
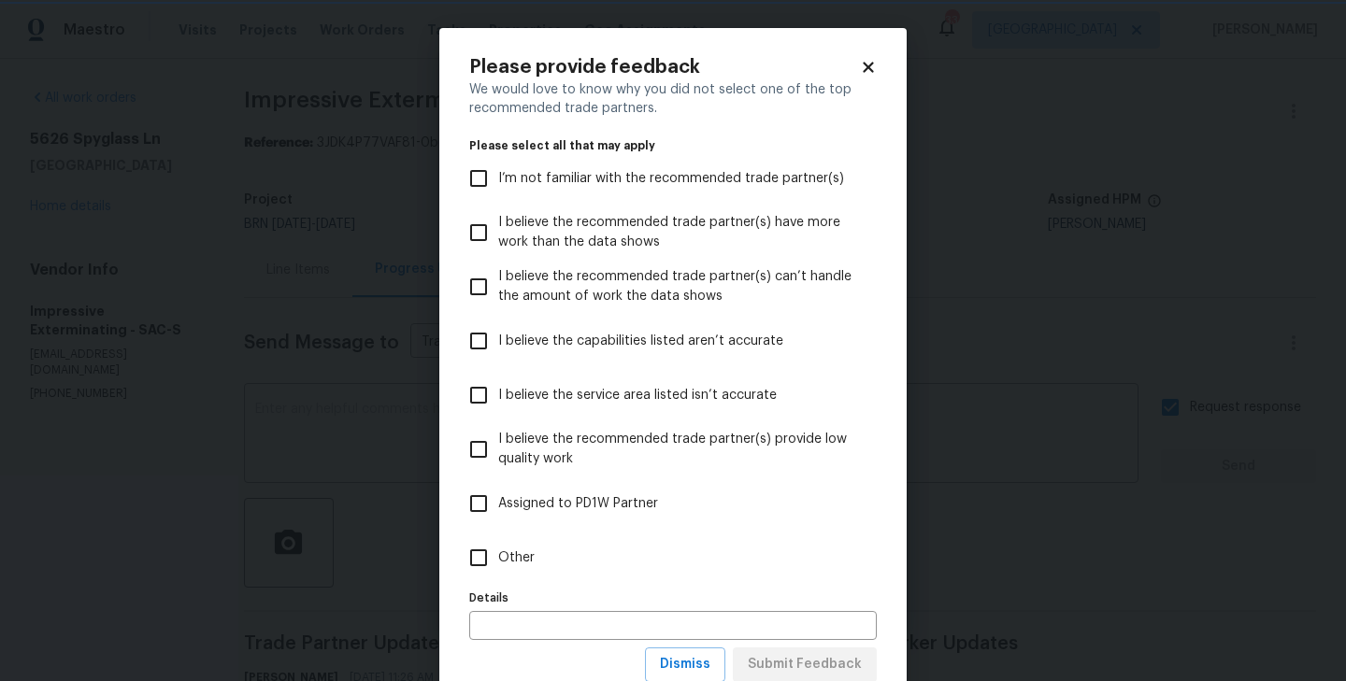
scroll to position [59, 0]
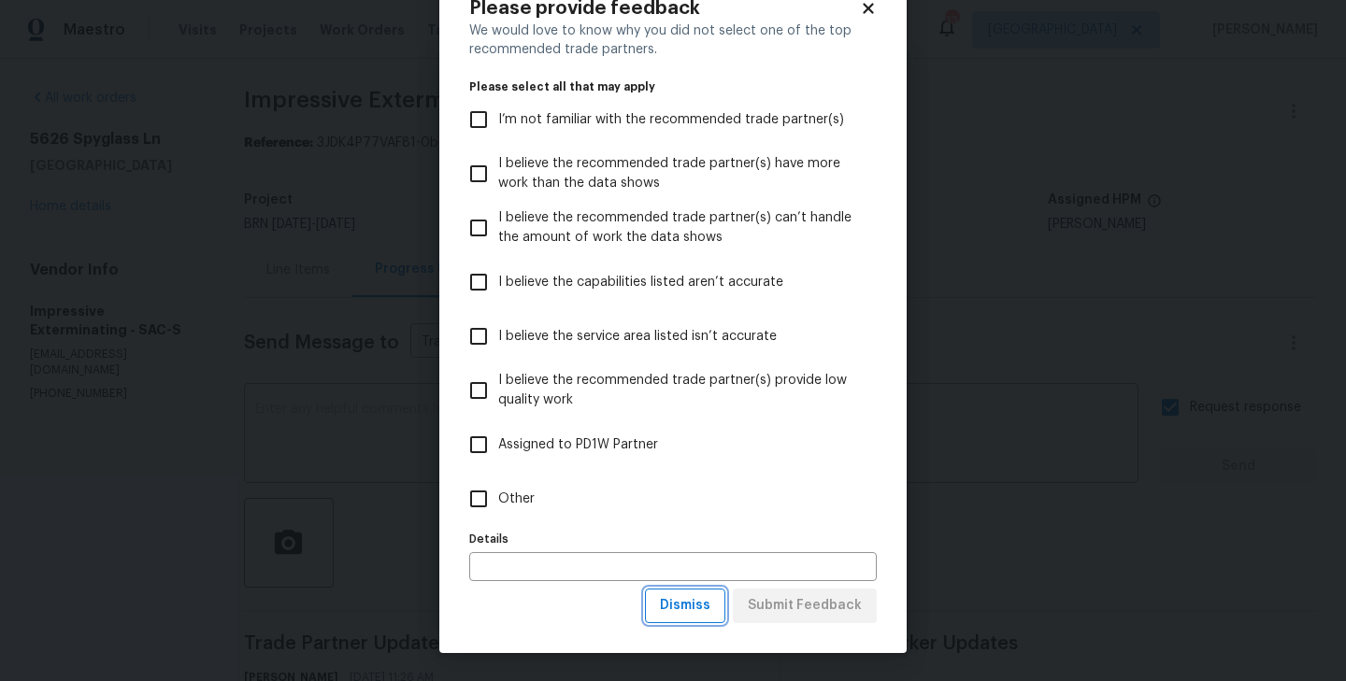
click at [704, 611] on span "Dismiss" at bounding box center [685, 605] width 50 height 23
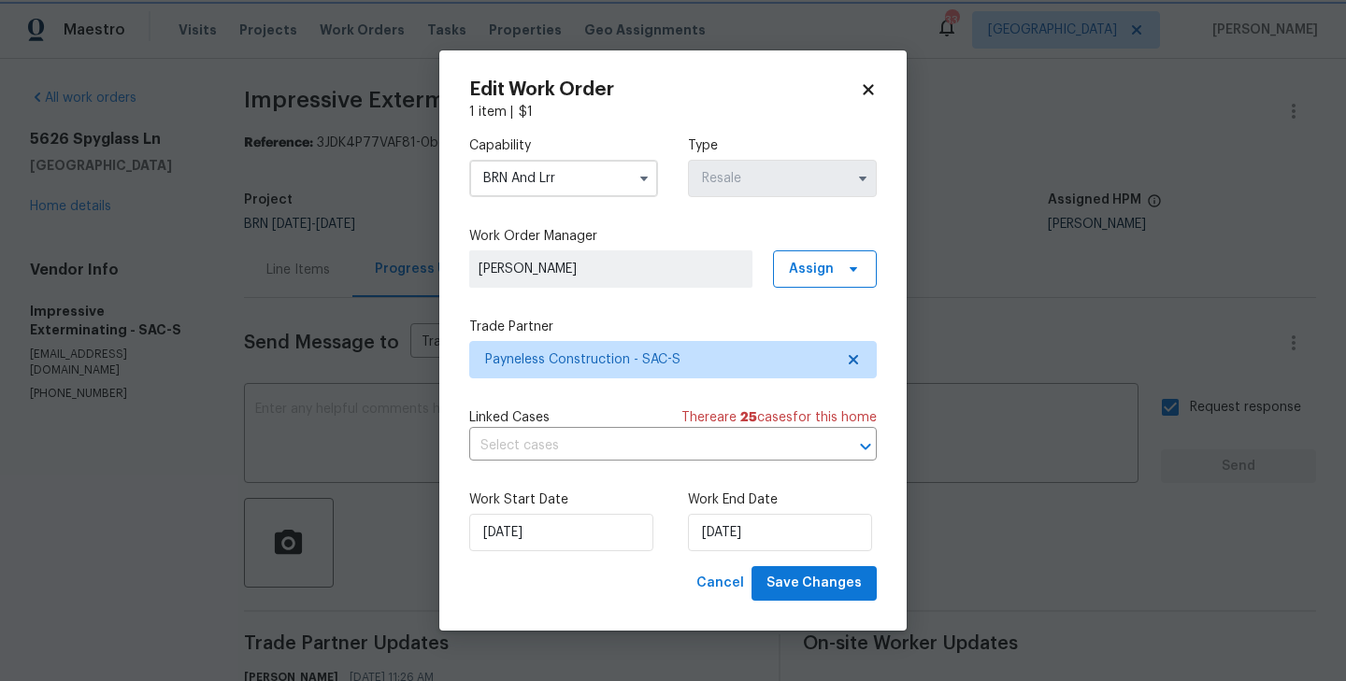
scroll to position [0, 0]
click at [822, 570] on button "Save Changes" at bounding box center [813, 583] width 125 height 35
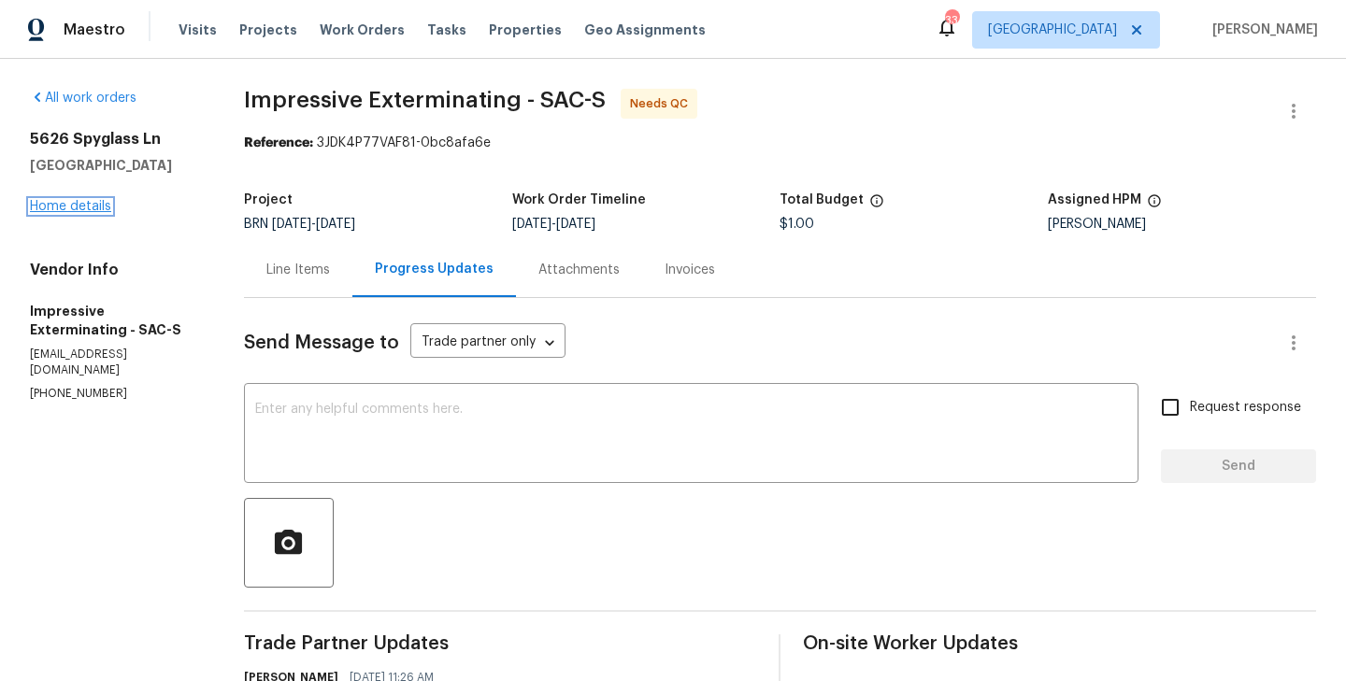
click at [76, 202] on link "Home details" at bounding box center [70, 206] width 81 height 13
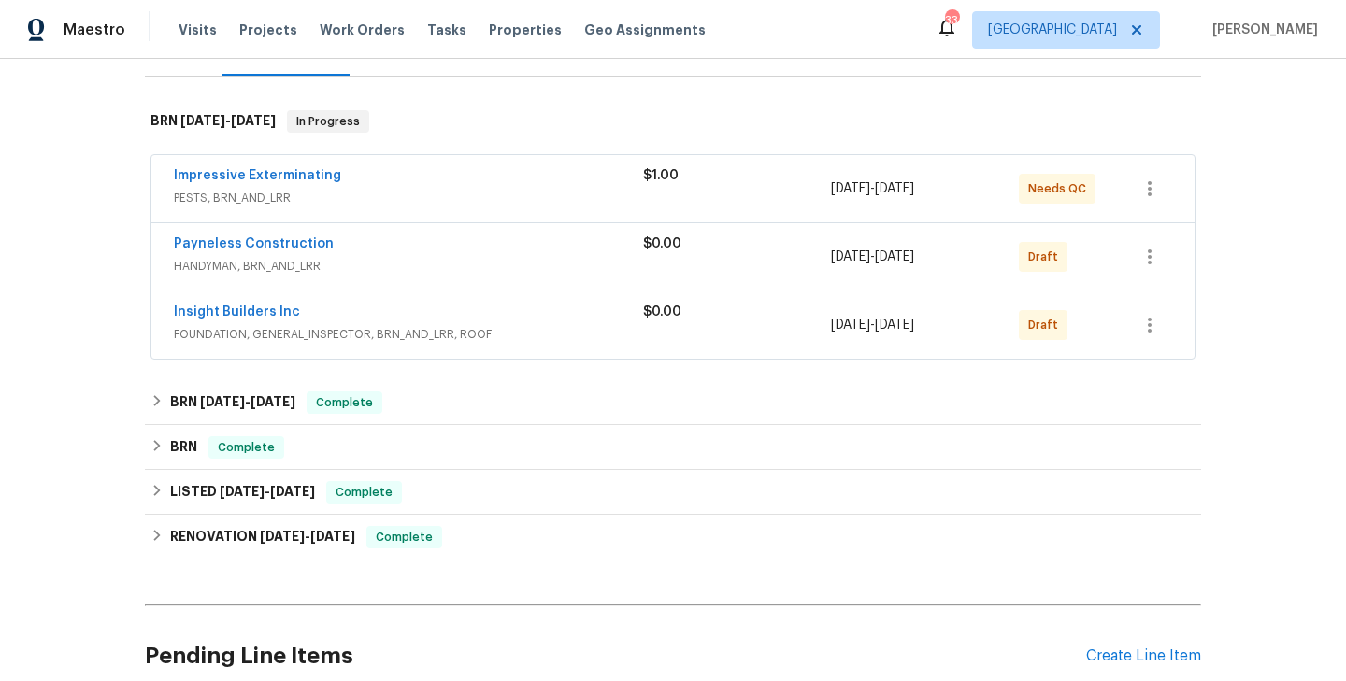
scroll to position [265, 0]
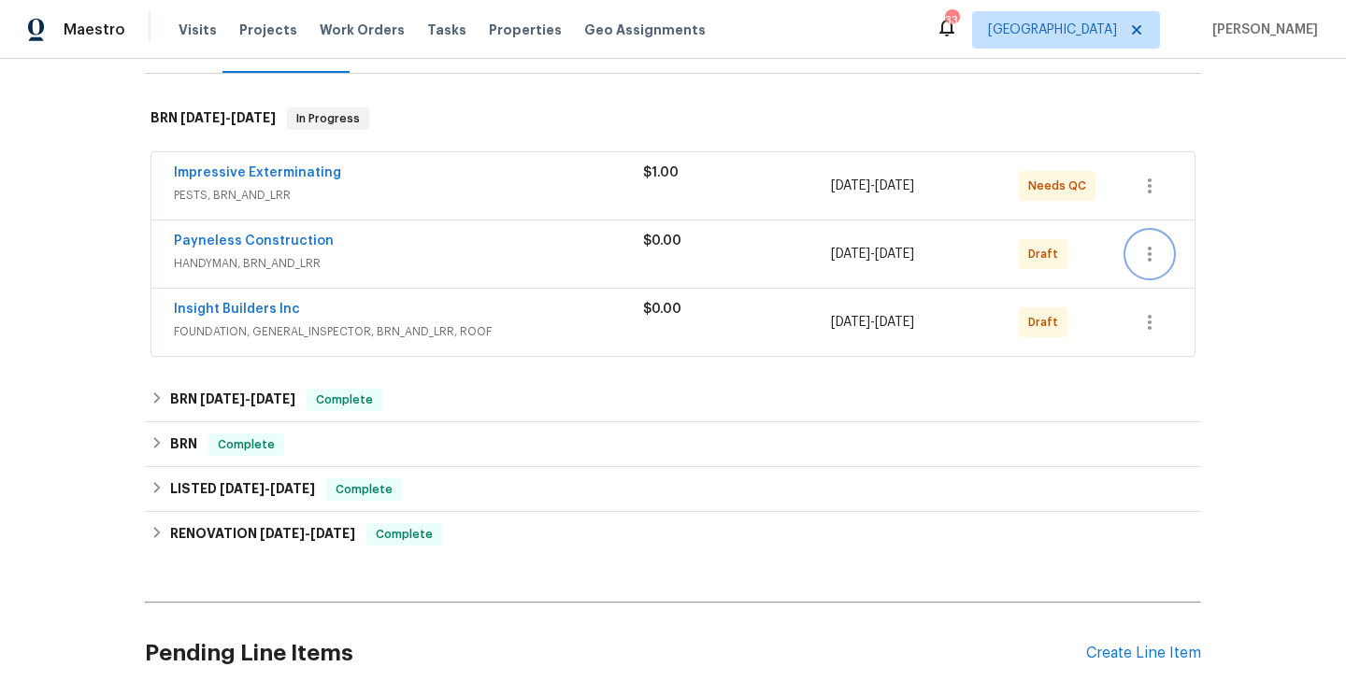
click at [1144, 248] on icon "button" at bounding box center [1149, 254] width 22 height 22
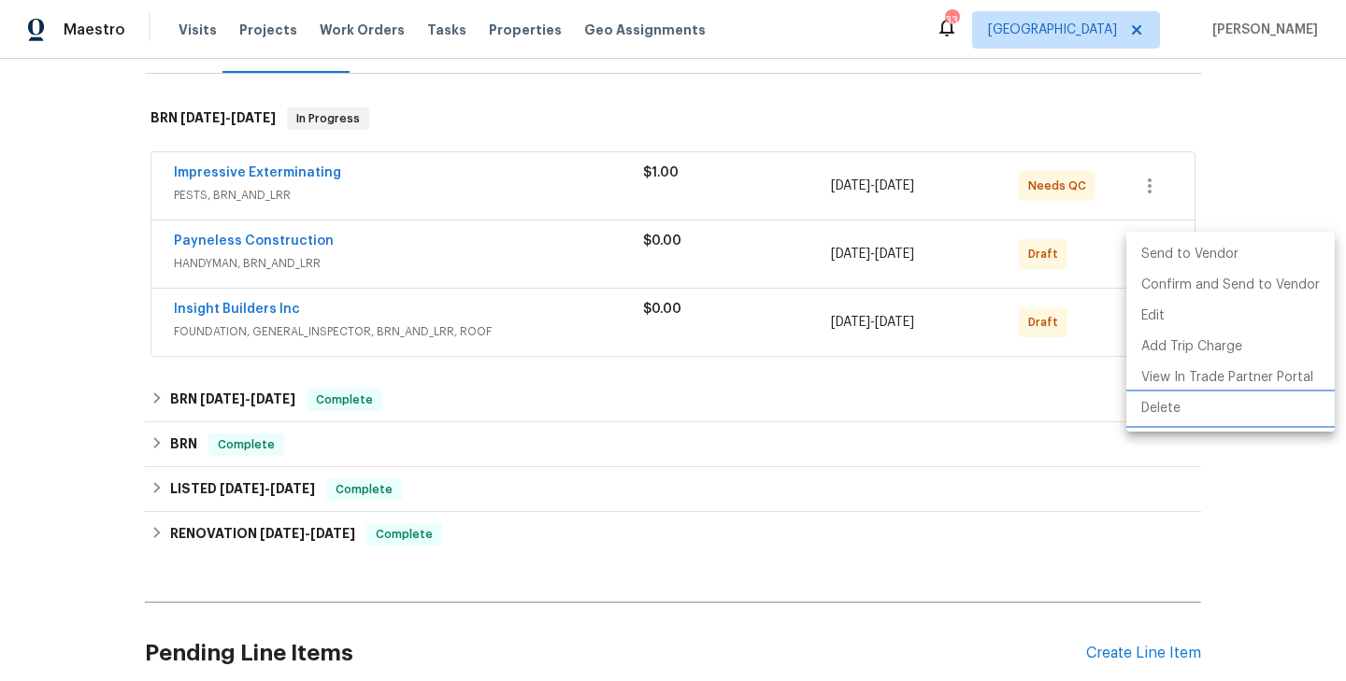
click at [1209, 408] on li "Delete" at bounding box center [1230, 408] width 208 height 31
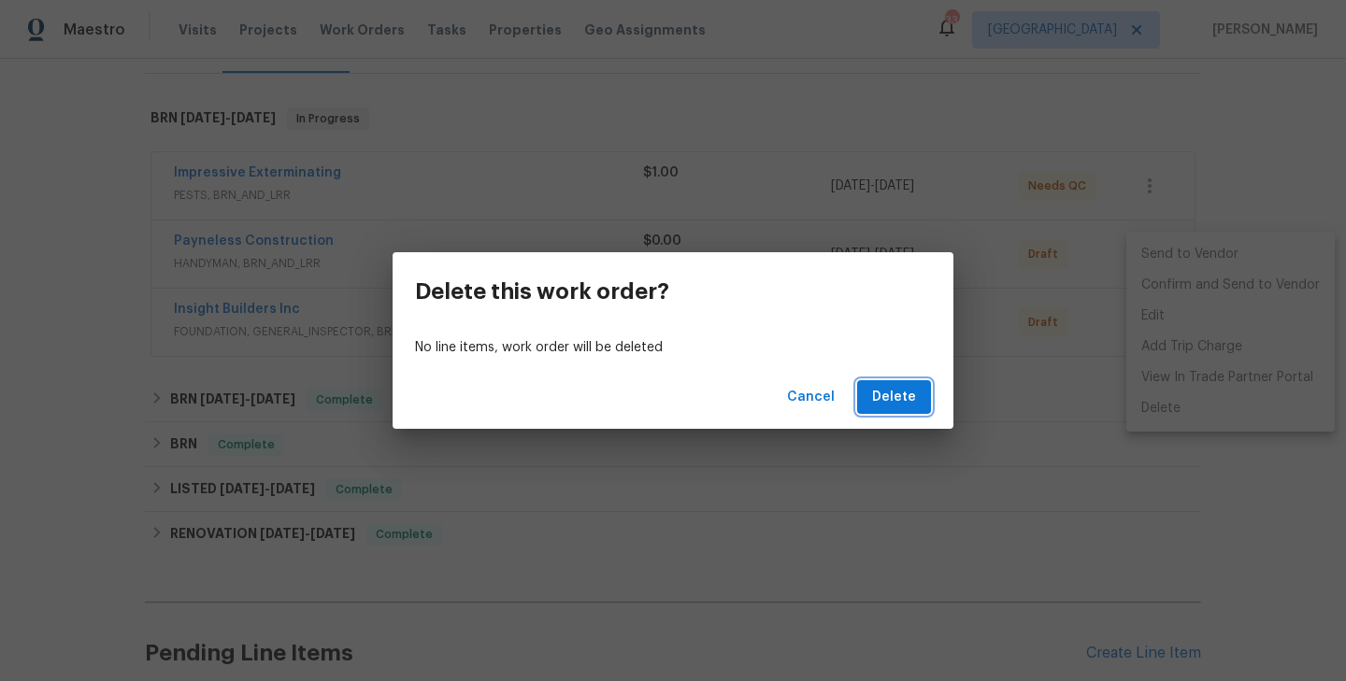
click at [915, 396] on span "Delete" at bounding box center [894, 397] width 44 height 23
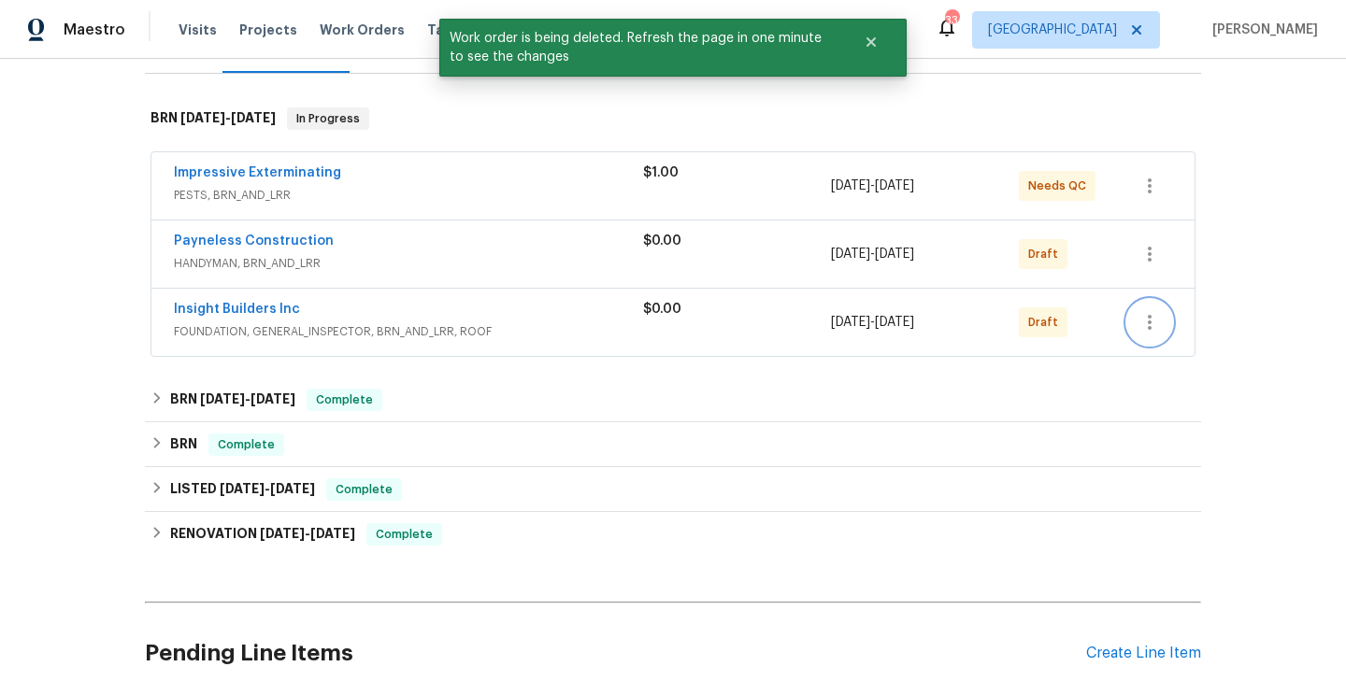
click at [1147, 321] on icon "button" at bounding box center [1149, 322] width 22 height 22
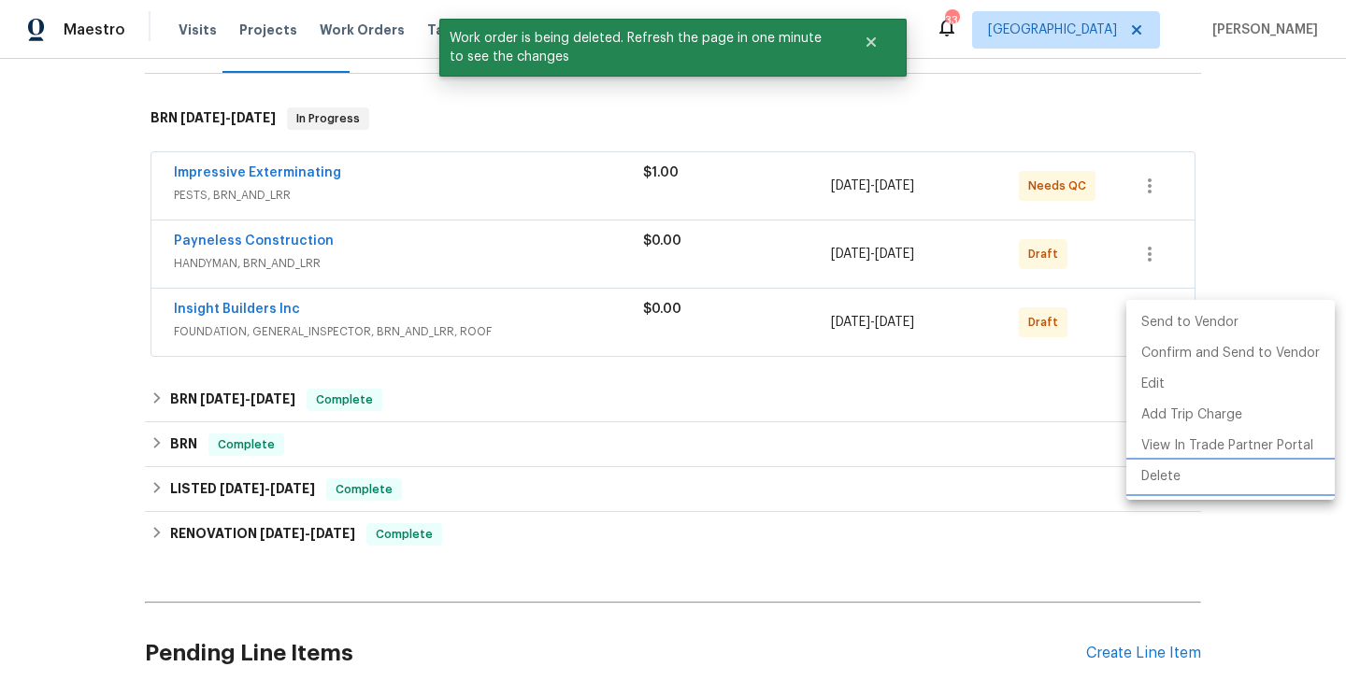
click at [1239, 480] on li "Delete" at bounding box center [1230, 477] width 208 height 31
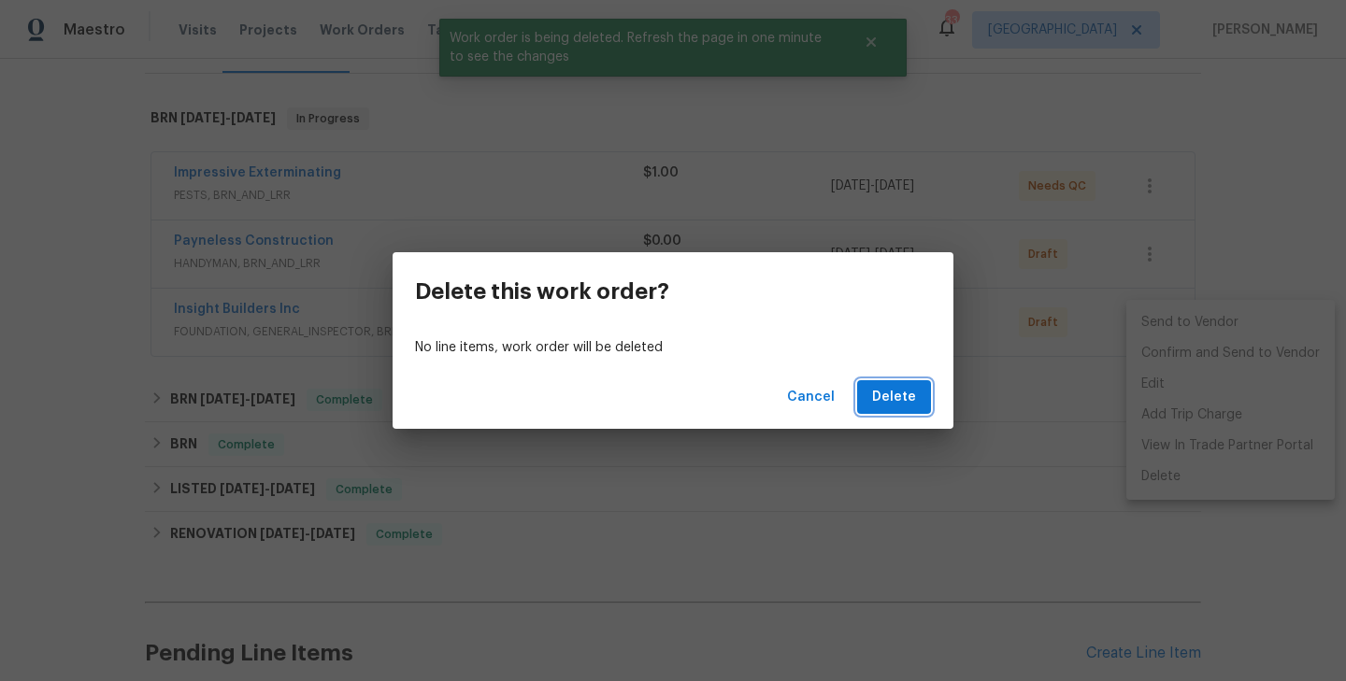
click at [900, 399] on span "Delete" at bounding box center [894, 397] width 44 height 23
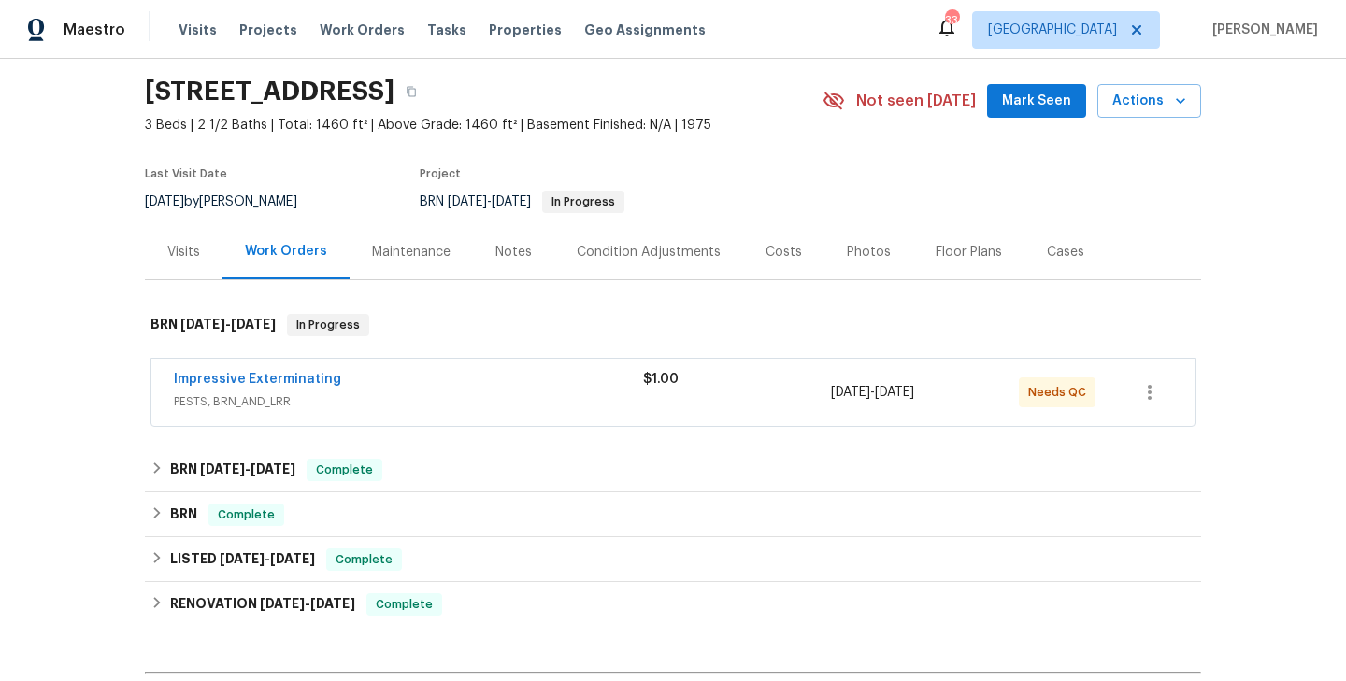
scroll to position [85, 0]
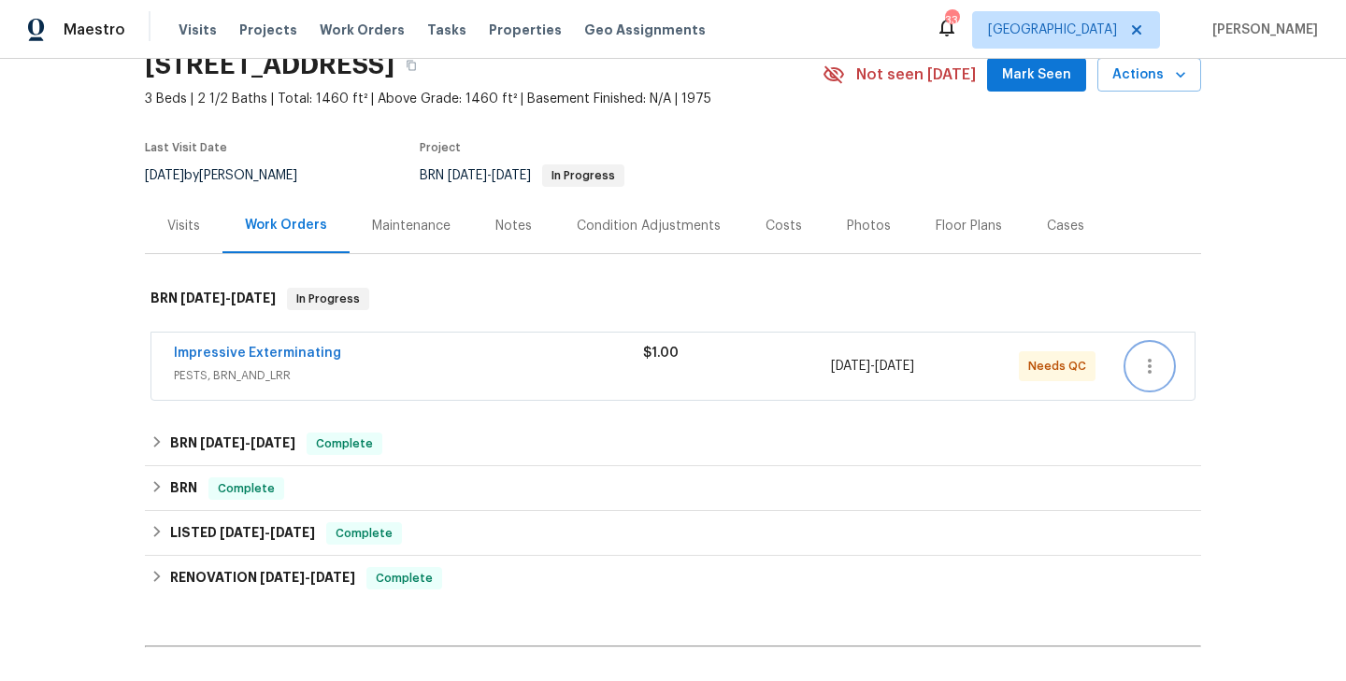
click at [1147, 375] on icon "button" at bounding box center [1149, 366] width 22 height 22
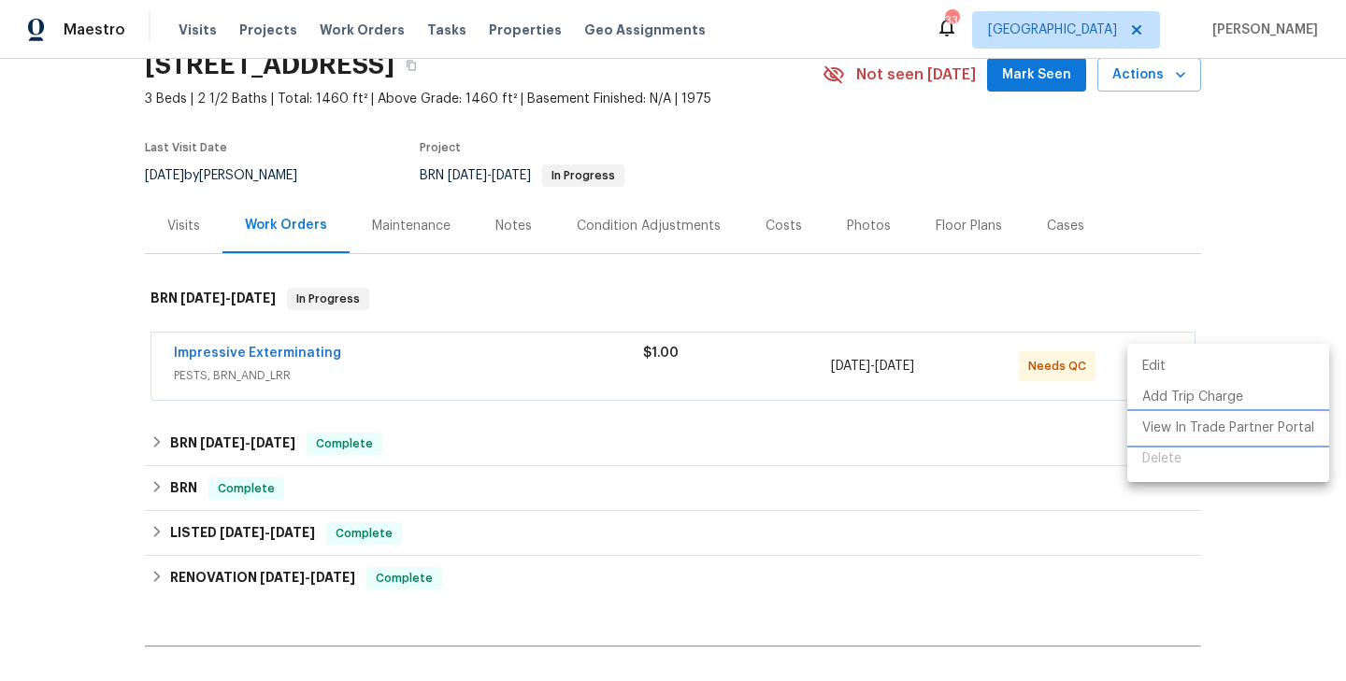
click at [1169, 423] on li "View In Trade Partner Portal" at bounding box center [1228, 428] width 202 height 31
click at [1251, 320] on div at bounding box center [673, 340] width 1346 height 681
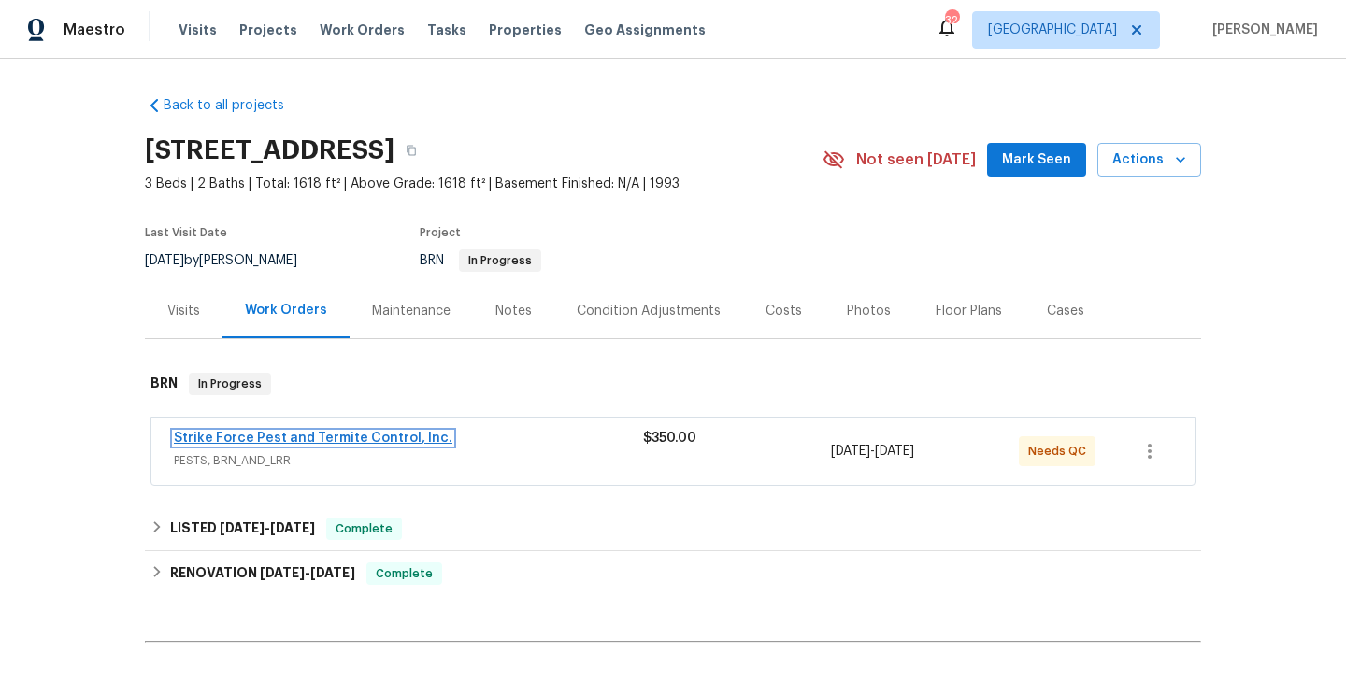
click at [324, 440] on link "Strike Force Pest and Termite Control, Inc." at bounding box center [313, 438] width 279 height 13
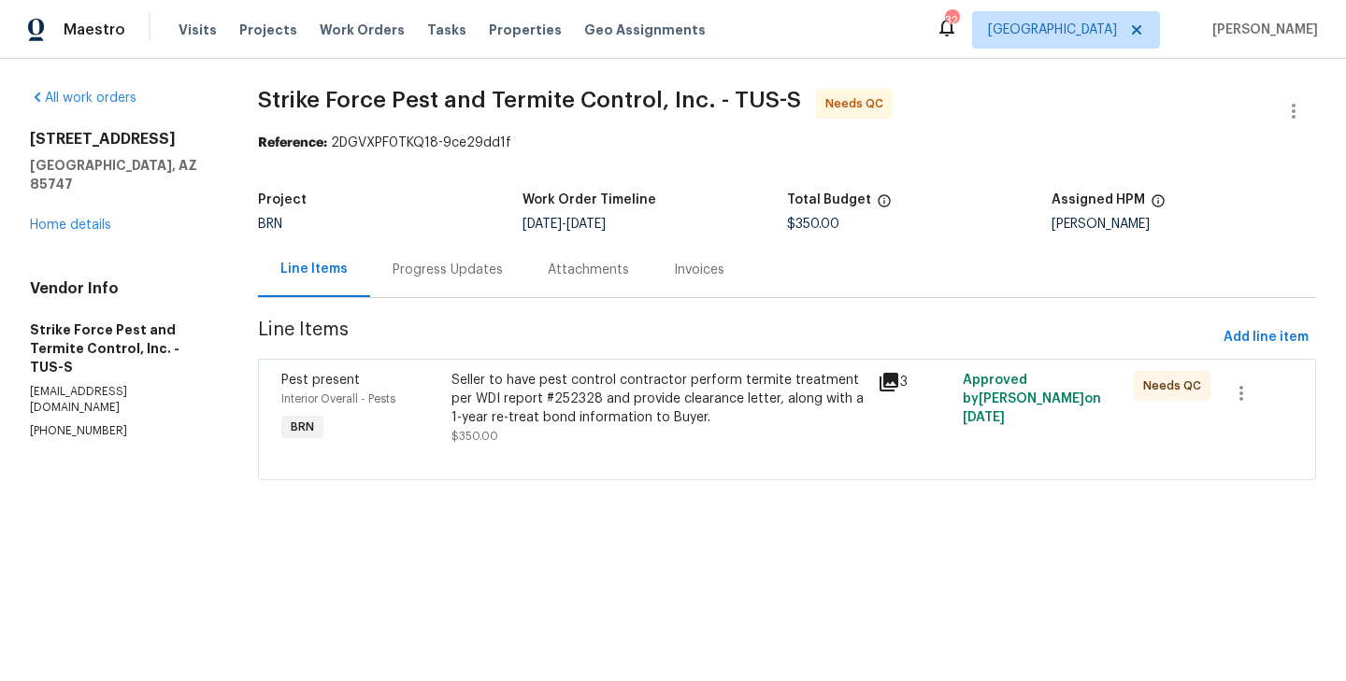
click at [439, 279] on div "Progress Updates" at bounding box center [448, 270] width 110 height 19
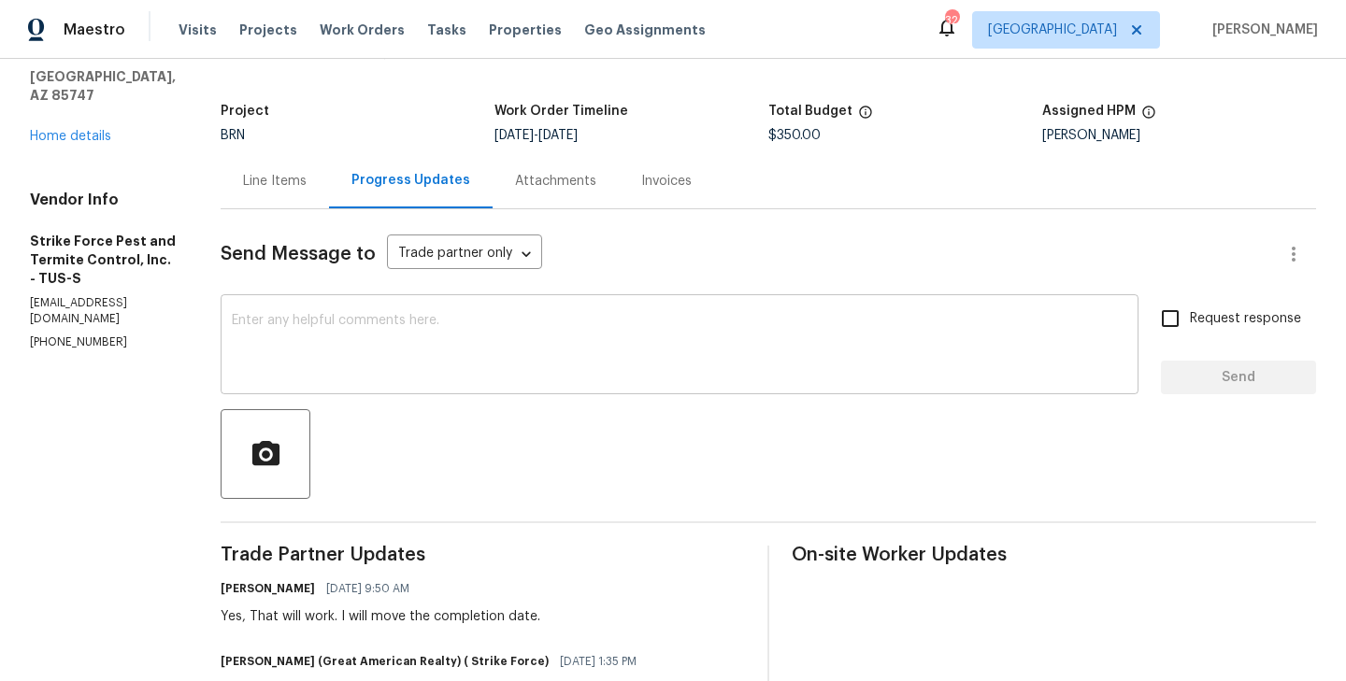
scroll to position [93, 0]
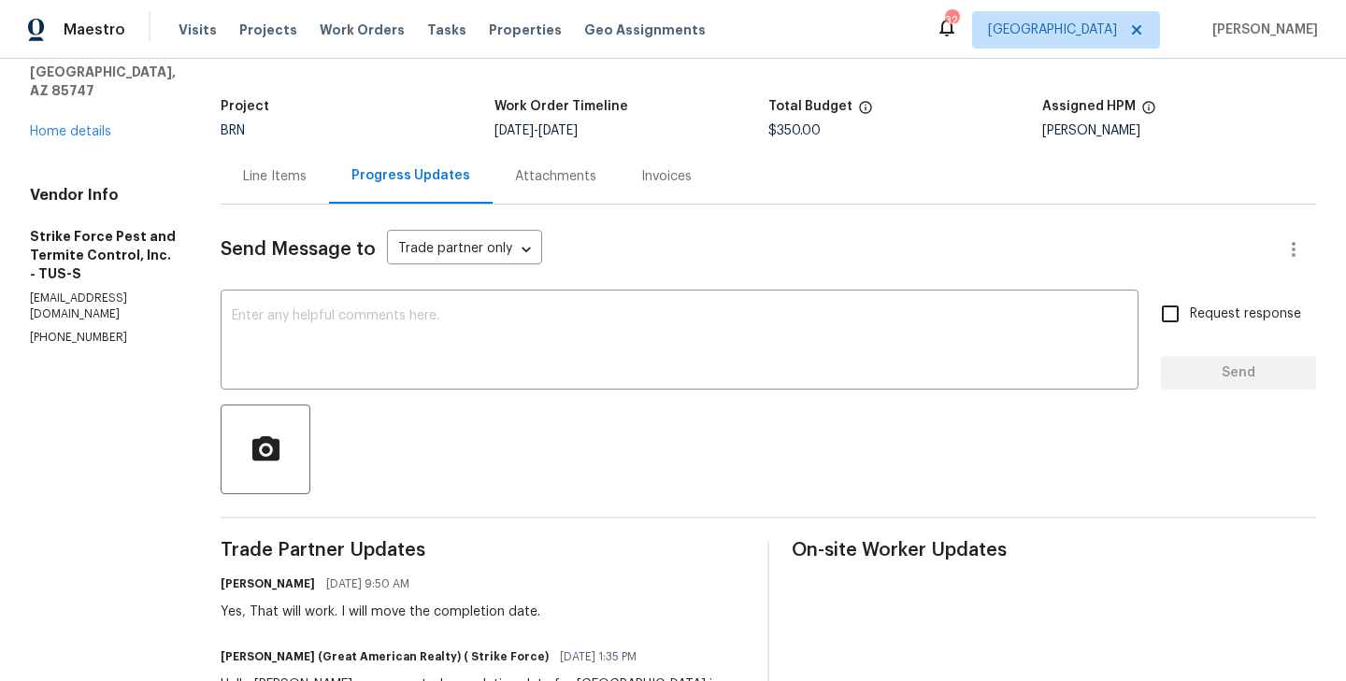
click at [302, 201] on div "Line Items" at bounding box center [275, 176] width 108 height 55
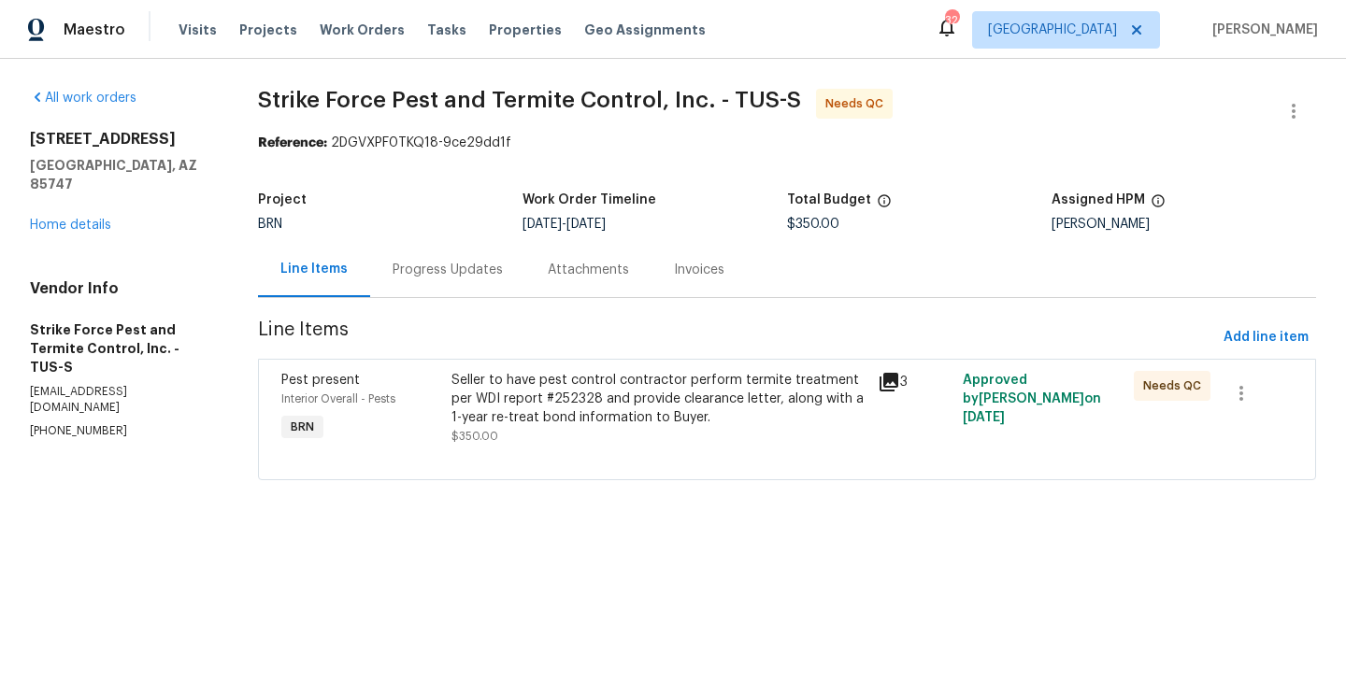
click at [439, 421] on div "Pest present Interior Overall - Pests BRN" at bounding box center [361, 408] width 170 height 86
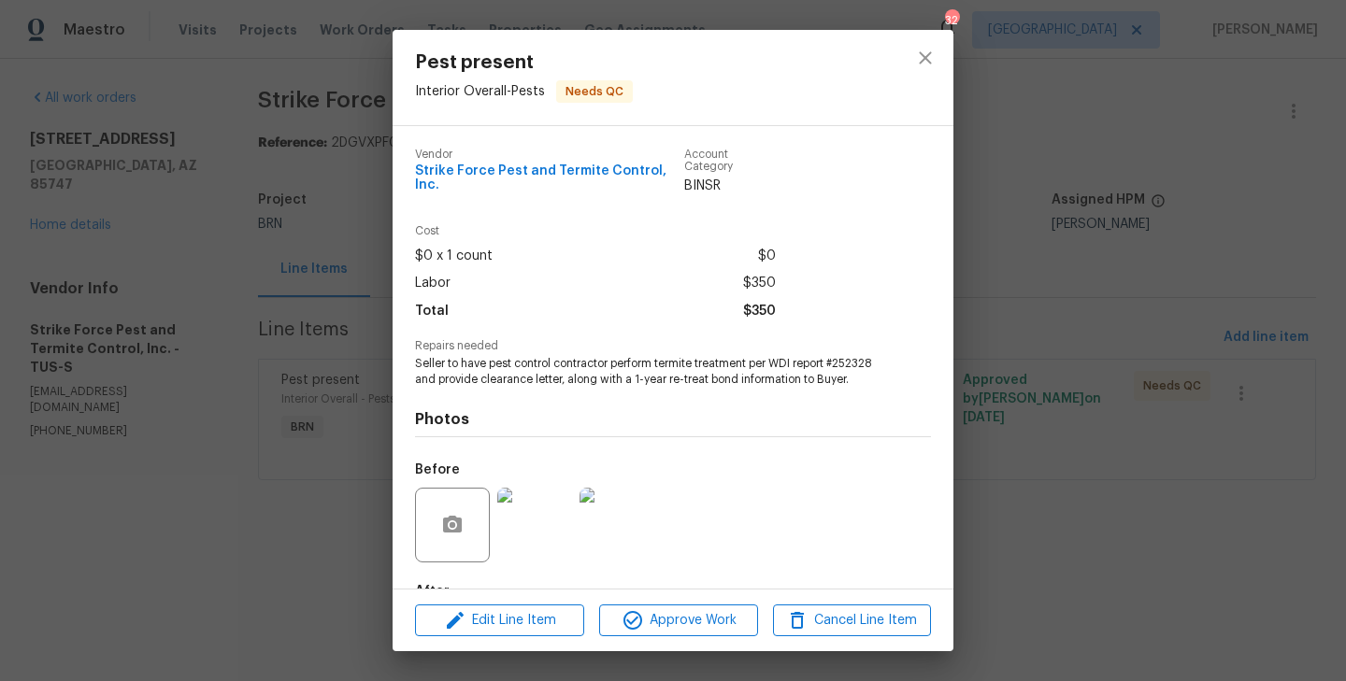
scroll to position [117, 0]
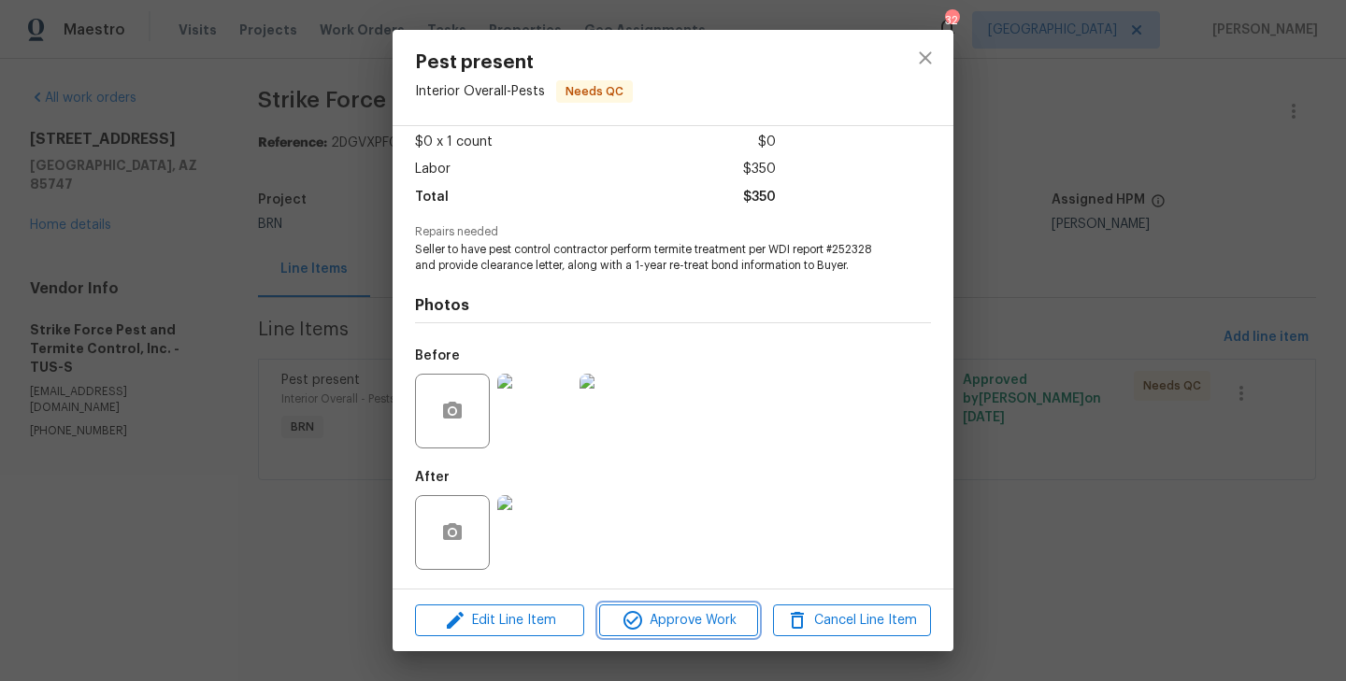
click at [680, 616] on span "Approve Work" at bounding box center [678, 620] width 147 height 23
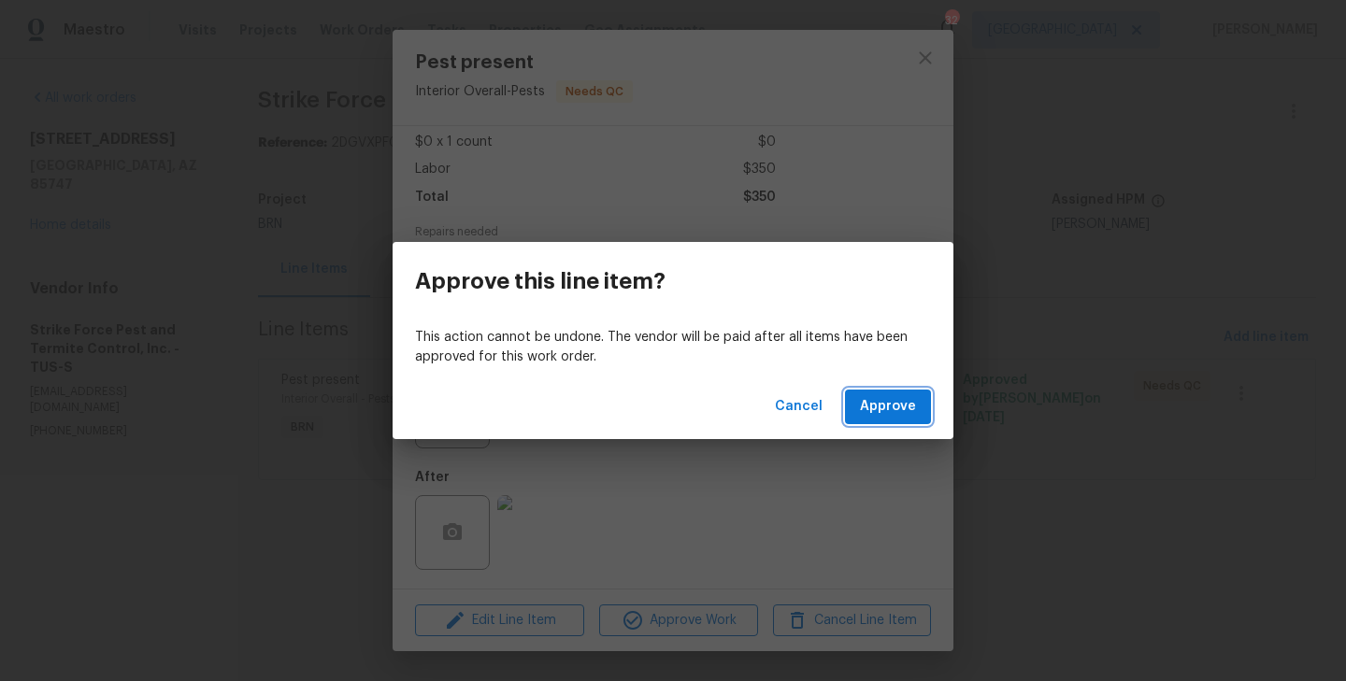
click at [906, 394] on button "Approve" at bounding box center [888, 407] width 86 height 35
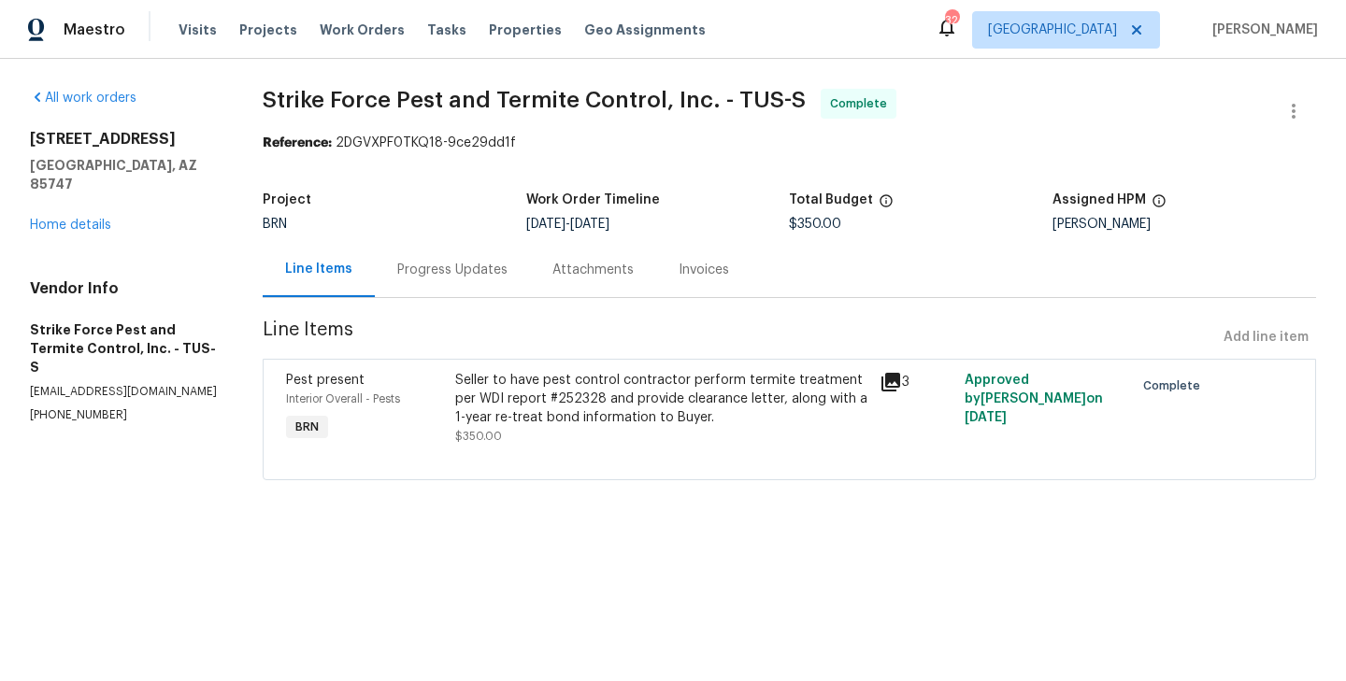
click at [426, 257] on div "Progress Updates" at bounding box center [452, 269] width 155 height 55
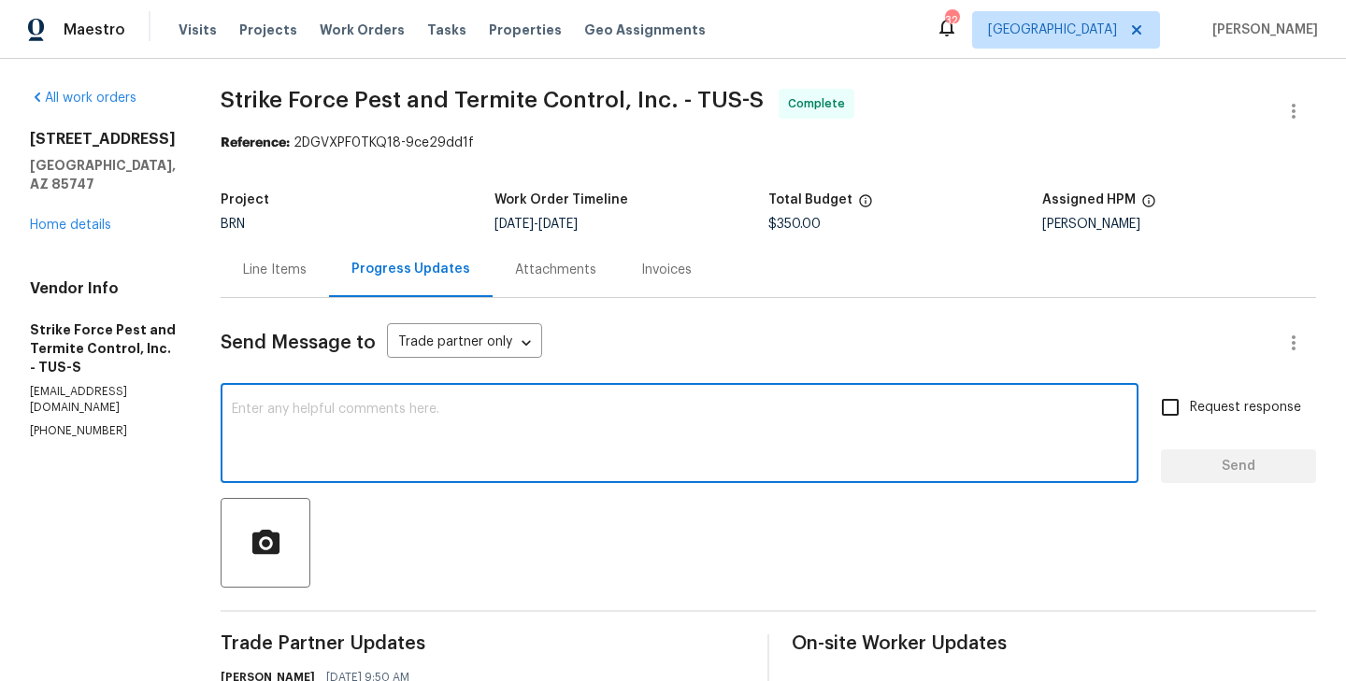
click at [393, 439] on textarea at bounding box center [679, 435] width 895 height 65
paste textarea "WO is approved. Please upload the invoice under the invoice section. Thanks!"
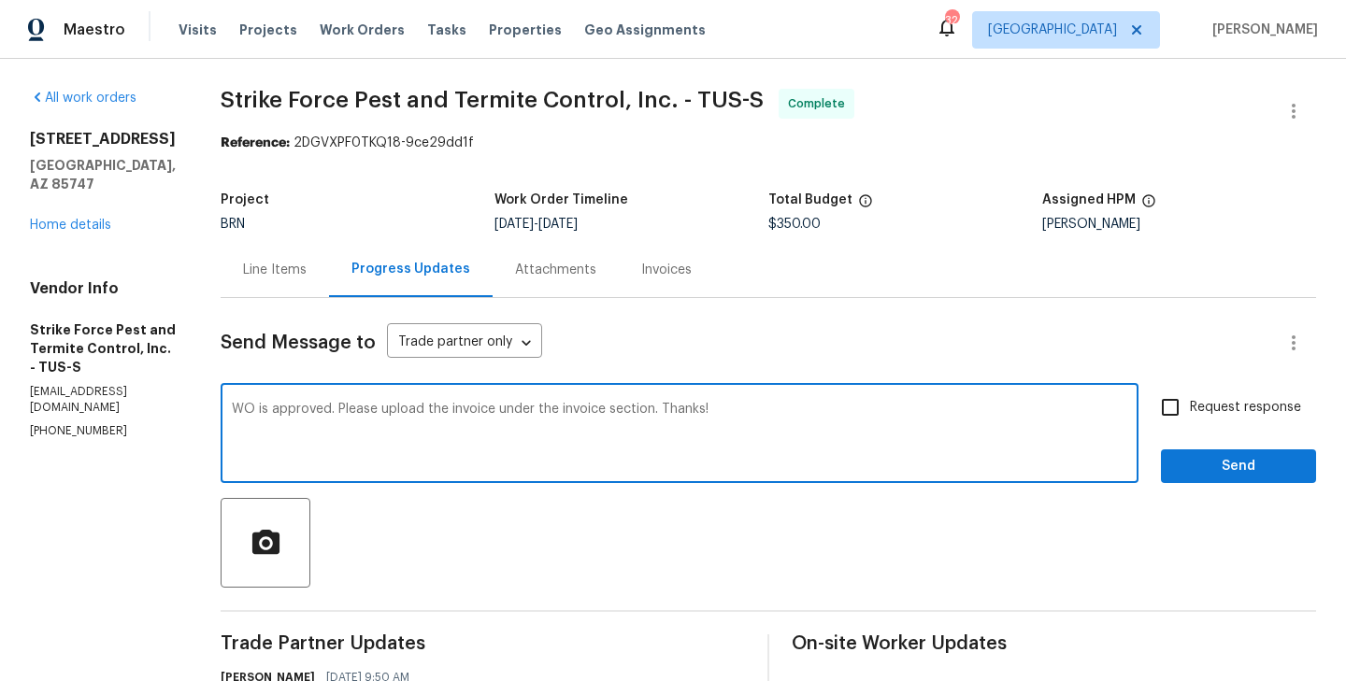
type textarea "WO is approved. Please upload the invoice under the invoice section. Thanks!"
click at [1178, 408] on input "Request response" at bounding box center [1170, 407] width 39 height 39
checkbox input "true"
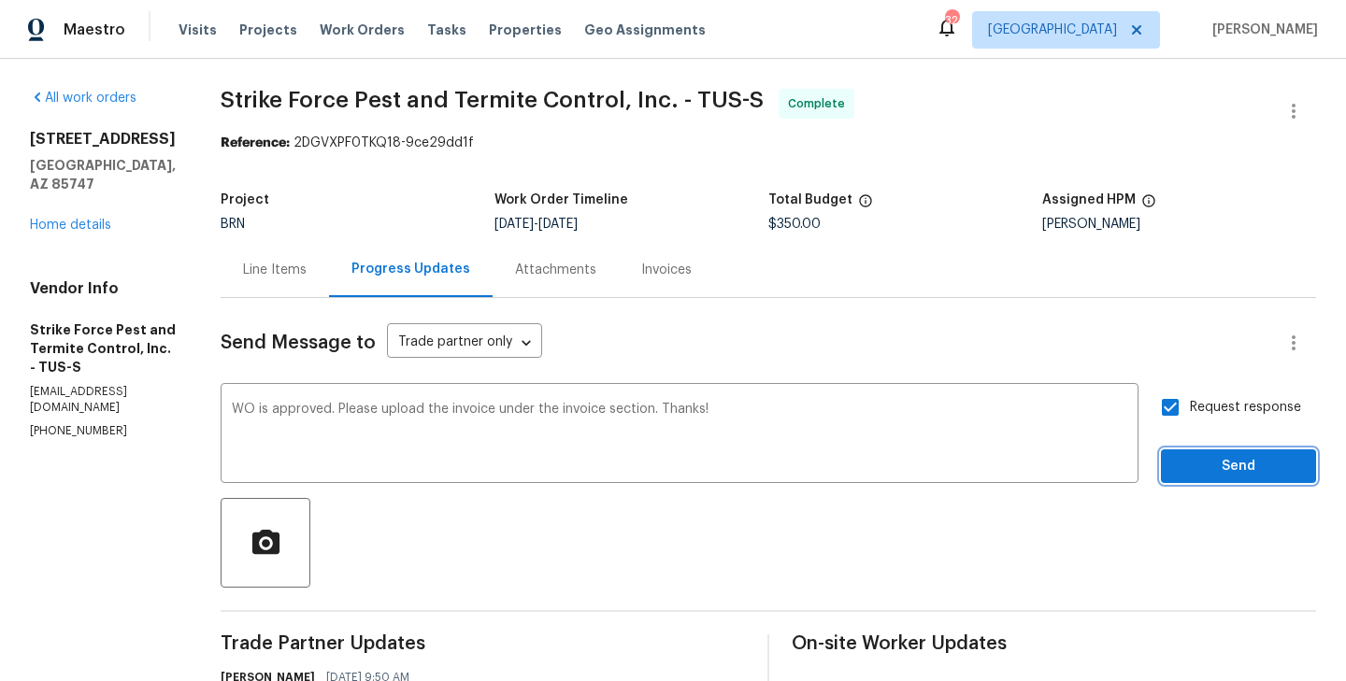
click at [1252, 453] on button "Send" at bounding box center [1238, 467] width 155 height 35
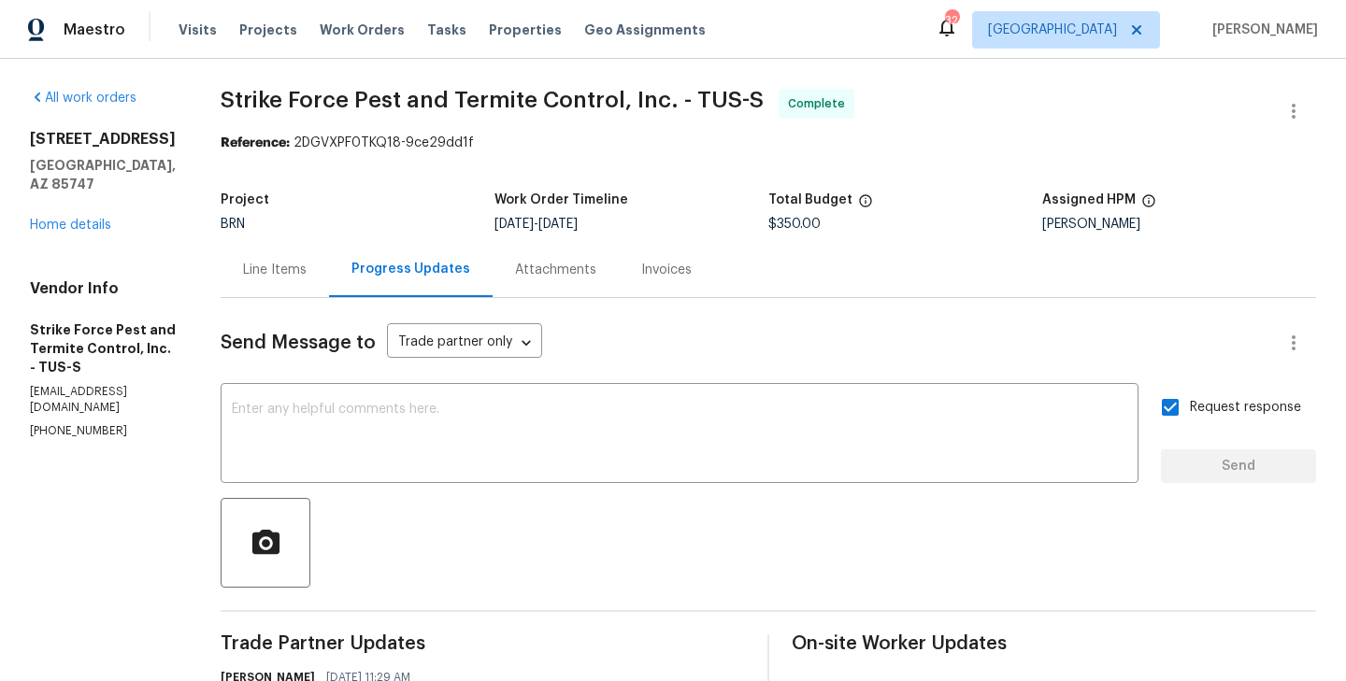
click at [654, 278] on div "Invoices" at bounding box center [666, 270] width 50 height 19
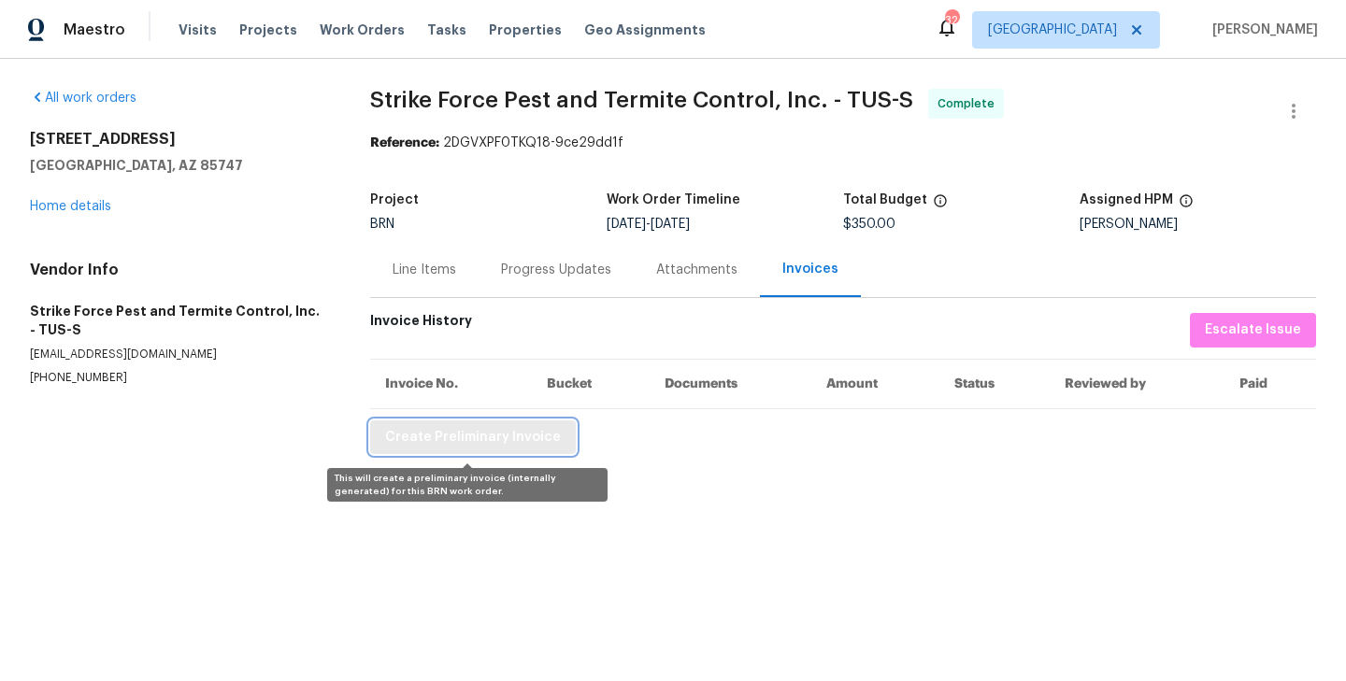
click at [471, 444] on span "Create Preliminary Invoice" at bounding box center [473, 437] width 176 height 23
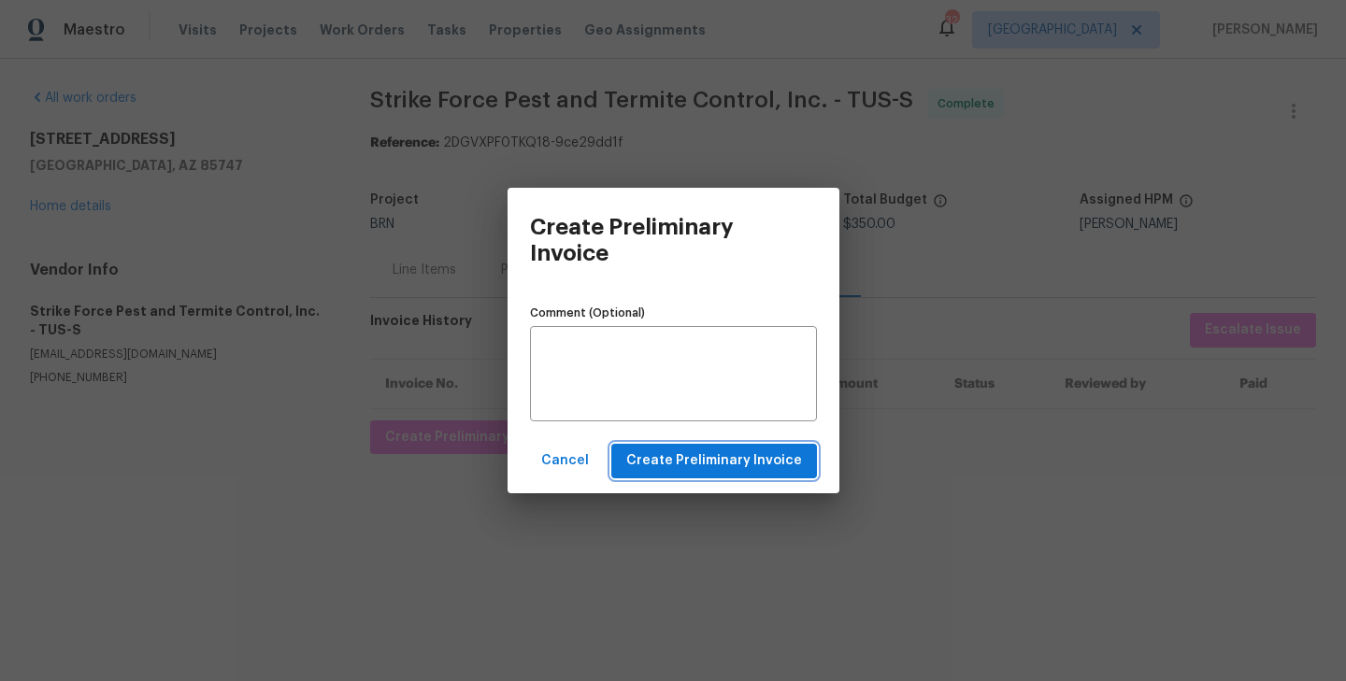
click at [758, 464] on span "Create Preliminary Invoice" at bounding box center [714, 461] width 176 height 23
